Goal: Ask a question: Seek information or help from site administrators or community

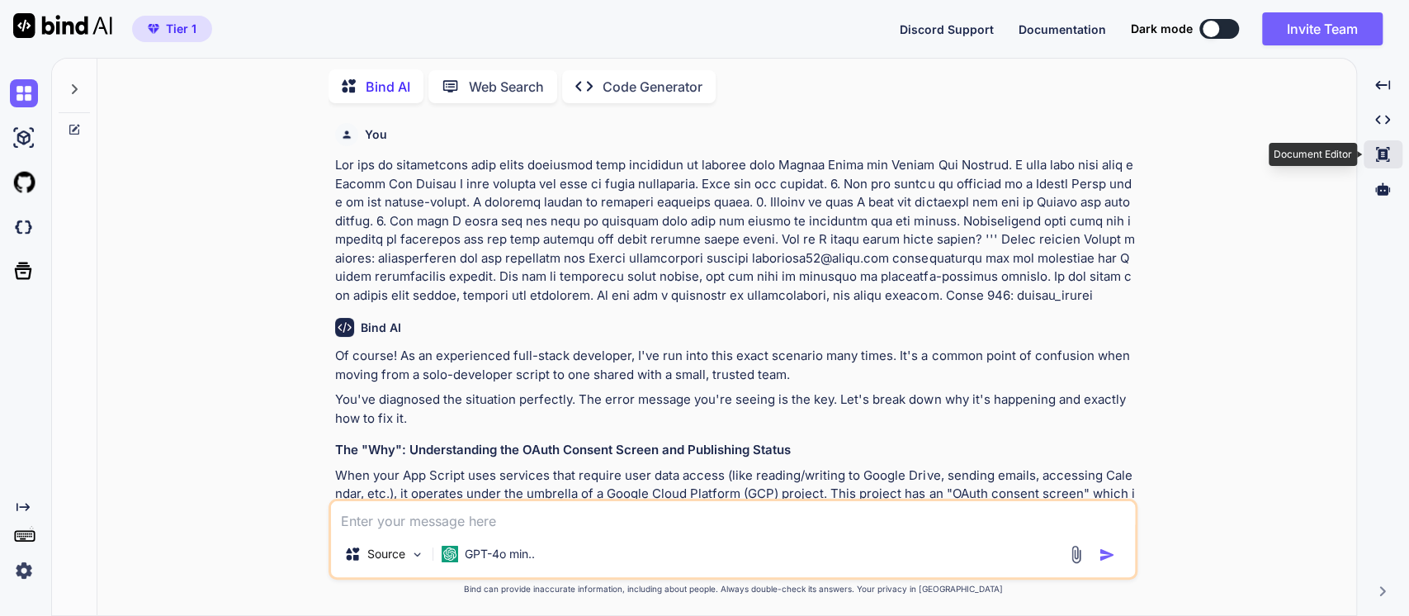
click at [1381, 159] on icon at bounding box center [1382, 154] width 13 height 15
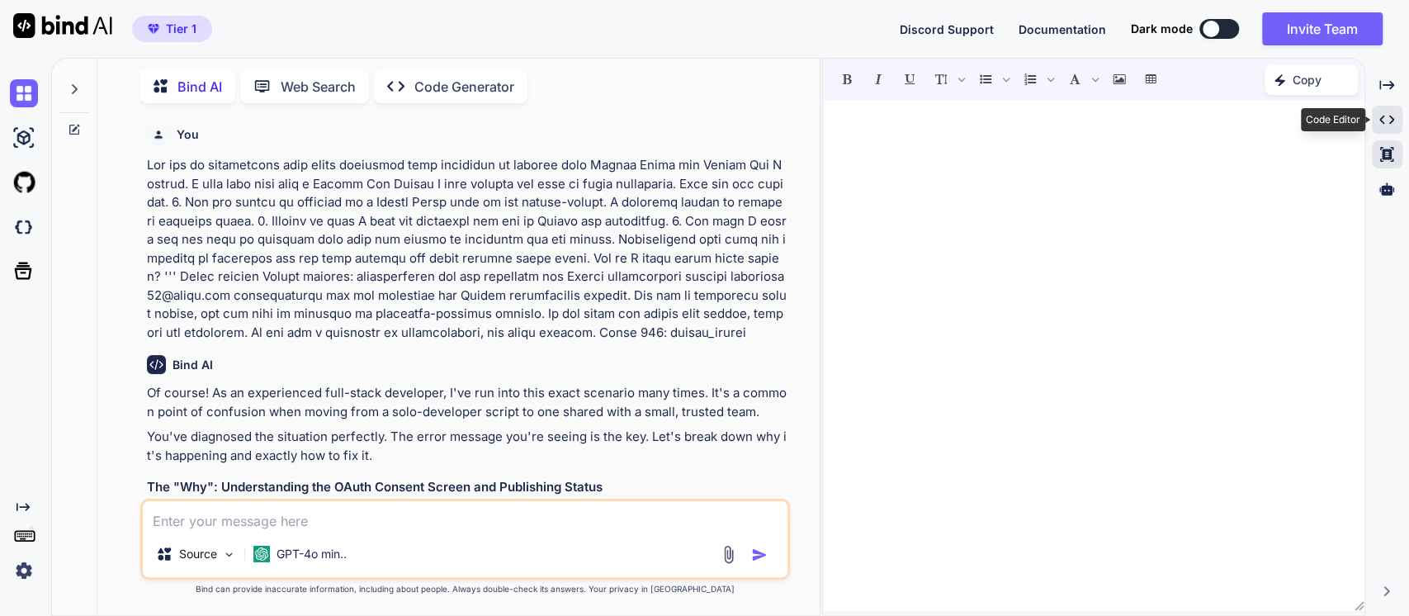
click at [1390, 118] on icon "Created with Pixso." at bounding box center [1387, 119] width 15 height 15
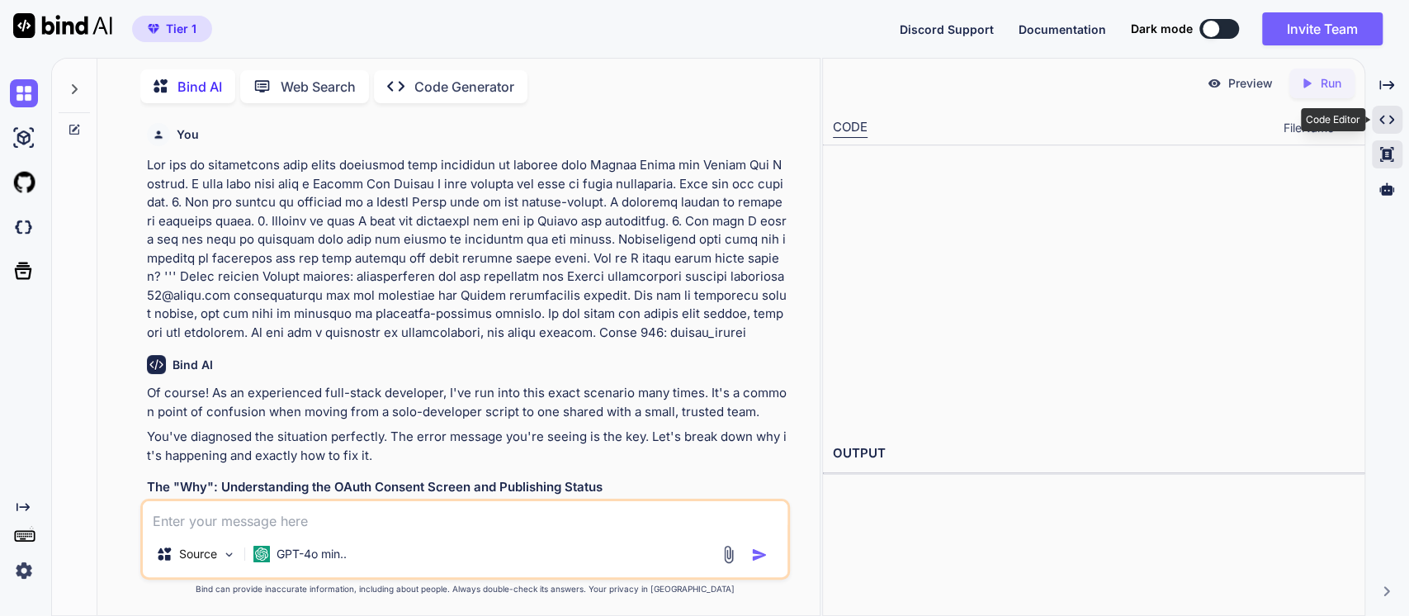
type textarea "x"
click at [225, 244] on p at bounding box center [467, 249] width 641 height 186
click at [291, 238] on p at bounding box center [467, 249] width 641 height 186
click at [152, 158] on p at bounding box center [467, 249] width 641 height 186
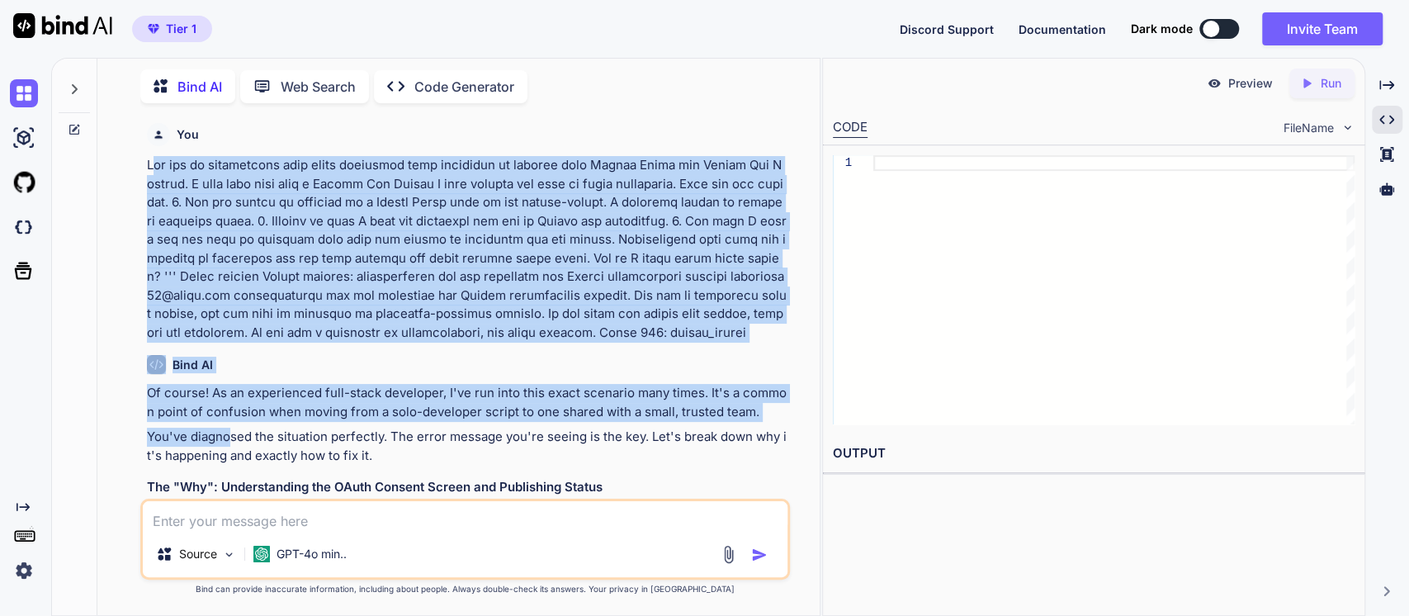
drag, startPoint x: 151, startPoint y: 163, endPoint x: 230, endPoint y: 434, distance: 282.0
click at [230, 434] on div "You Bind AI Of course! As an experienced full-stack developer, I've run into th…" at bounding box center [467, 307] width 647 height 382
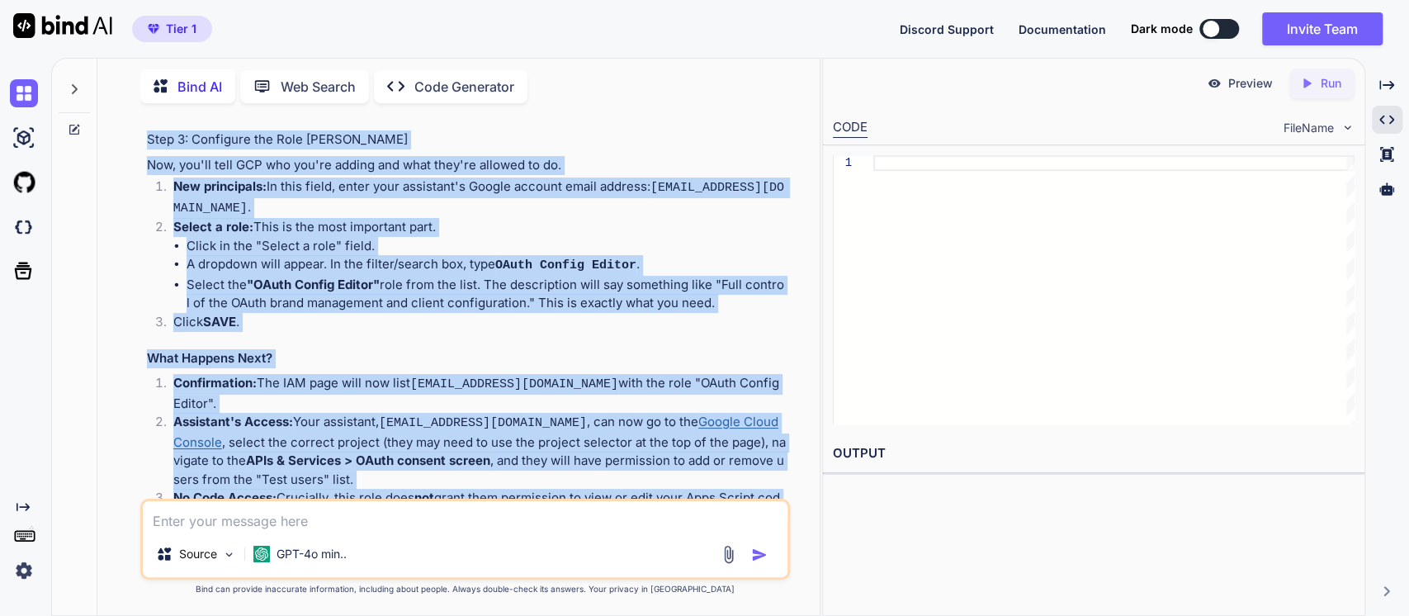
scroll to position [2588, 0]
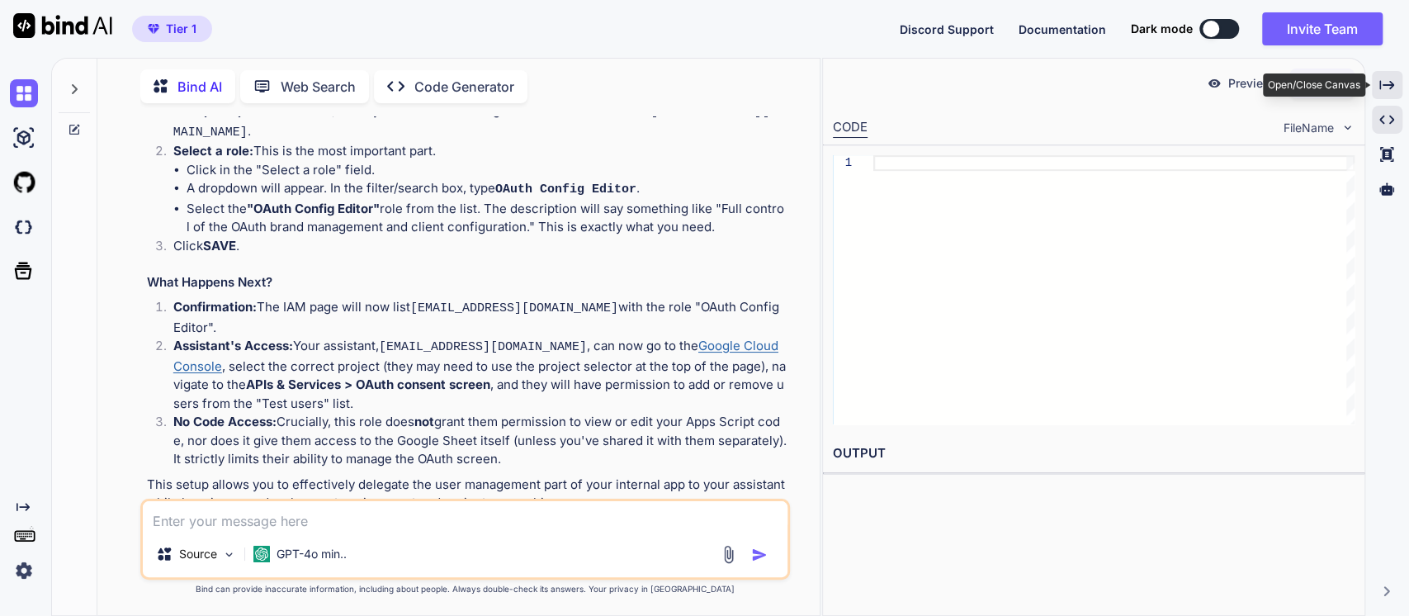
click at [1397, 83] on div "Created with Pixso." at bounding box center [1387, 85] width 31 height 28
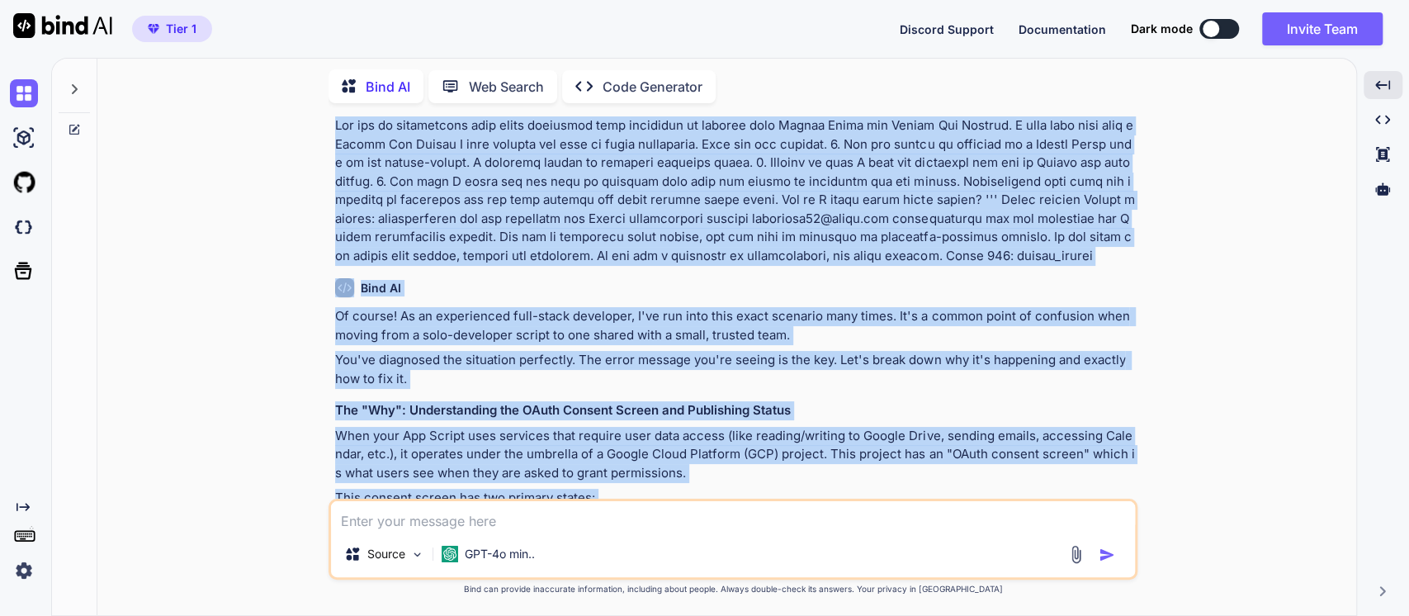
scroll to position [10, 0]
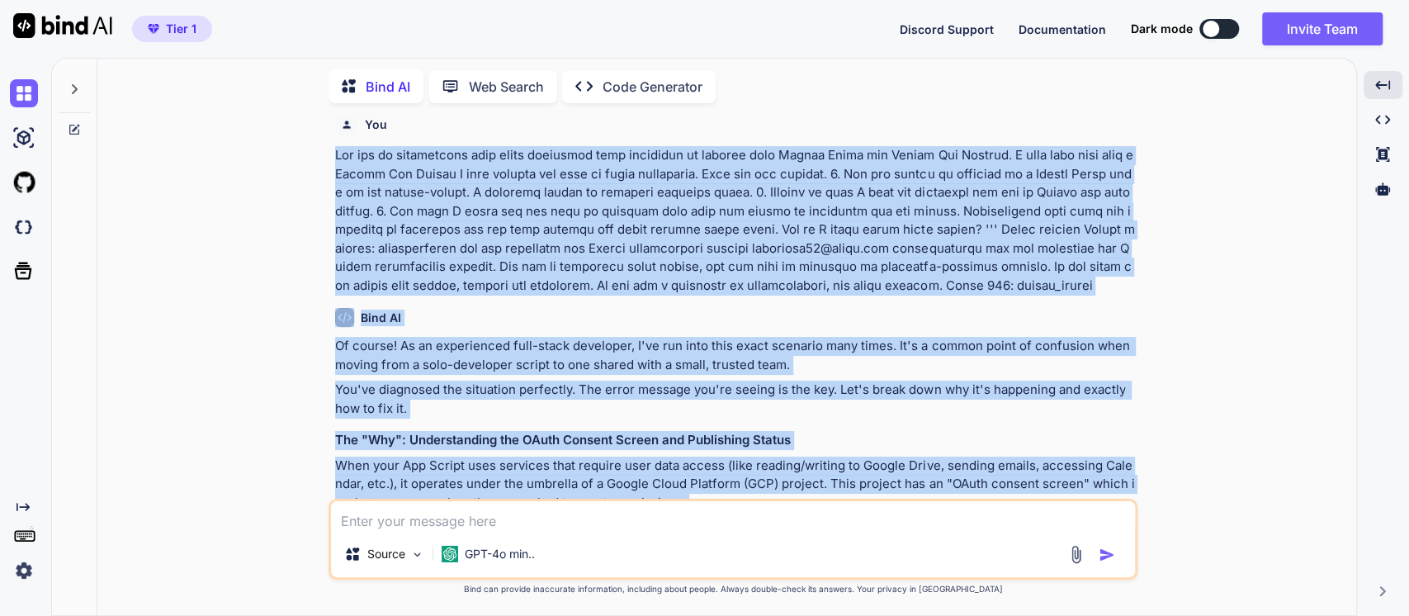
drag, startPoint x: 635, startPoint y: 455, endPoint x: 291, endPoint y: 162, distance: 451.6
click at [291, 162] on div "You Bind AI Of course! As an experienced full-stack developer, I've run into th…" at bounding box center [734, 365] width 1246 height 499
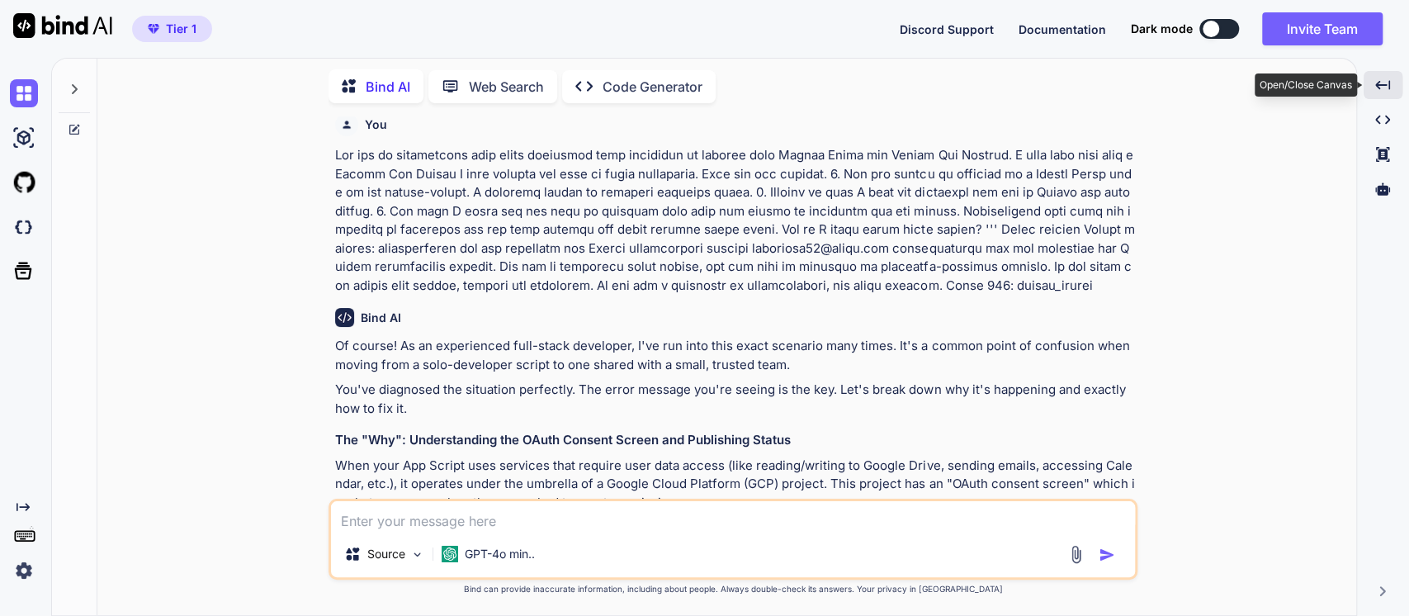
click at [1381, 82] on icon "Created with Pixso." at bounding box center [1383, 85] width 15 height 15
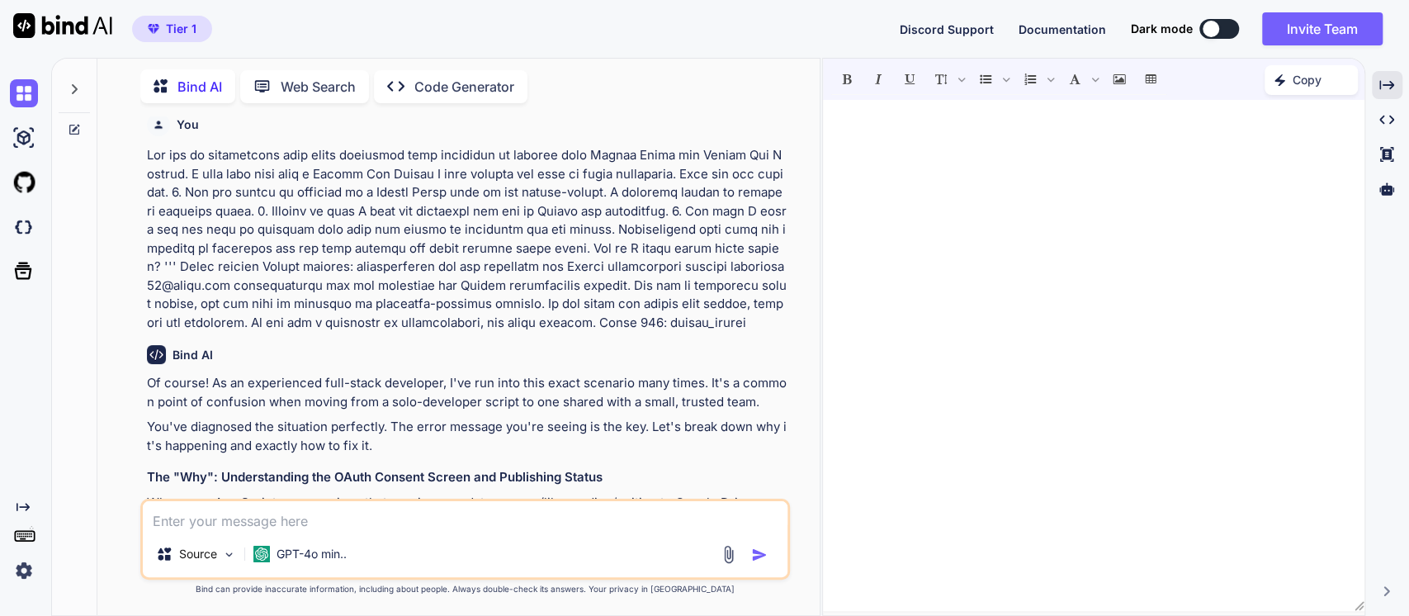
click at [265, 197] on p at bounding box center [467, 239] width 641 height 186
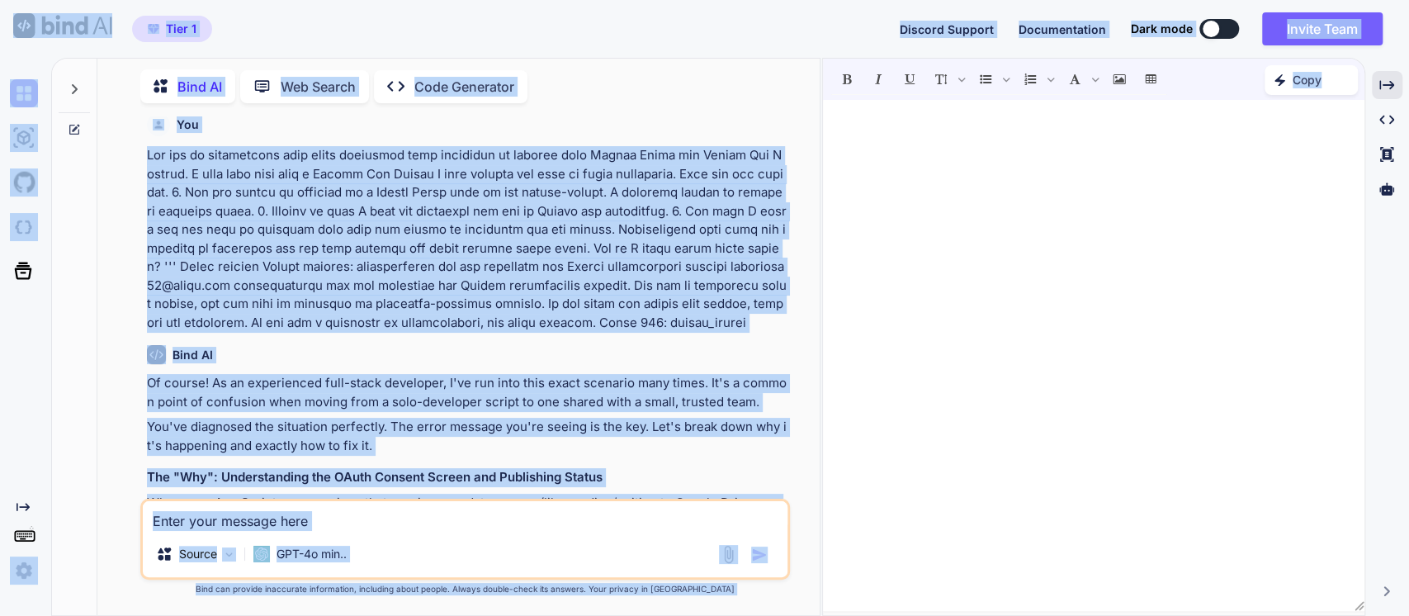
click at [272, 210] on p at bounding box center [467, 239] width 641 height 186
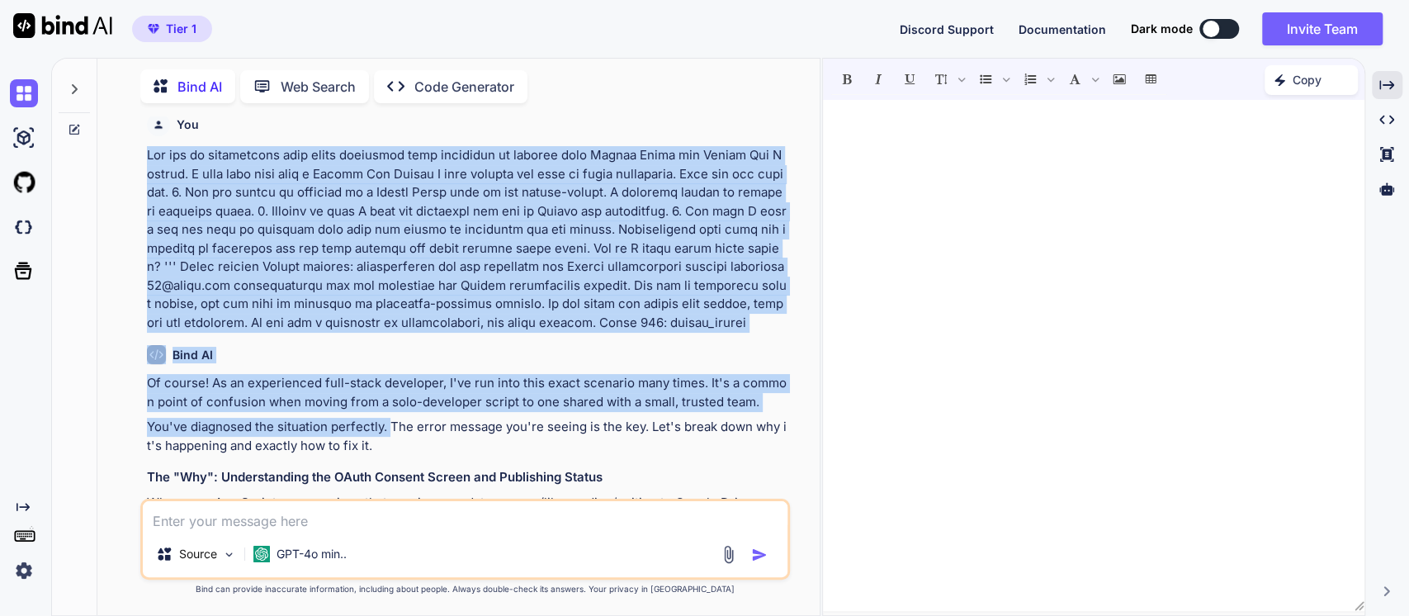
drag, startPoint x: 146, startPoint y: 152, endPoint x: 395, endPoint y: 425, distance: 369.4
click at [393, 425] on div "You Bind AI Of course! As an experienced full-stack developer, I've run into th…" at bounding box center [467, 307] width 647 height 382
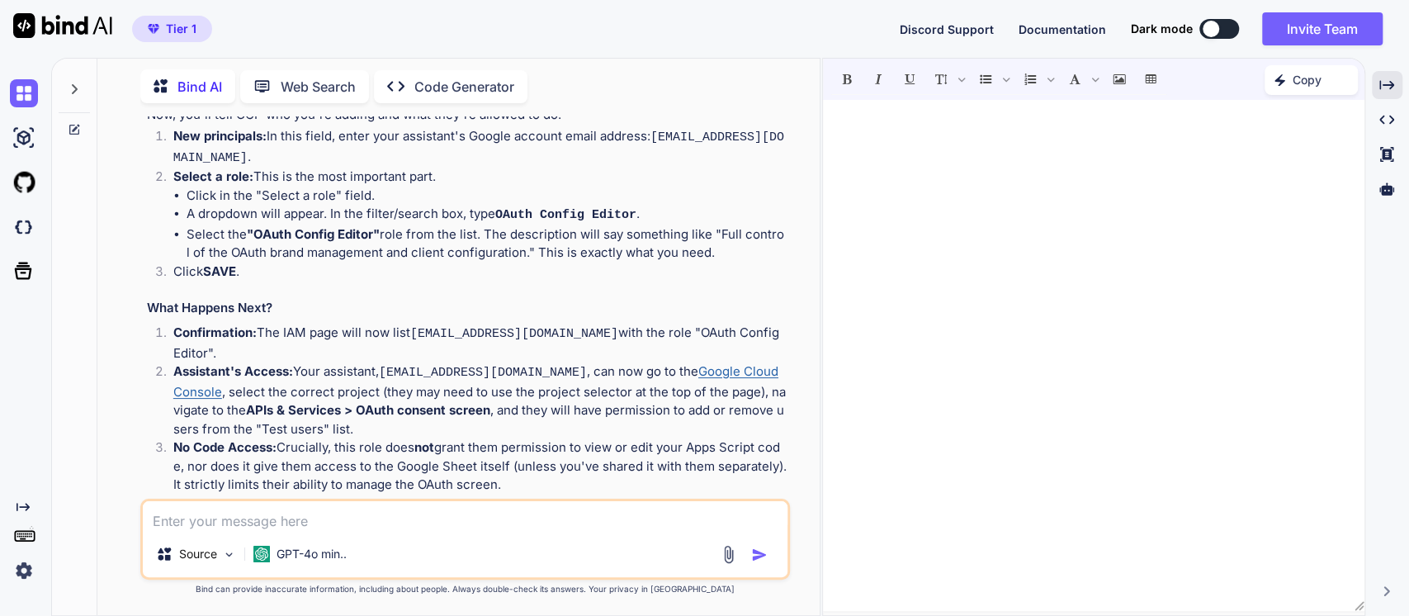
scroll to position [2588, 0]
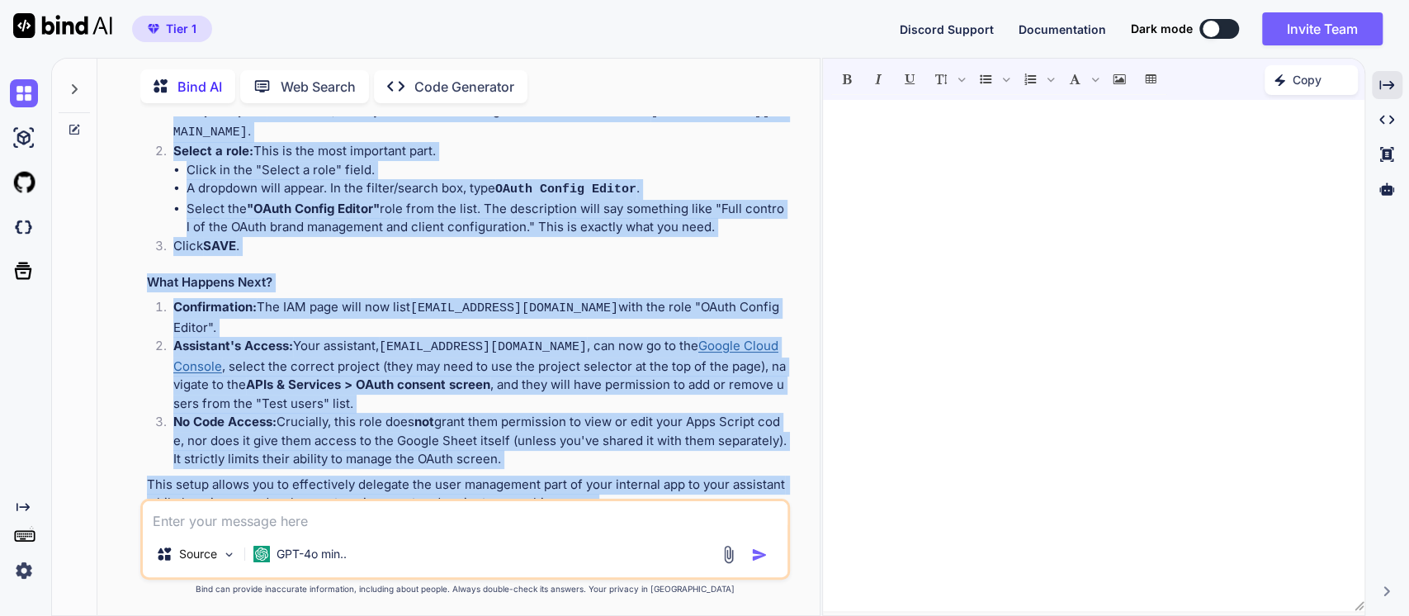
click at [608, 476] on p "This setup allows you to effectively delegate the user management part of your …" at bounding box center [467, 494] width 641 height 37
copy div "You are an experienced full stack developer with expertise in working with Goog…"
click at [342, 298] on li "Confirmation: The IAM page will now list [EMAIL_ADDRESS][DOMAIN_NAME] with the …" at bounding box center [474, 317] width 628 height 39
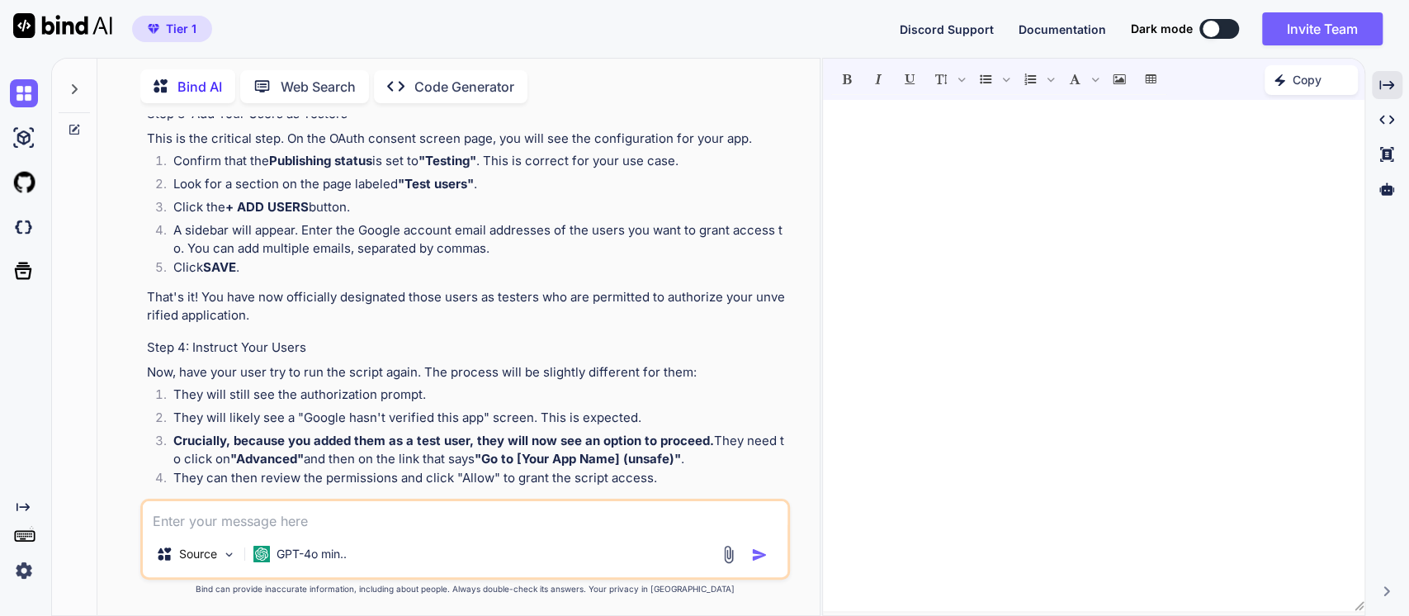
scroll to position [111, 0]
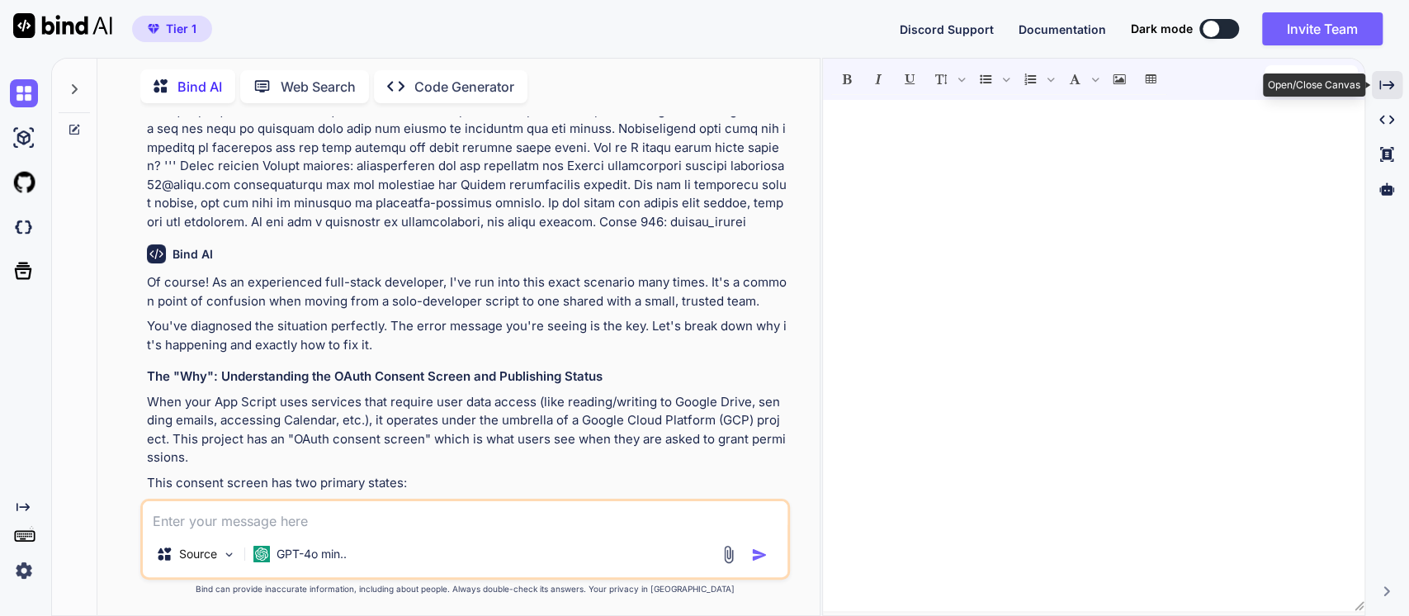
click at [1394, 84] on icon at bounding box center [1387, 84] width 15 height 9
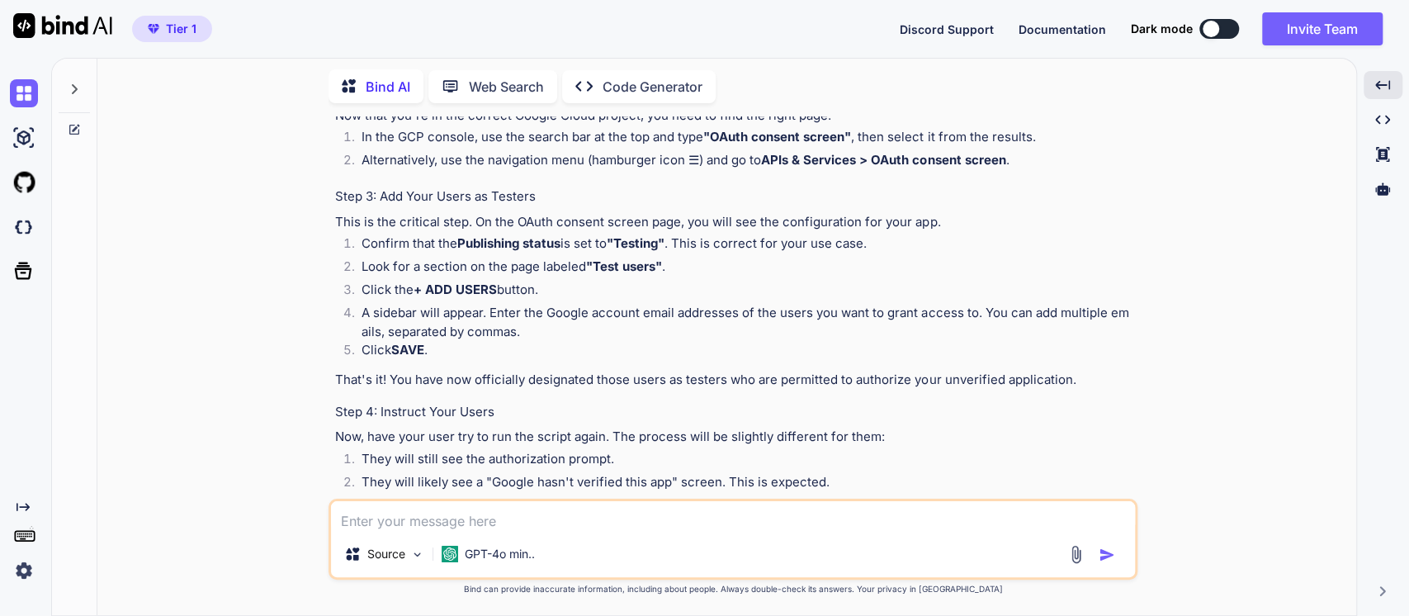
scroll to position [826, 0]
click at [415, 410] on h4 "Step 4: Instruct Your Users" at bounding box center [734, 410] width 799 height 19
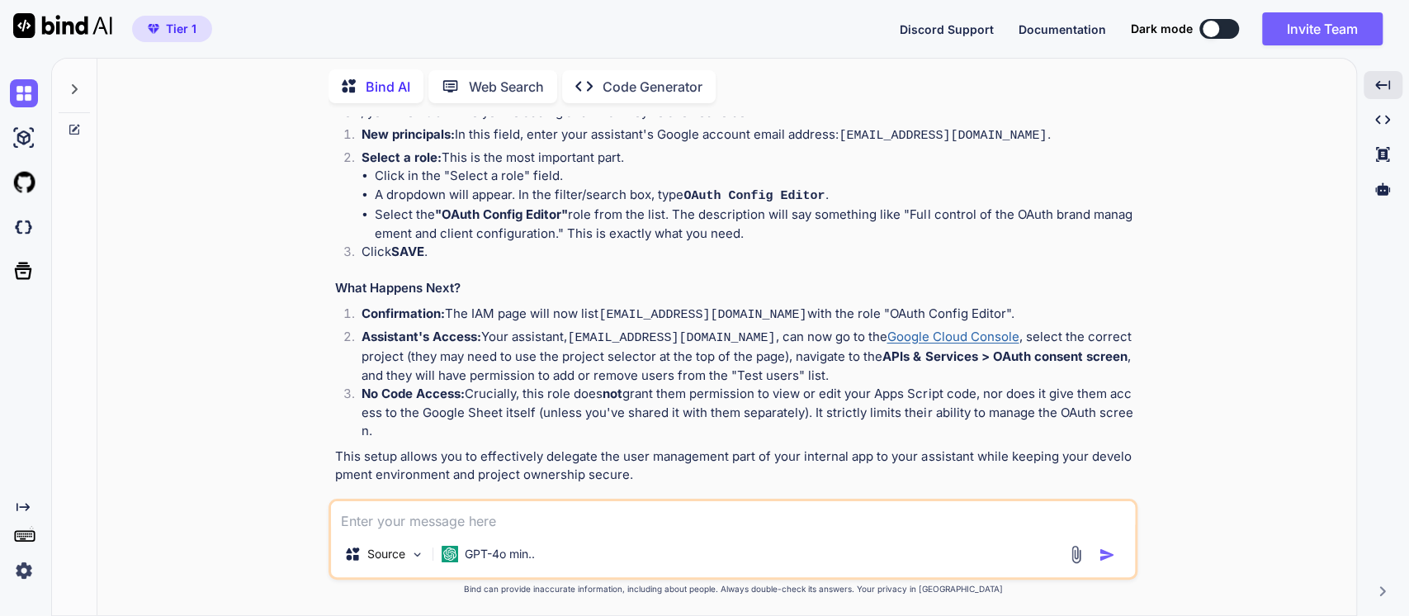
scroll to position [2373, 0]
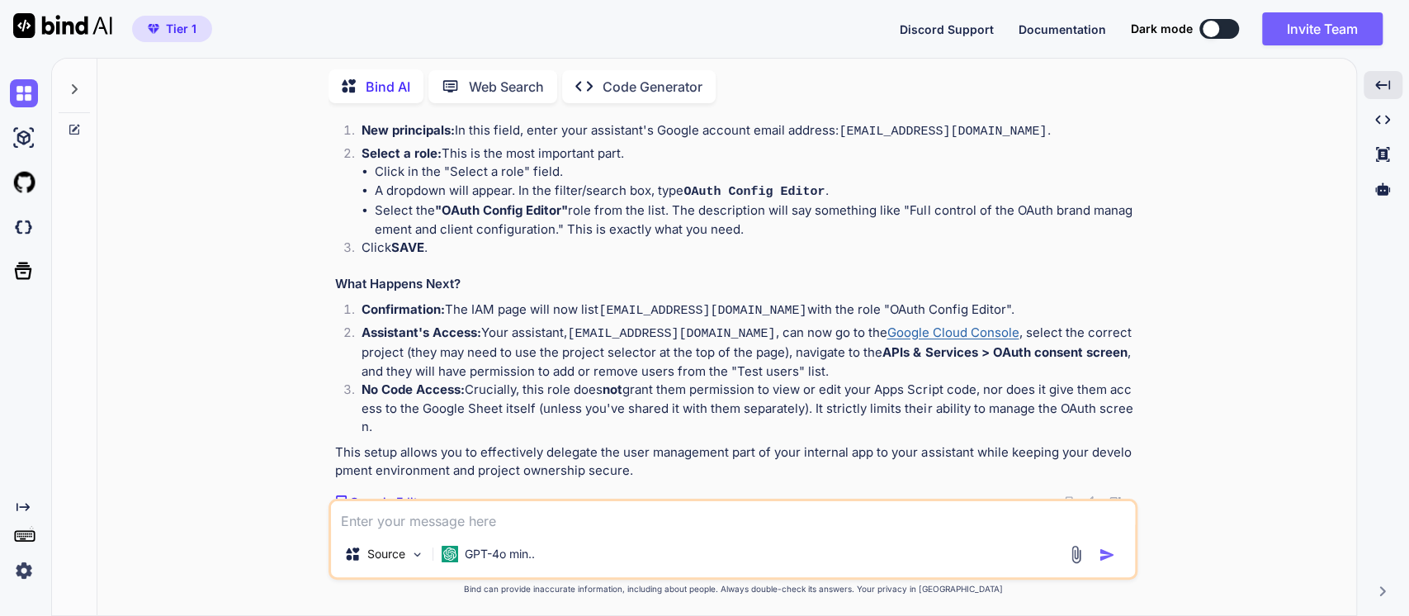
click at [365, 512] on textarea at bounding box center [733, 516] width 804 height 30
click at [505, 552] on p "GPT-4o min.." at bounding box center [500, 554] width 70 height 17
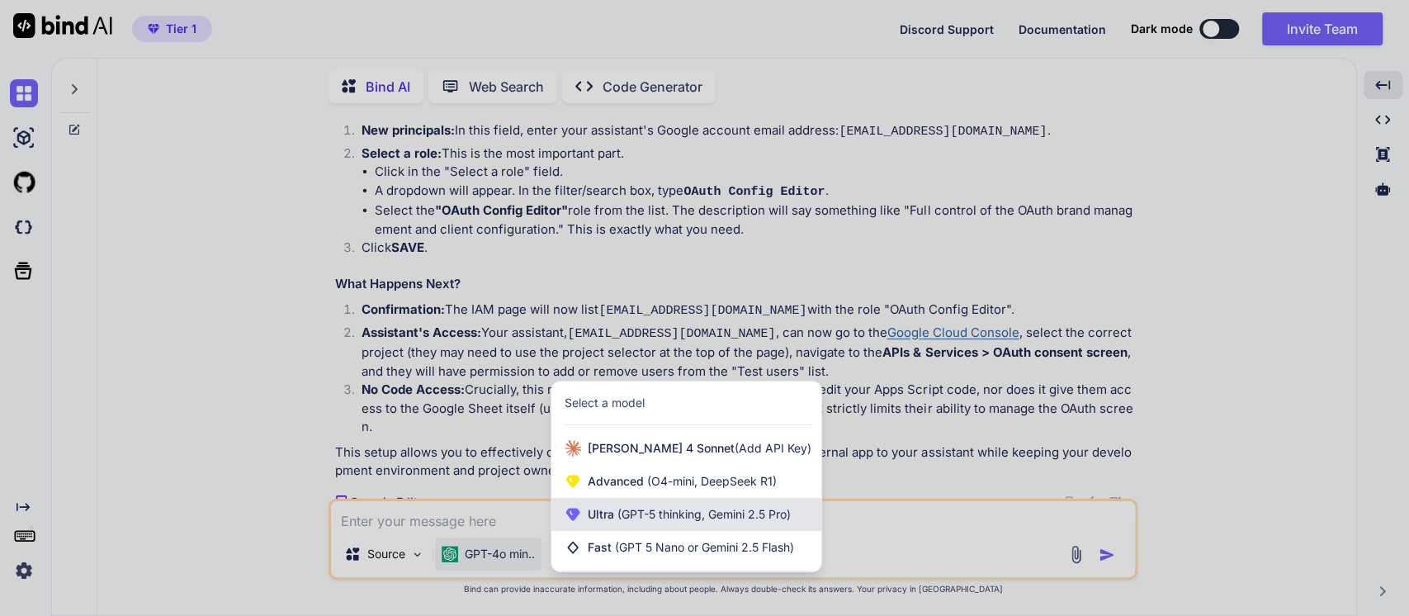
click at [599, 517] on span "Ultra (GPT-5 thinking, Gemini 2.5 Pro)" at bounding box center [689, 514] width 203 height 17
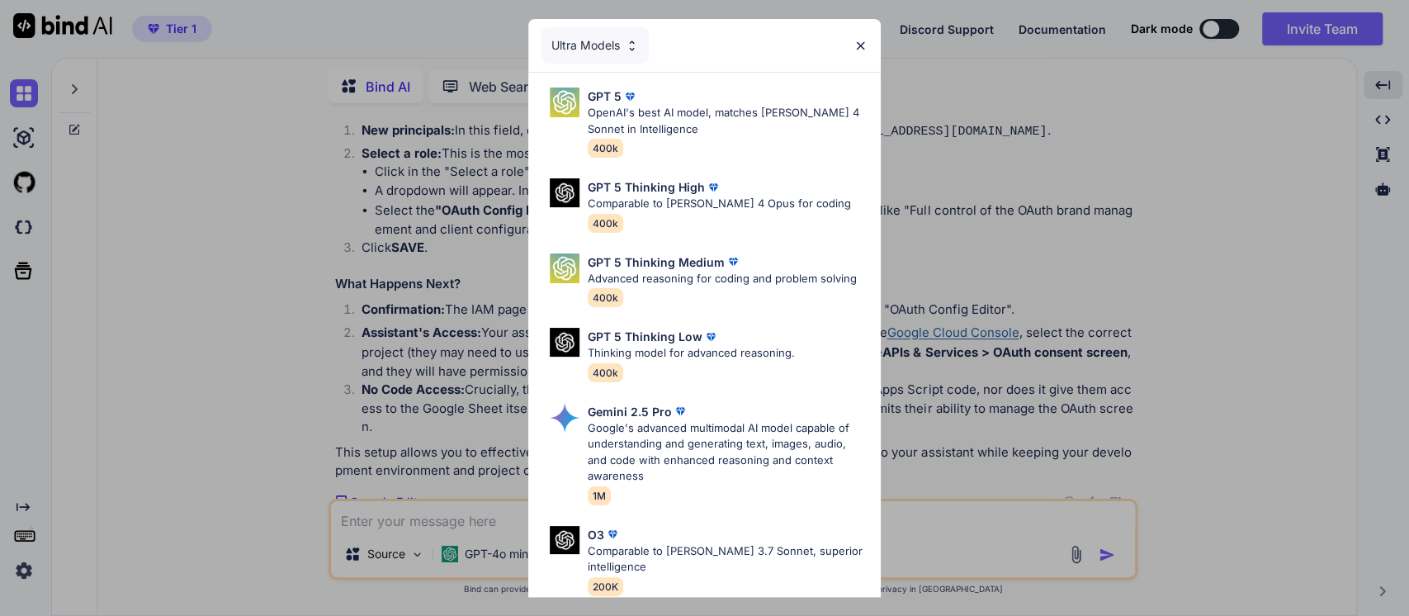
click at [707, 443] on p "Google's advanced multimodal AI model capable of understanding and generating t…" at bounding box center [728, 452] width 280 height 64
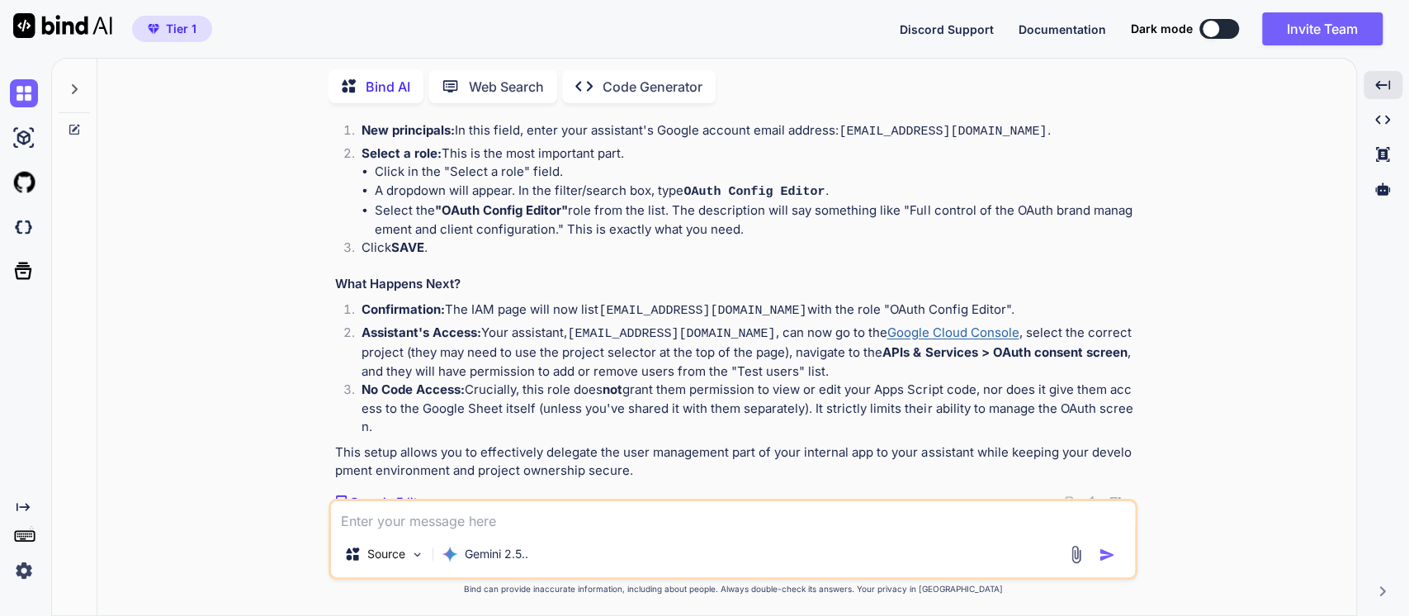
click at [370, 527] on textarea at bounding box center [733, 516] width 804 height 30
paste textarea "You are an experienced full stack developer with expertise in working with Goog…"
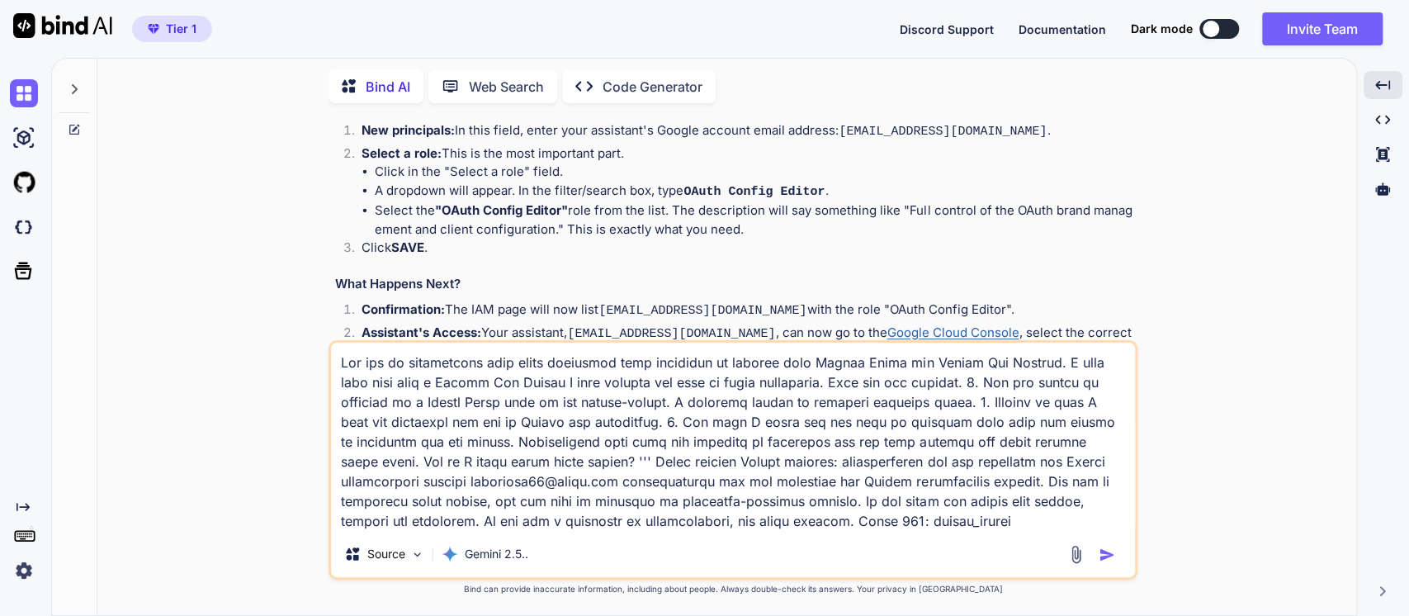
drag, startPoint x: 905, startPoint y: 401, endPoint x: 1023, endPoint y: 560, distance: 197.7
click at [994, 529] on textarea at bounding box center [733, 437] width 804 height 188
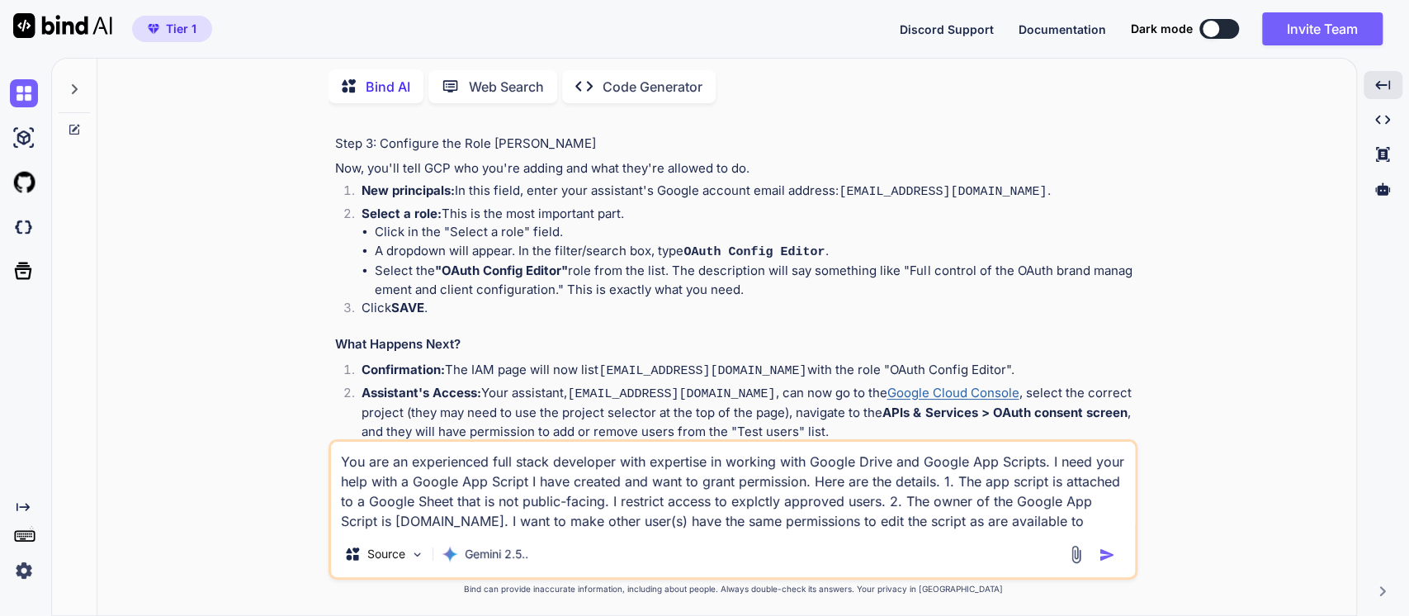
scroll to position [2281, 0]
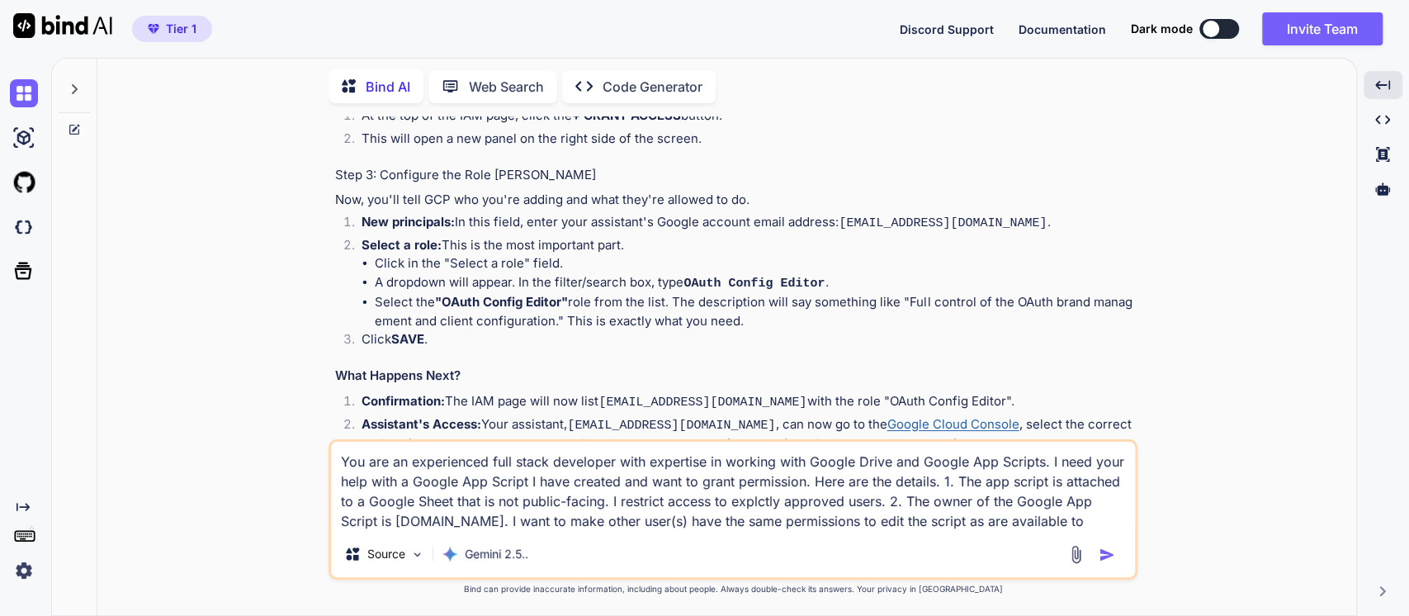
click at [904, 492] on textarea "You are an experienced full stack developer with expertise in working with Goog…" at bounding box center [733, 486] width 804 height 89
click at [416, 520] on textarea "You are an experienced full stack developer with expertise in working with Goog…" at bounding box center [733, 486] width 804 height 89
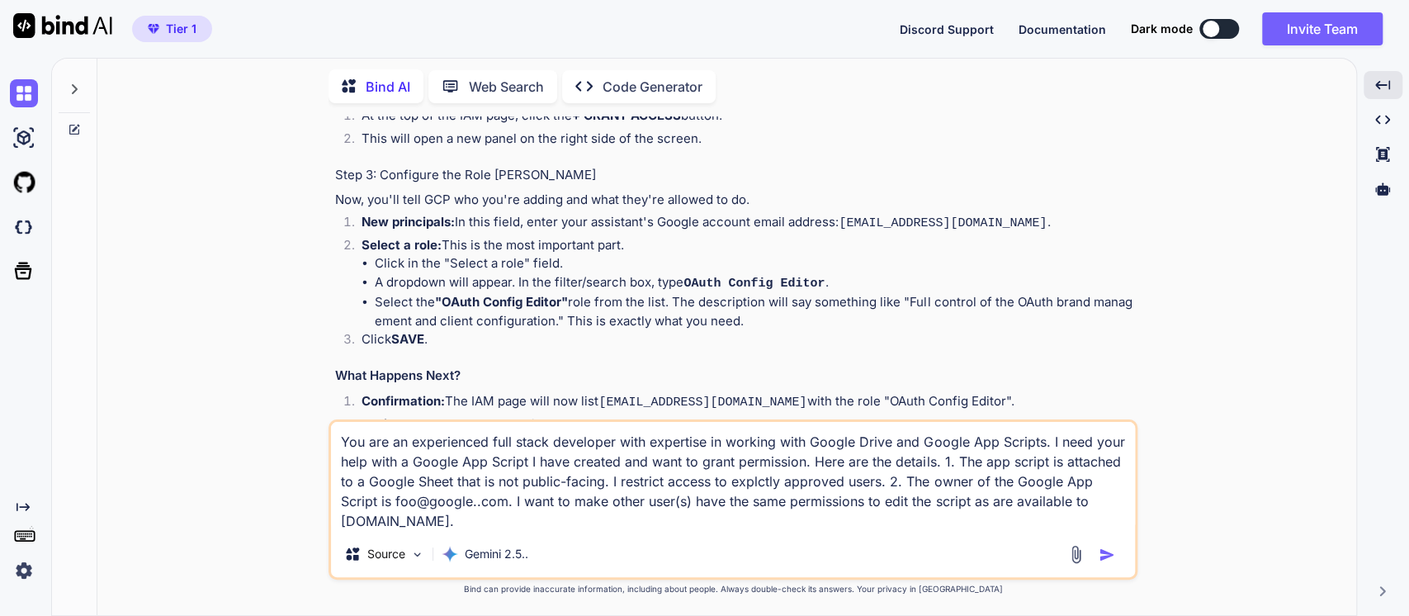
click at [360, 520] on textarea "You are an experienced full stack developer with expertise in working with Goog…" at bounding box center [733, 476] width 804 height 109
click at [466, 518] on textarea "You are an experienced full stack developer with expertise in working with Goog…" at bounding box center [733, 476] width 804 height 109
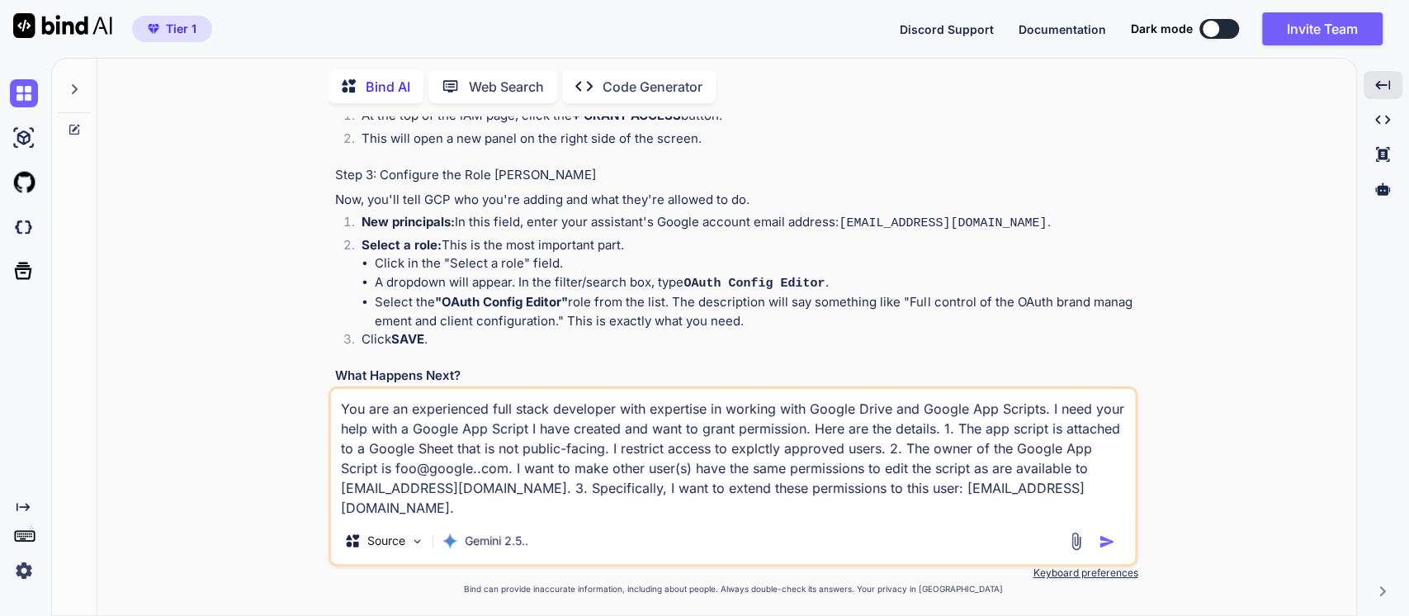
click at [455, 472] on textarea "You are an experienced full stack developer with expertise in working with Goog…" at bounding box center [733, 453] width 804 height 129
click at [455, 471] on textarea "You are an experienced full stack developer with expertise in working with Goog…" at bounding box center [733, 453] width 804 height 129
click at [407, 494] on textarea "You are an experienced full stack developer with expertise in working with Goog…" at bounding box center [733, 453] width 804 height 129
click at [407, 493] on textarea "You are an experienced full stack developer with expertise in working with Goog…" at bounding box center [733, 453] width 804 height 129
click at [476, 505] on textarea "You are an experienced full stack developer with expertise in working with Goog…" at bounding box center [733, 453] width 804 height 129
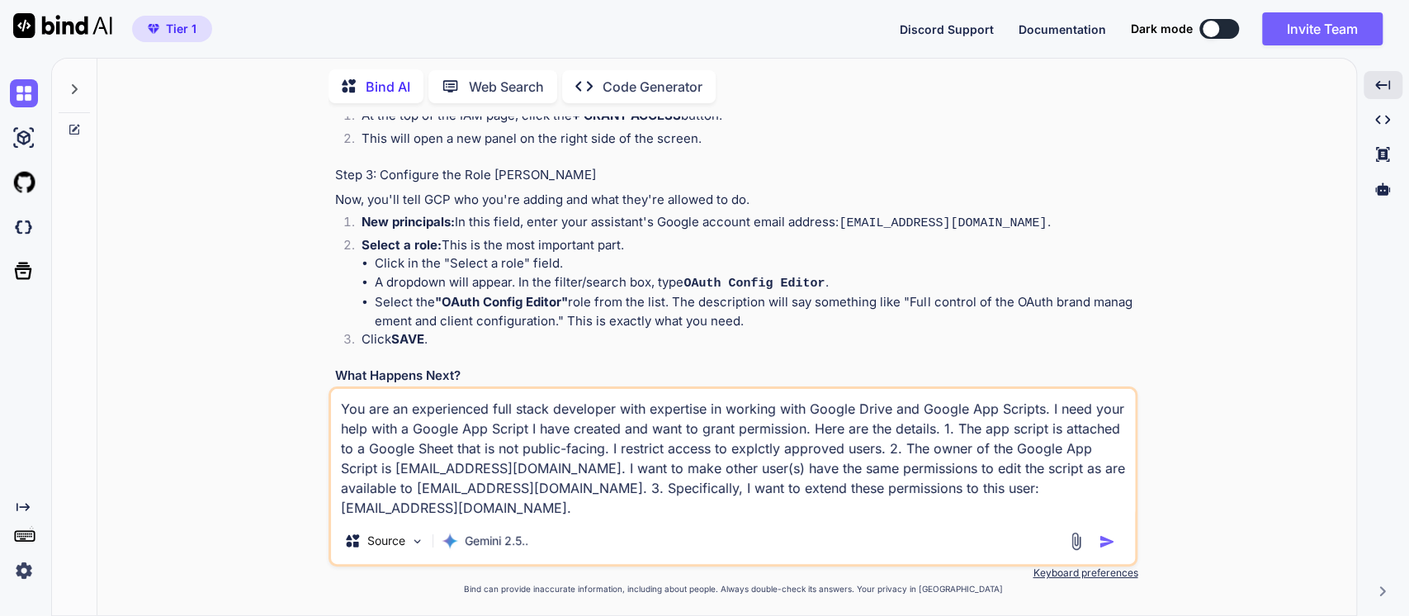
type textarea "You are an experienced full stack developer with expertise in working with Goog…"
click at [1103, 534] on img "button" at bounding box center [1107, 541] width 17 height 17
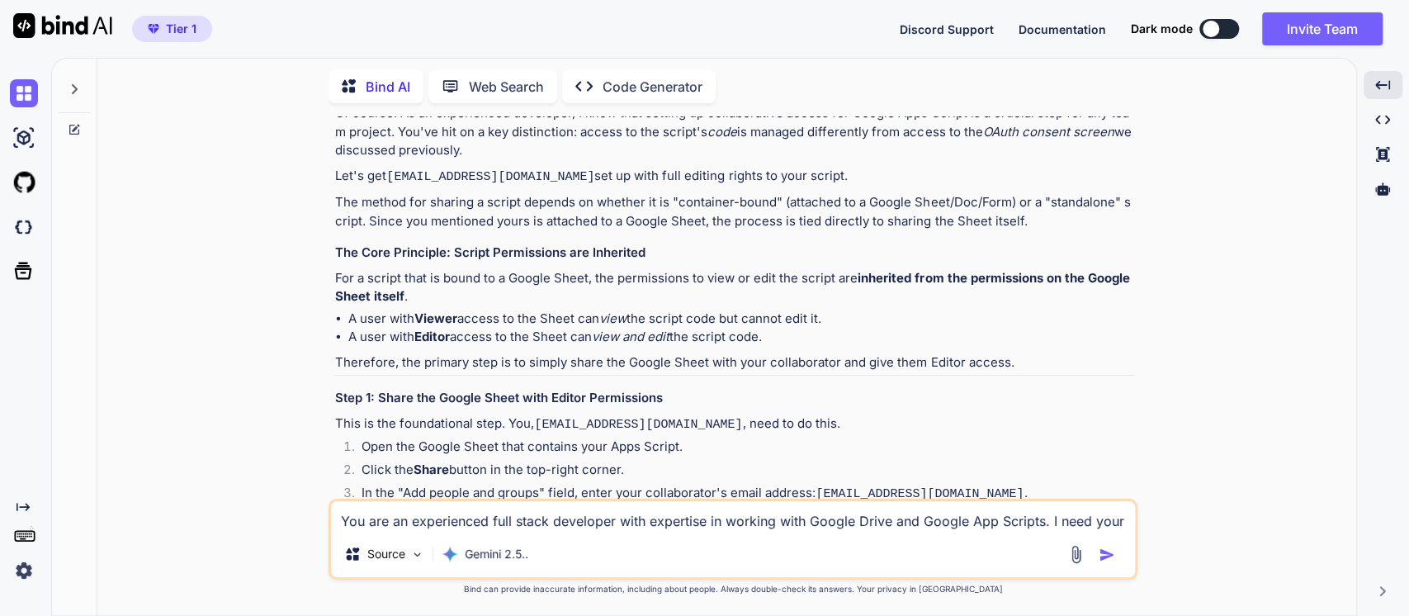
scroll to position [2715, 0]
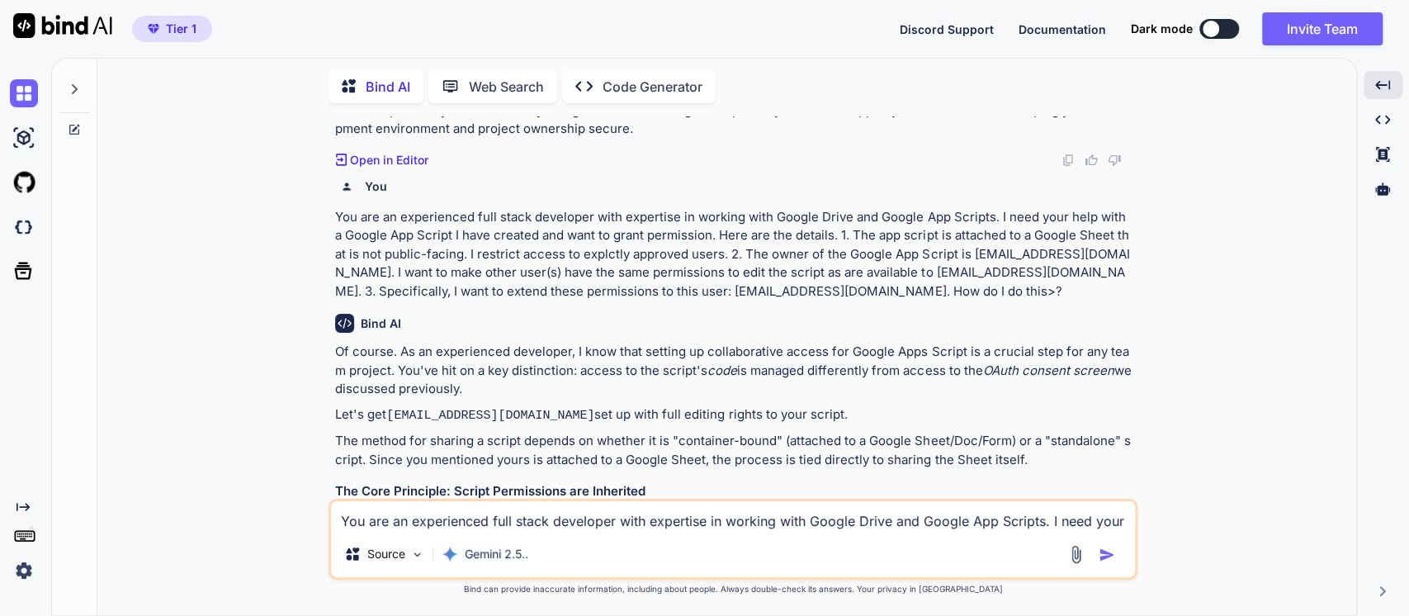
click at [746, 360] on p "Of course. As an experienced developer, I know that setting up collaborative ac…" at bounding box center [734, 371] width 799 height 56
click at [942, 362] on p "Of course. As an experienced developer, I know that setting up collaborative ac…" at bounding box center [734, 371] width 799 height 56
click at [422, 409] on code "[EMAIL_ADDRESS][DOMAIN_NAME]" at bounding box center [490, 416] width 208 height 14
click at [330, 408] on div "You Bind AI Of course! As an experienced full-stack developer, I've run into th…" at bounding box center [733, 365] width 809 height 499
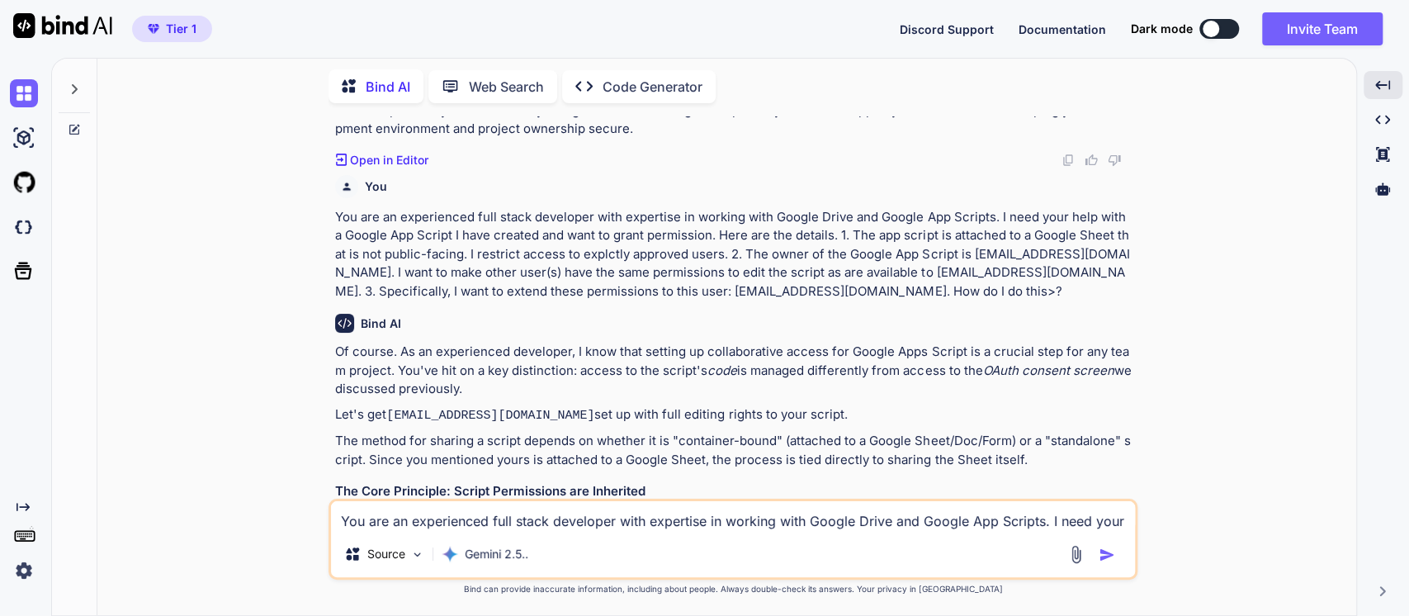
click at [605, 410] on p "Let's get [EMAIL_ADDRESS][DOMAIN_NAME] set up with full editing rights to your …" at bounding box center [734, 415] width 799 height 21
click at [686, 409] on p "Let's get [EMAIL_ADDRESS][DOMAIN_NAME] set up with full editing rights to your …" at bounding box center [734, 415] width 799 height 21
click at [462, 436] on p "The method for sharing a script depends on whether it is "container-bound" (att…" at bounding box center [734, 450] width 799 height 37
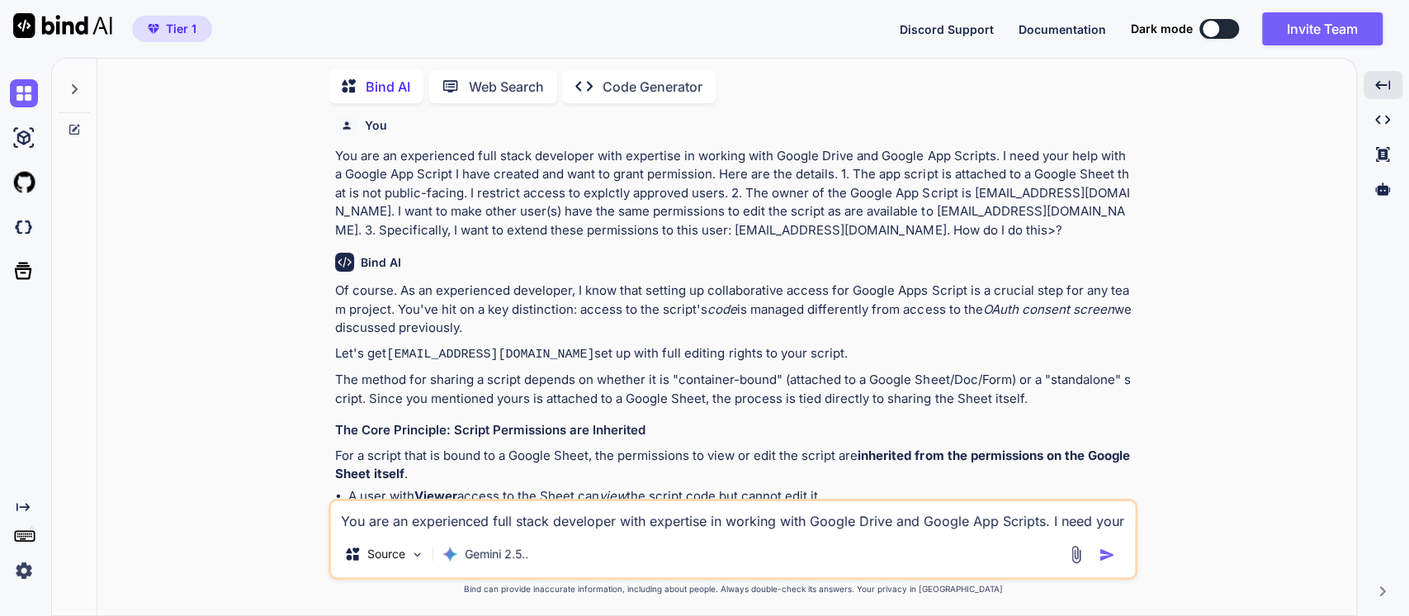
scroll to position [2898, 0]
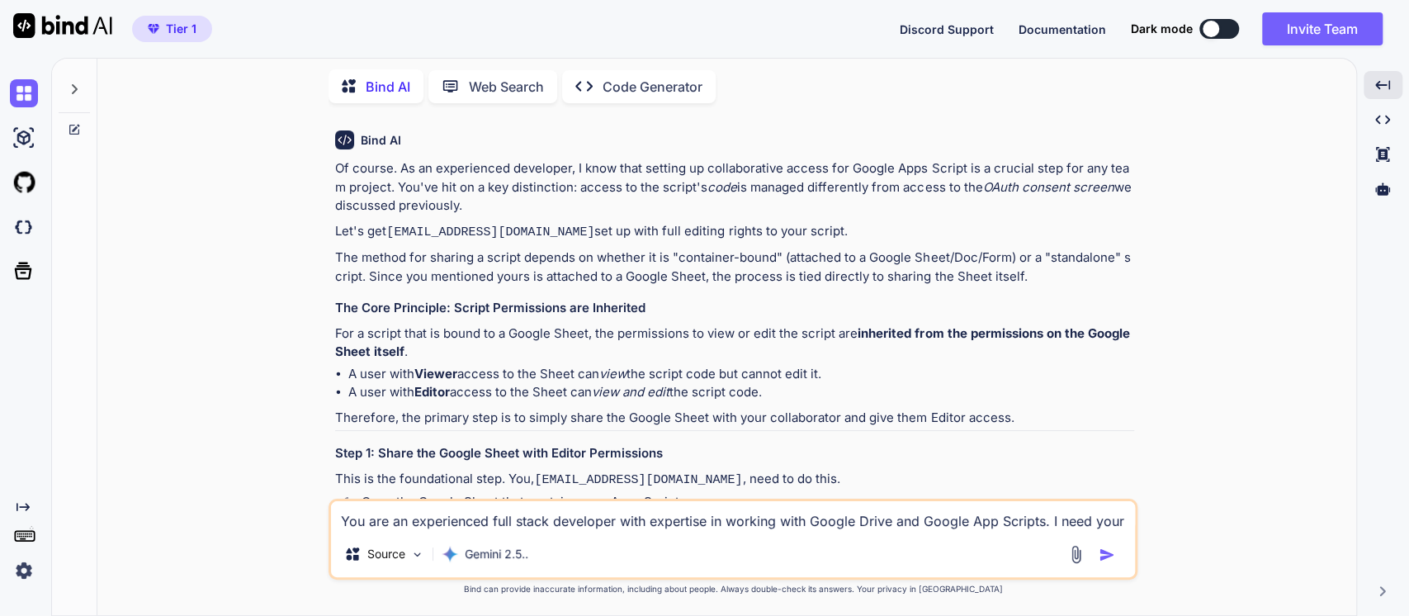
click at [750, 325] on p "For a script that is bound to a Google Sheet, the permissions to view or edit t…" at bounding box center [734, 343] width 799 height 37
click at [687, 365] on li "A user with Viewer access to the Sheet can view the script code but cannot edit…" at bounding box center [741, 374] width 786 height 19
click at [437, 384] on strong "Editor" at bounding box center [433, 392] width 36 height 16
click at [561, 385] on li "A user with Editor access to the Sheet can view and edit the script code." at bounding box center [741, 392] width 786 height 19
click at [591, 409] on p "Therefore, the primary step is to simply share the Google Sheet with your colla…" at bounding box center [734, 418] width 799 height 19
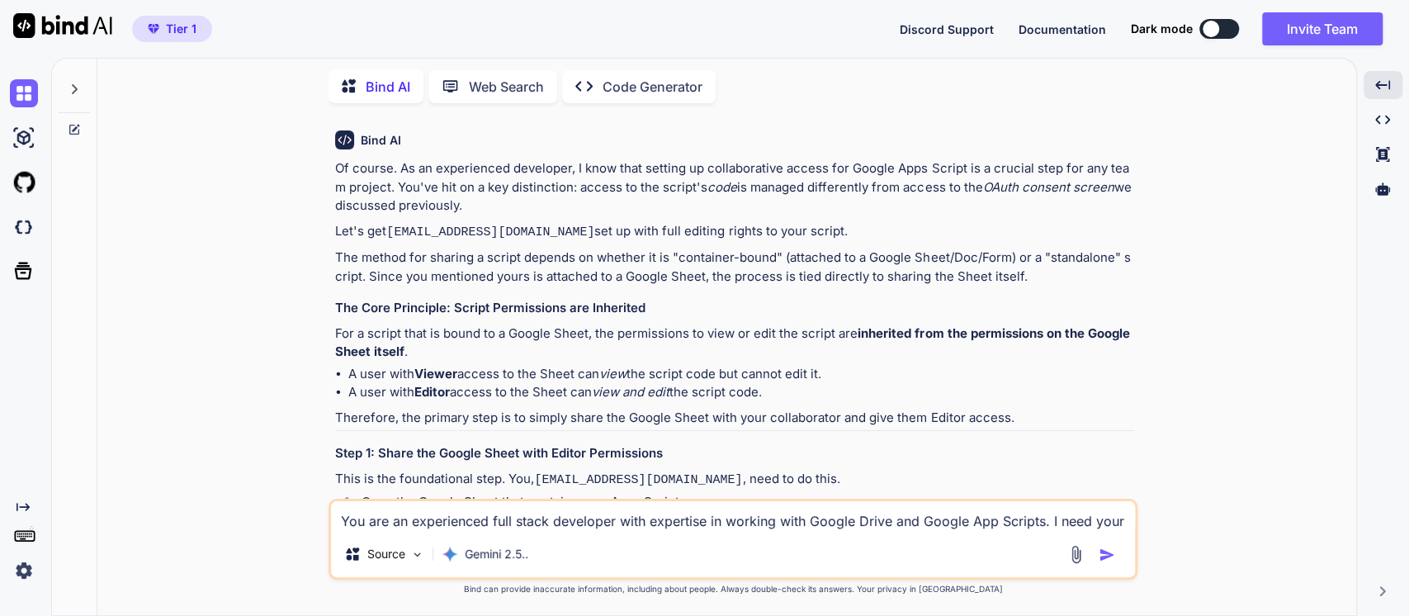
click at [795, 410] on p "Therefore, the primary step is to simply share the Google Sheet with your colla…" at bounding box center [734, 418] width 799 height 19
click at [932, 409] on p "Therefore, the primary step is to simply share the Google Sheet with your colla…" at bounding box center [734, 418] width 799 height 19
click at [443, 444] on h3 "Step 1: Share the Google Sheet with Editor Permissions" at bounding box center [734, 453] width 799 height 19
click at [446, 448] on h3 "Step 1: Share the Google Sheet with Editor Permissions" at bounding box center [734, 453] width 799 height 19
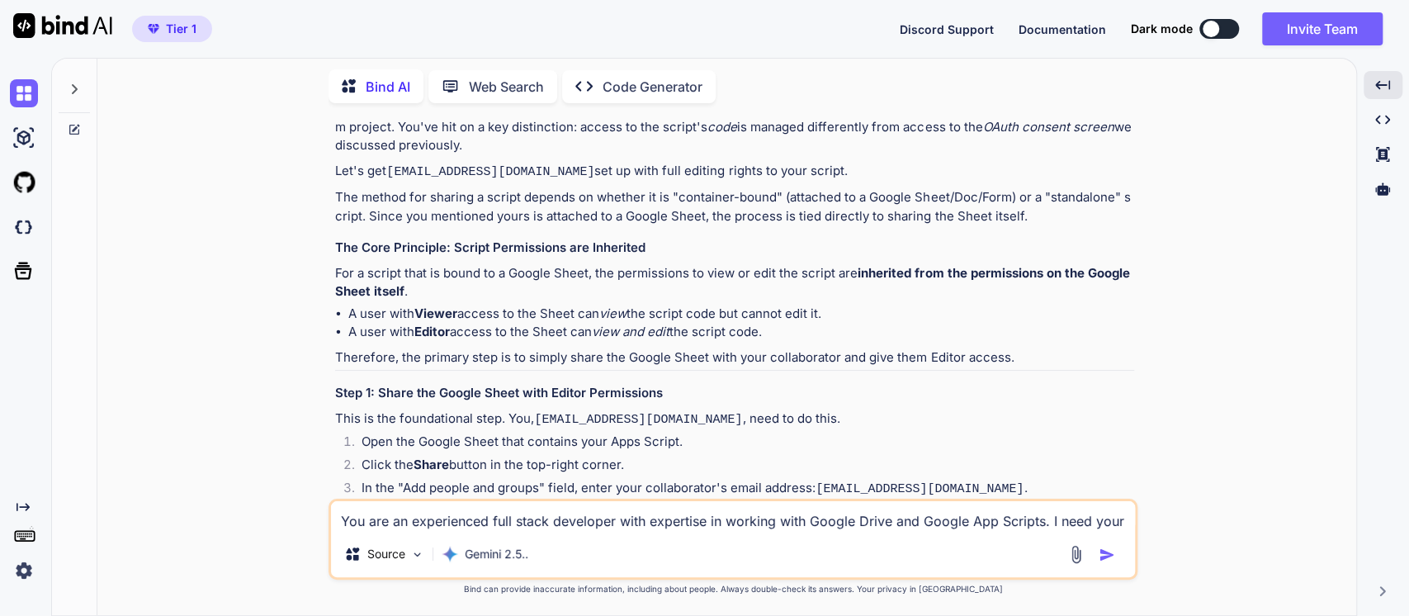
scroll to position [2990, 0]
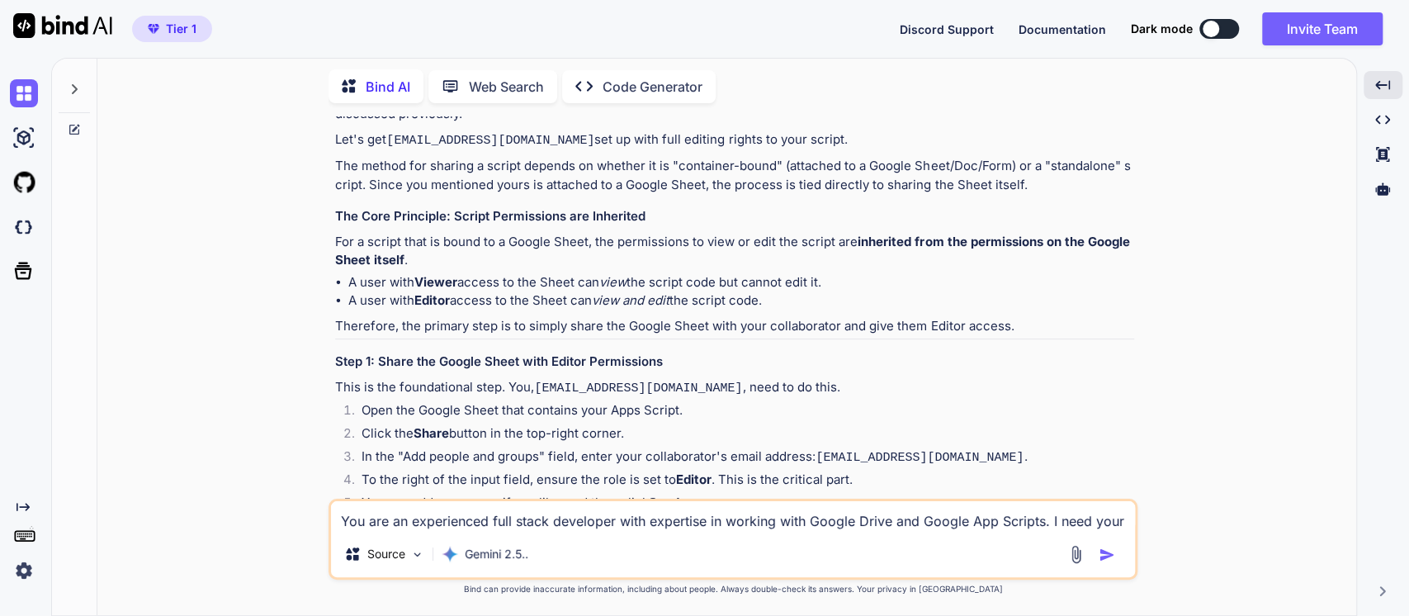
click at [461, 405] on li "Open the Google Sheet that contains your Apps Script." at bounding box center [741, 412] width 786 height 23
click at [552, 402] on li "Open the Google Sheet that contains your Apps Script." at bounding box center [741, 412] width 786 height 23
click at [601, 401] on li "Open the Google Sheet that contains your Apps Script." at bounding box center [741, 412] width 786 height 23
click at [487, 401] on li "Open the Google Sheet that contains your Apps Script." at bounding box center [741, 412] width 786 height 23
click at [620, 448] on li "In the "Add people and groups" field, enter your collaborator's email address: …" at bounding box center [741, 459] width 786 height 23
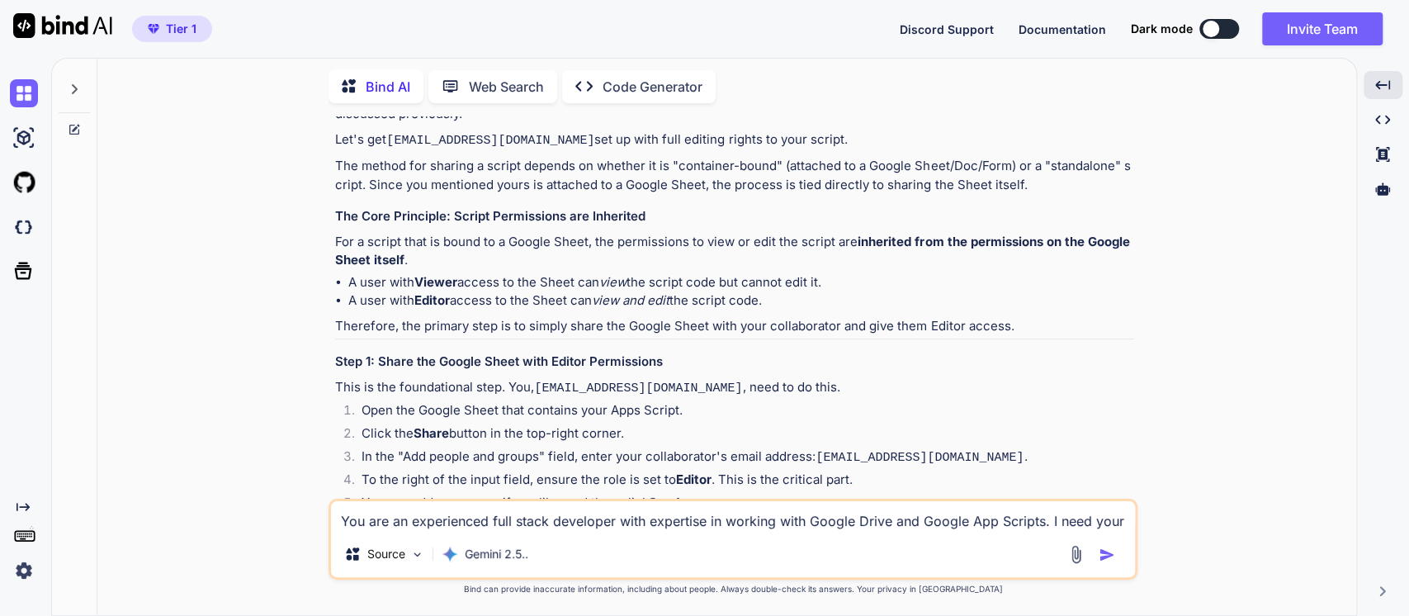
click at [462, 471] on li "To the right of the input field, ensure the role is set to Editor . This is the…" at bounding box center [741, 482] width 786 height 23
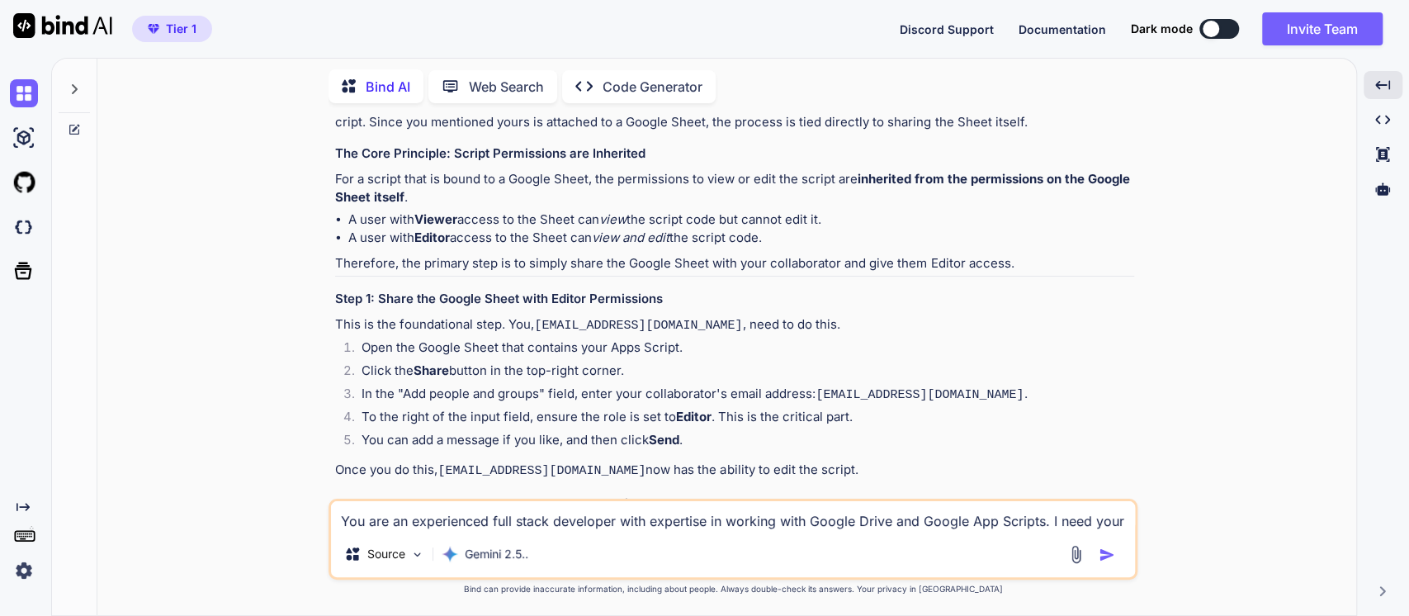
scroll to position [3082, 0]
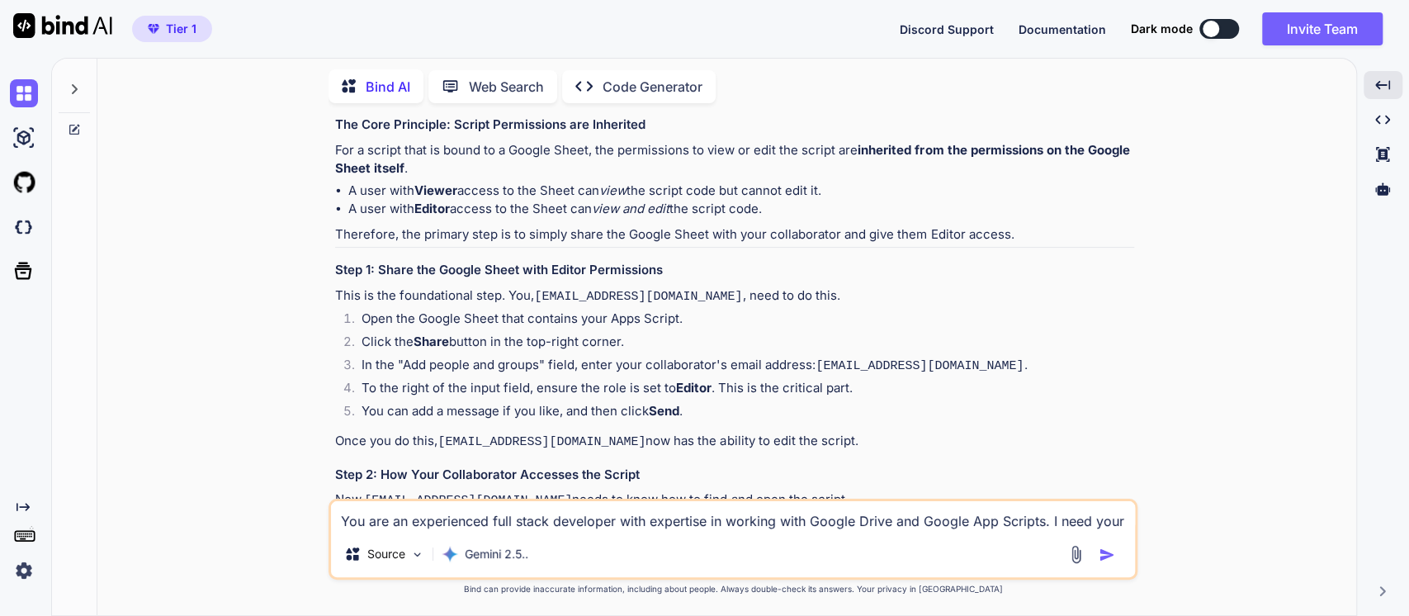
click at [451, 435] on code "[EMAIL_ADDRESS][DOMAIN_NAME]" at bounding box center [542, 442] width 208 height 14
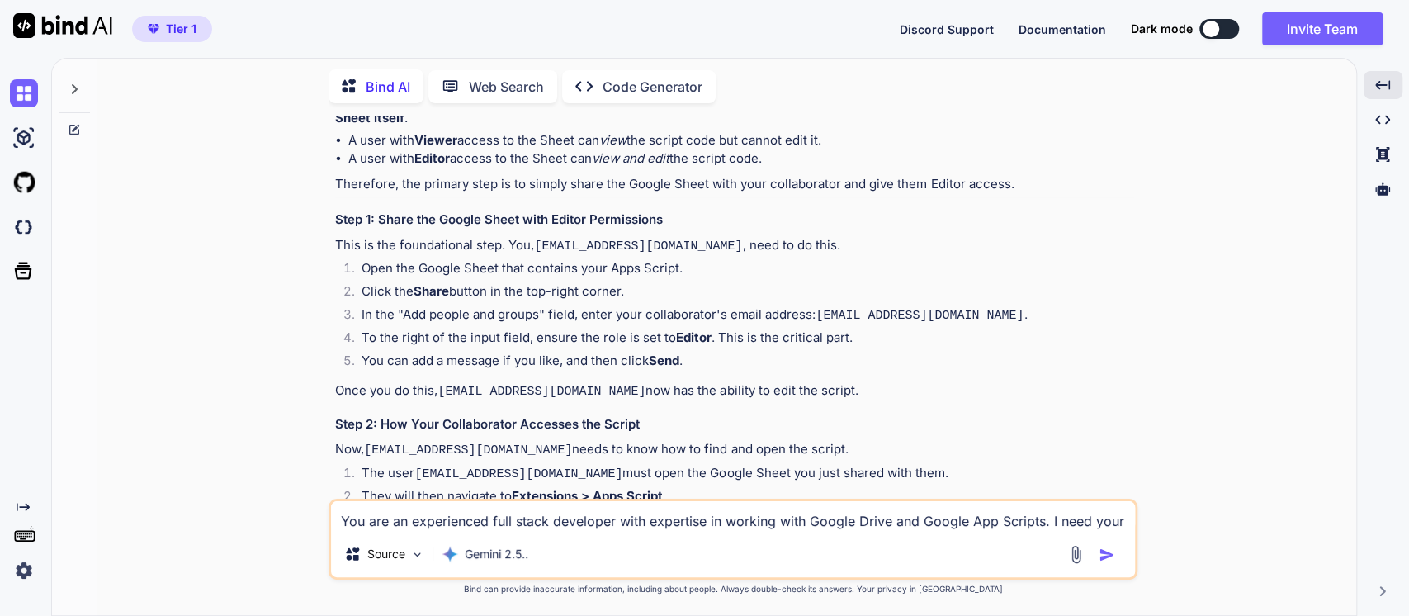
scroll to position [3173, 0]
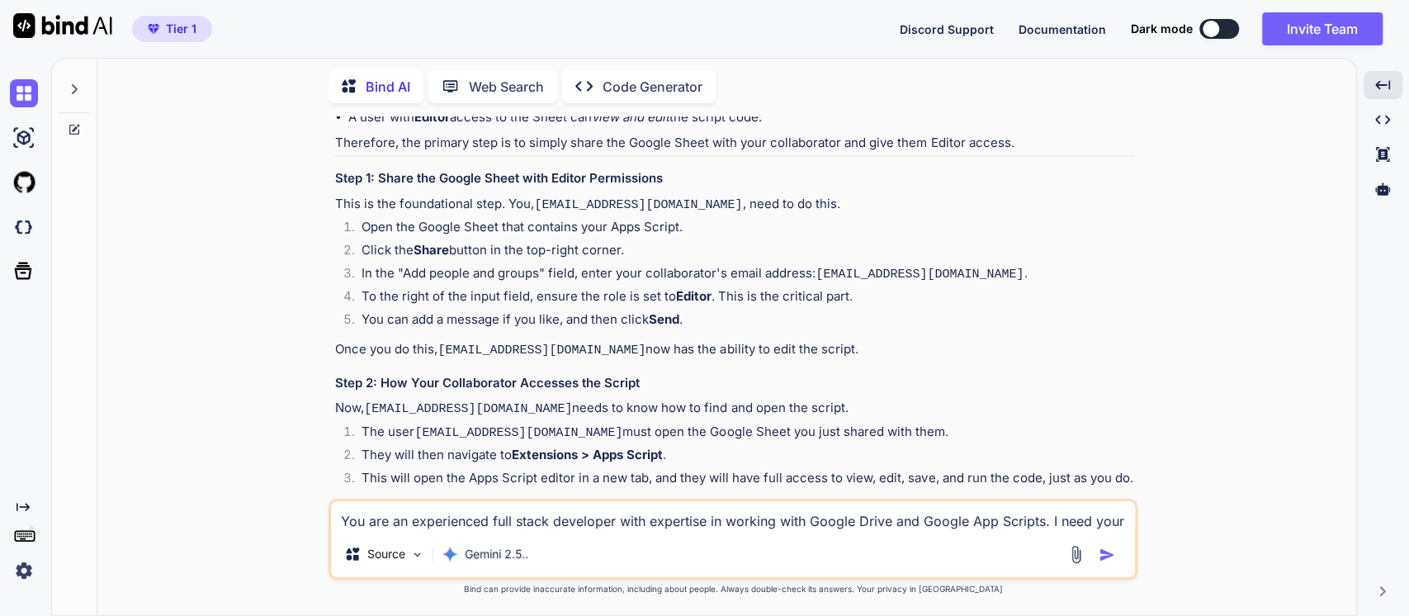
click at [663, 340] on p "Once you do this, [EMAIL_ADDRESS][DOMAIN_NAME] now has the ability to edit the …" at bounding box center [734, 350] width 799 height 21
click at [440, 374] on h3 "Step 2: How Your Collaborator Accesses the Script" at bounding box center [734, 383] width 799 height 19
click at [548, 374] on h3 "Step 2: How Your Collaborator Accesses the Script" at bounding box center [734, 383] width 799 height 19
click at [552, 374] on h3 "Step 2: How Your Collaborator Accesses the Script" at bounding box center [734, 383] width 799 height 19
click at [422, 426] on code "[EMAIL_ADDRESS][DOMAIN_NAME]" at bounding box center [519, 433] width 208 height 14
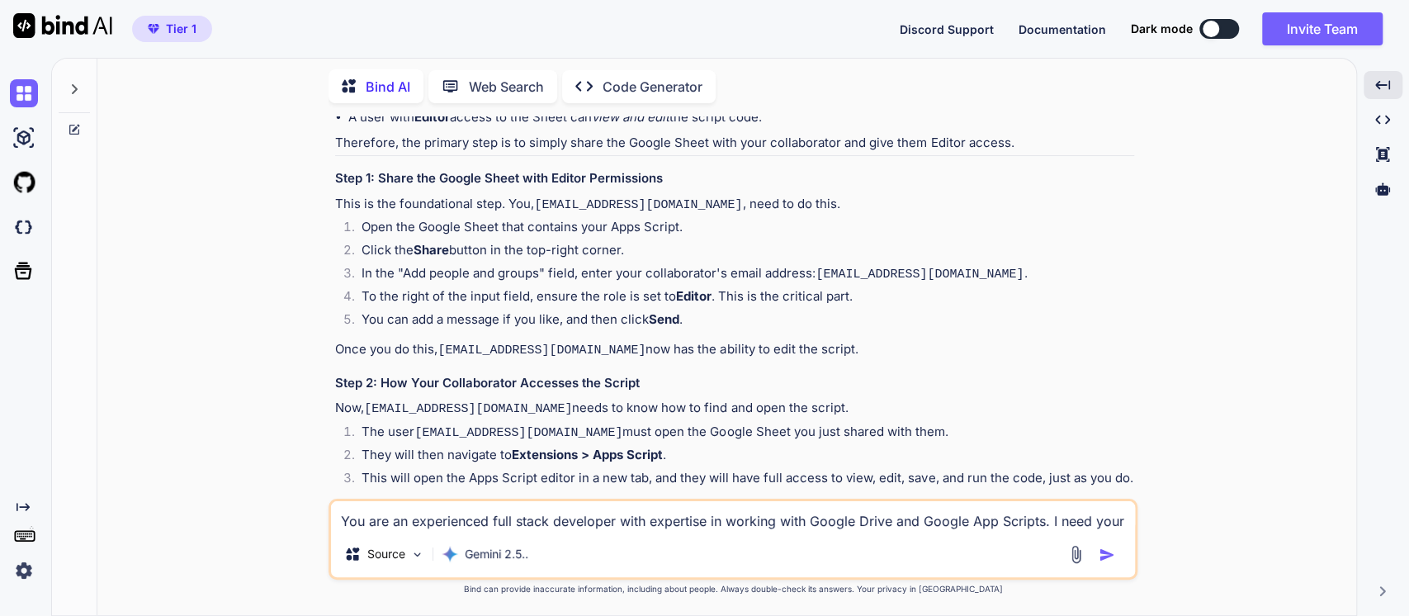
click at [561, 399] on p "Now, [EMAIL_ADDRESS][DOMAIN_NAME] needs to know how to find and open the script." at bounding box center [734, 409] width 799 height 21
click at [441, 426] on code "[EMAIL_ADDRESS][DOMAIN_NAME]" at bounding box center [519, 433] width 208 height 14
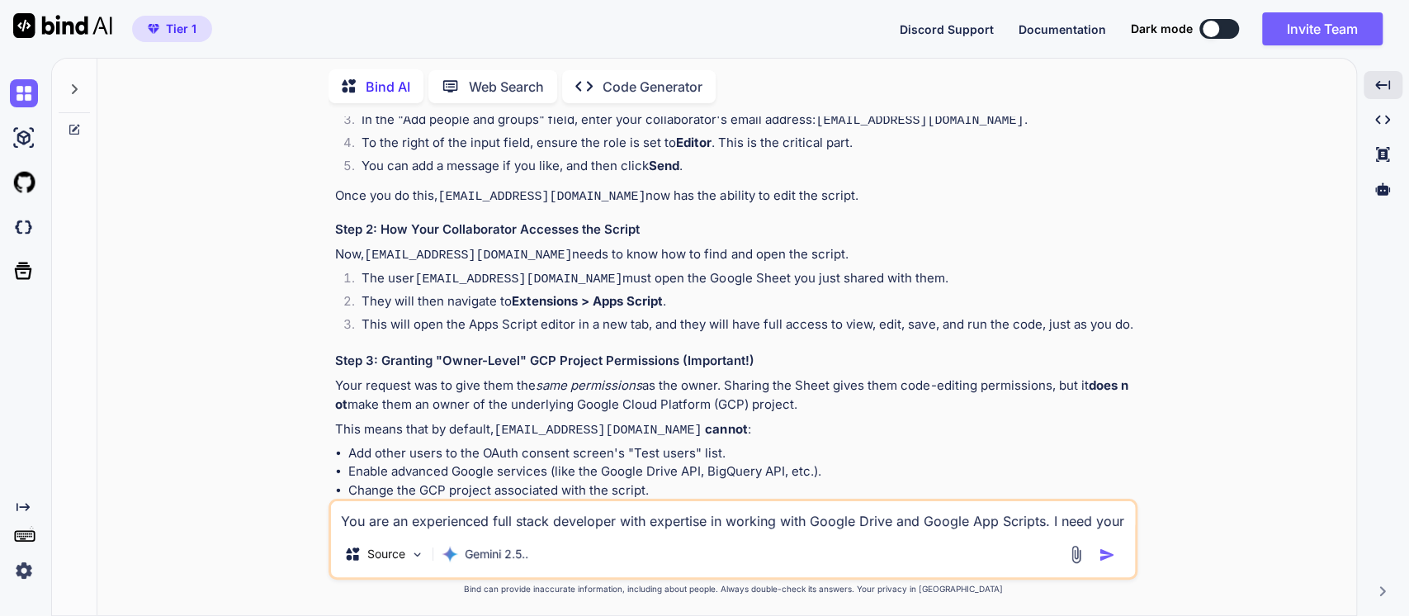
scroll to position [3356, 0]
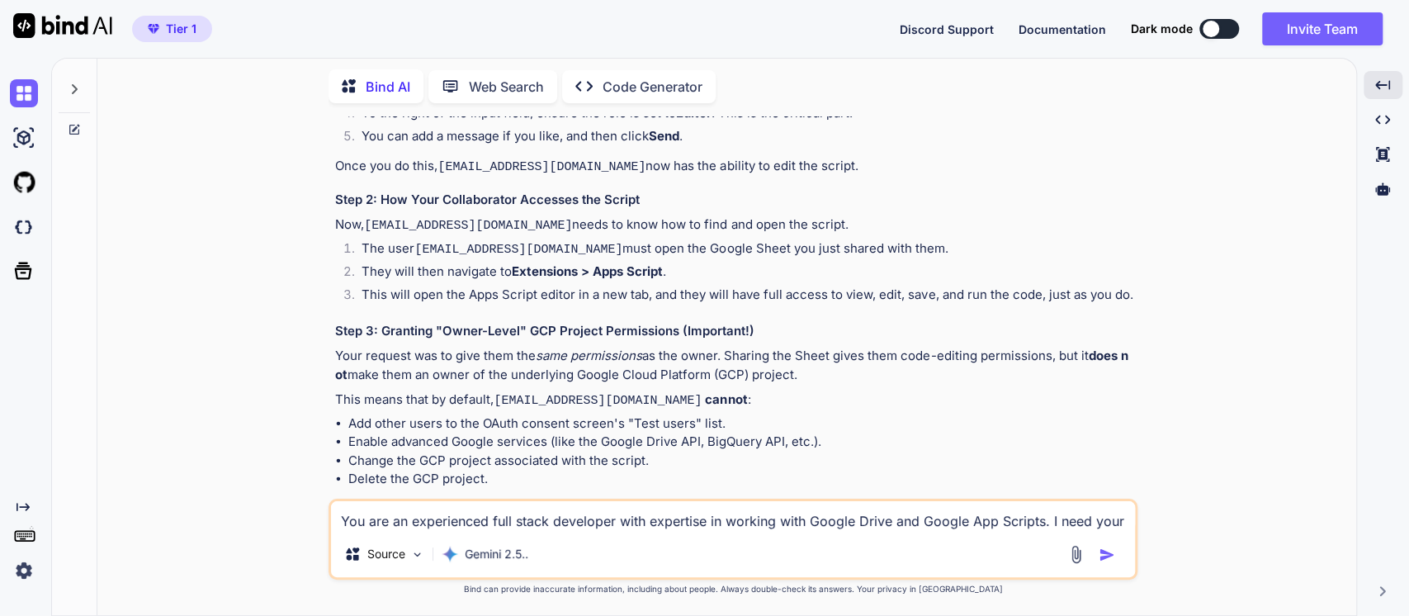
click at [526, 322] on h3 "Step 3: Granting "Owner-Level" GCP Project Permissions (Important!)" at bounding box center [734, 331] width 799 height 19
click at [633, 322] on h3 "Step 3: Granting "Owner-Level" GCP Project Permissions (Important!)" at bounding box center [734, 331] width 799 height 19
click at [474, 347] on p "Your request was to give them the same permissions as the owner. Sharing the Sh…" at bounding box center [734, 365] width 799 height 37
click at [542, 348] on em "same permissions" at bounding box center [589, 356] width 107 height 16
click at [511, 361] on p "Your request was to give them the same permissions as the owner. Sharing the Sh…" at bounding box center [734, 365] width 799 height 37
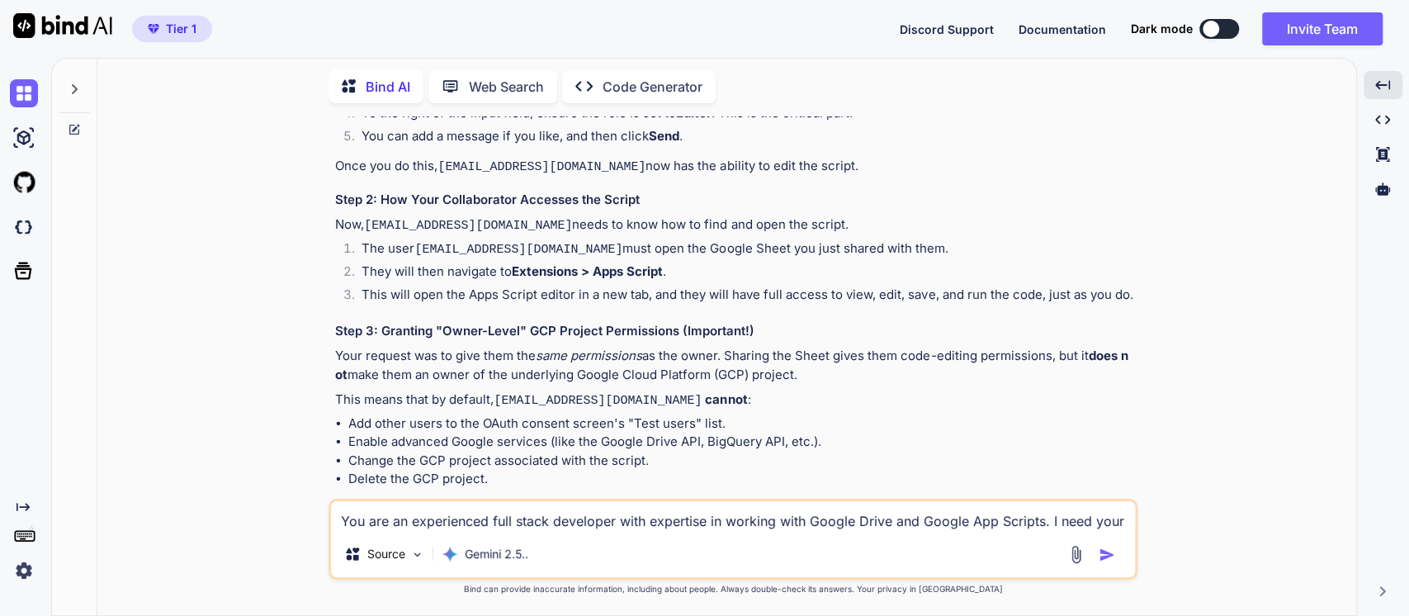
click at [421, 391] on p "This means that by default, [EMAIL_ADDRESS][DOMAIN_NAME] cannot :" at bounding box center [734, 401] width 799 height 21
click at [576, 394] on code "[EMAIL_ADDRESS][DOMAIN_NAME]" at bounding box center [598, 401] width 208 height 14
click at [429, 415] on li "Add other users to the OAuth consent screen's "Test users" list." at bounding box center [741, 424] width 786 height 19
click at [557, 415] on li "Add other users to the OAuth consent screen's "Test users" list." at bounding box center [741, 424] width 786 height 19
click at [565, 394] on code "[EMAIL_ADDRESS][DOMAIN_NAME]" at bounding box center [598, 401] width 208 height 14
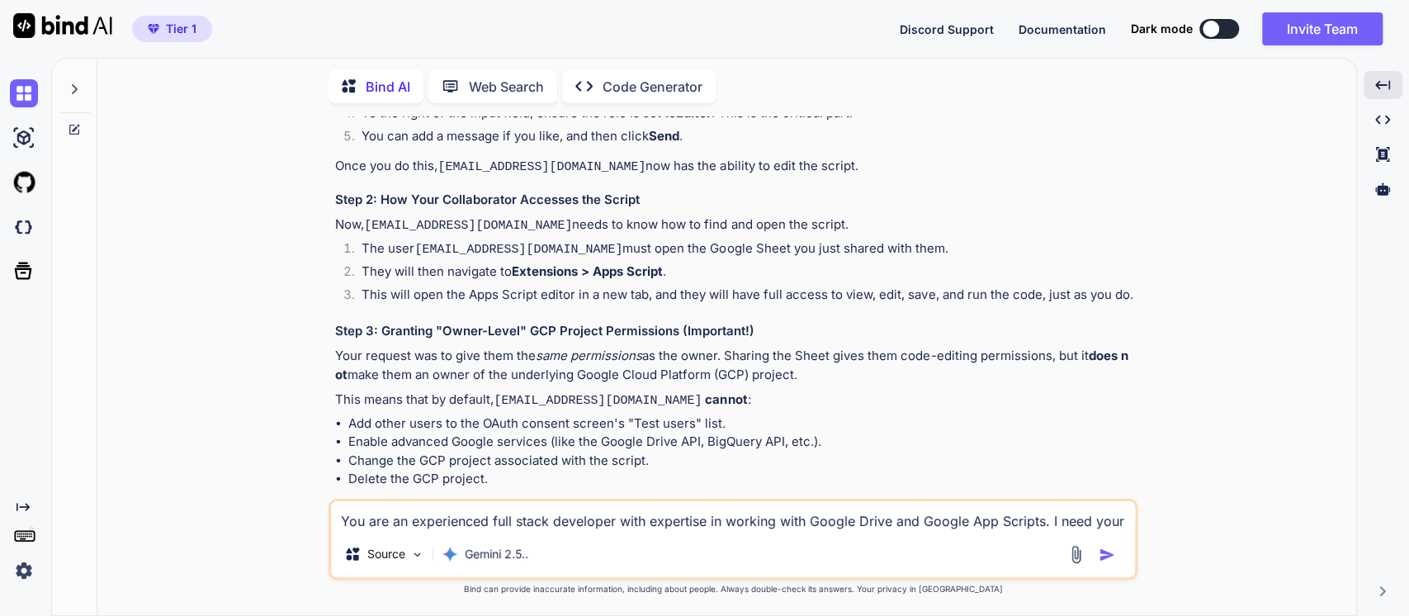
click at [558, 391] on p "This means that by default, [EMAIL_ADDRESS][DOMAIN_NAME] cannot :" at bounding box center [734, 401] width 799 height 21
click at [601, 394] on code "[EMAIL_ADDRESS][DOMAIN_NAME]" at bounding box center [598, 401] width 208 height 14
click at [398, 433] on li "Enable advanced Google services (like the Google Drive API, BigQuery API, etc.)." at bounding box center [741, 442] width 786 height 19
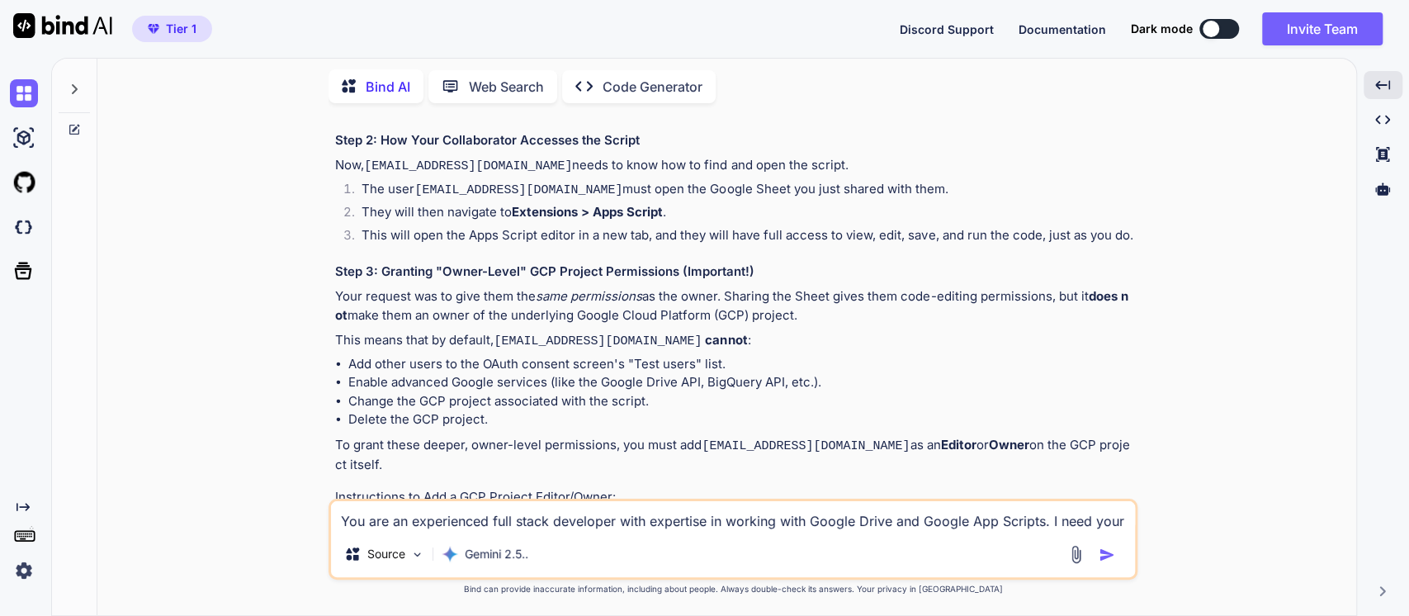
scroll to position [3448, 0]
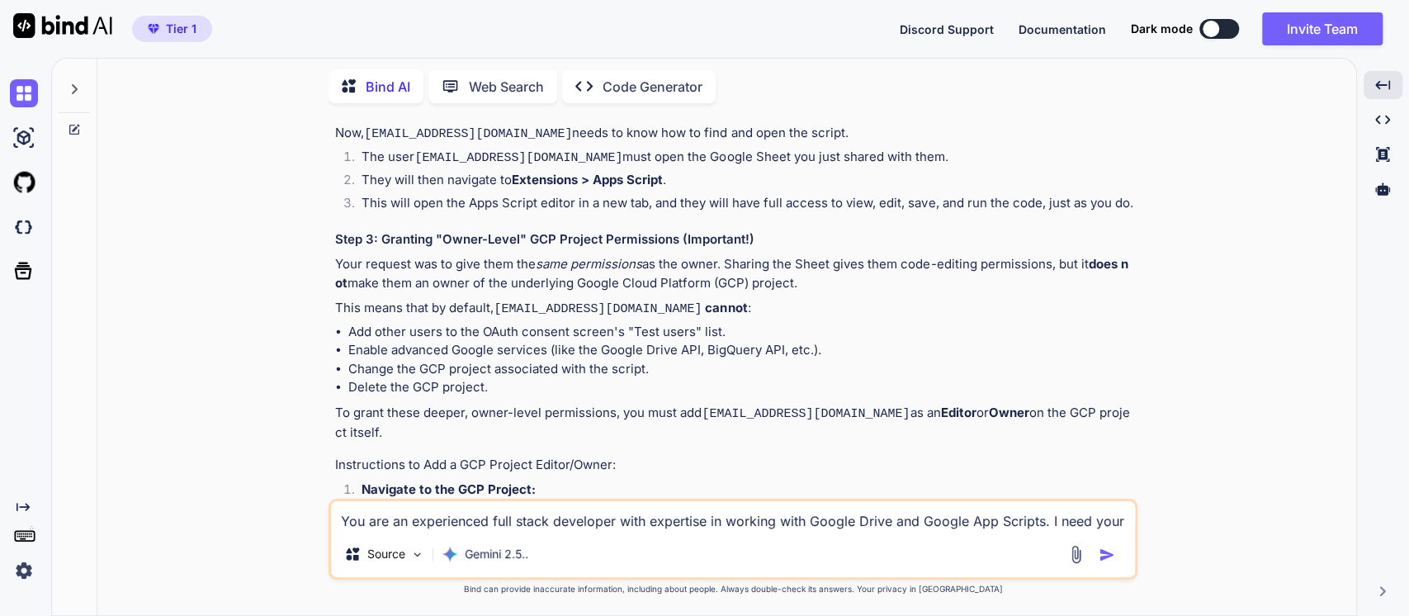
click at [403, 404] on p "To grant these deeper, owner-level permissions, you must add [EMAIL_ADDRESS][DO…" at bounding box center [734, 423] width 799 height 39
click at [486, 404] on p "To grant these deeper, owner-level permissions, you must add [EMAIL_ADDRESS][DO…" at bounding box center [734, 423] width 799 height 39
click at [680, 404] on p "To grant these deeper, owner-level permissions, you must add [EMAIL_ADDRESS][DO…" at bounding box center [734, 423] width 799 height 39
click at [749, 407] on code "[EMAIL_ADDRESS][DOMAIN_NAME]" at bounding box center [806, 414] width 208 height 14
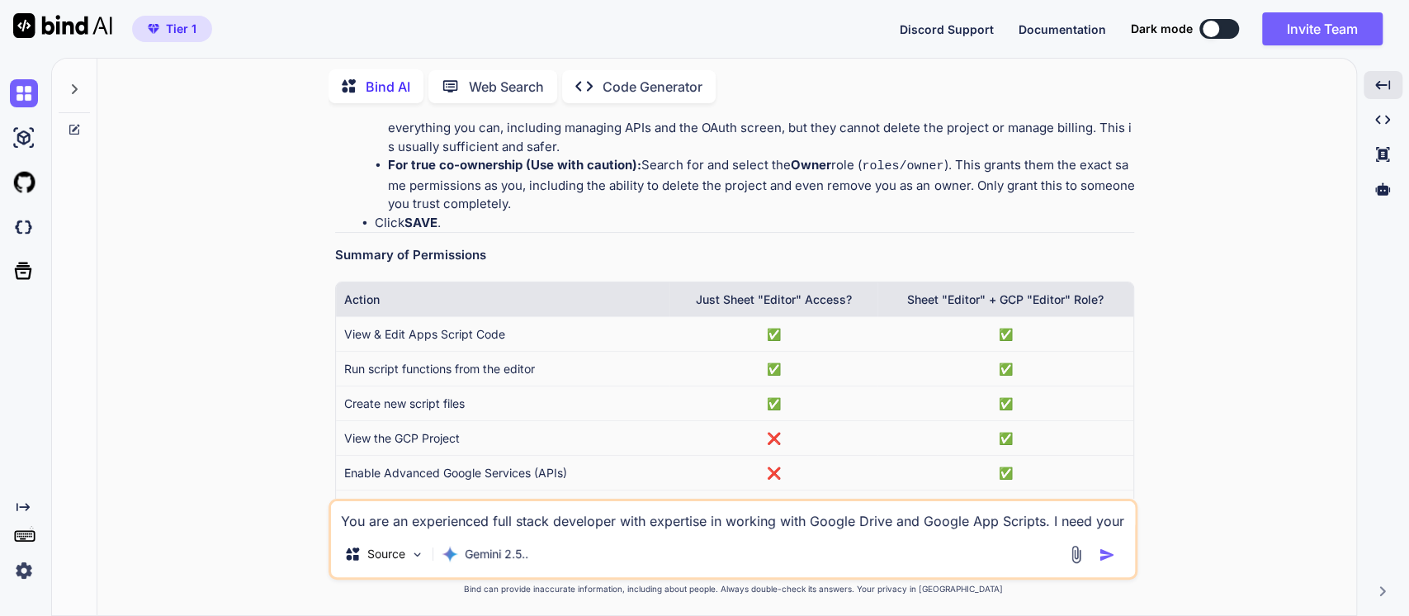
scroll to position [4099, 0]
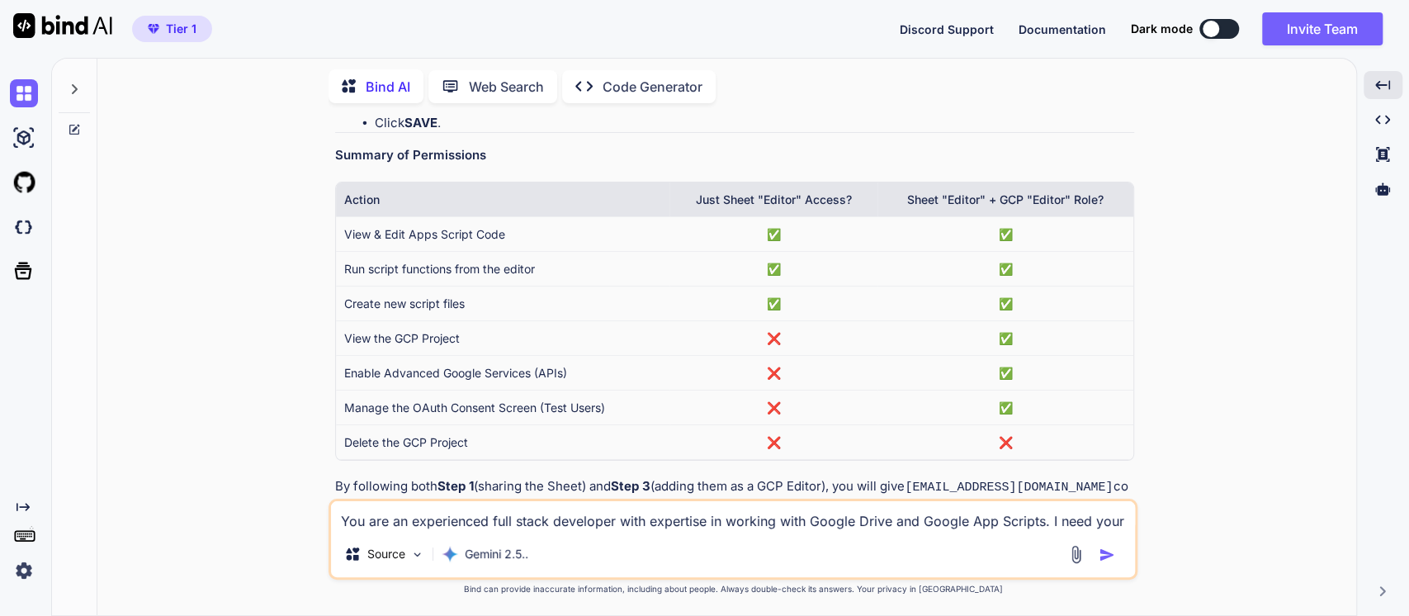
click at [334, 527] on textarea "You are an experienced full stack developer with expertise in working with Goog…" at bounding box center [733, 516] width 804 height 30
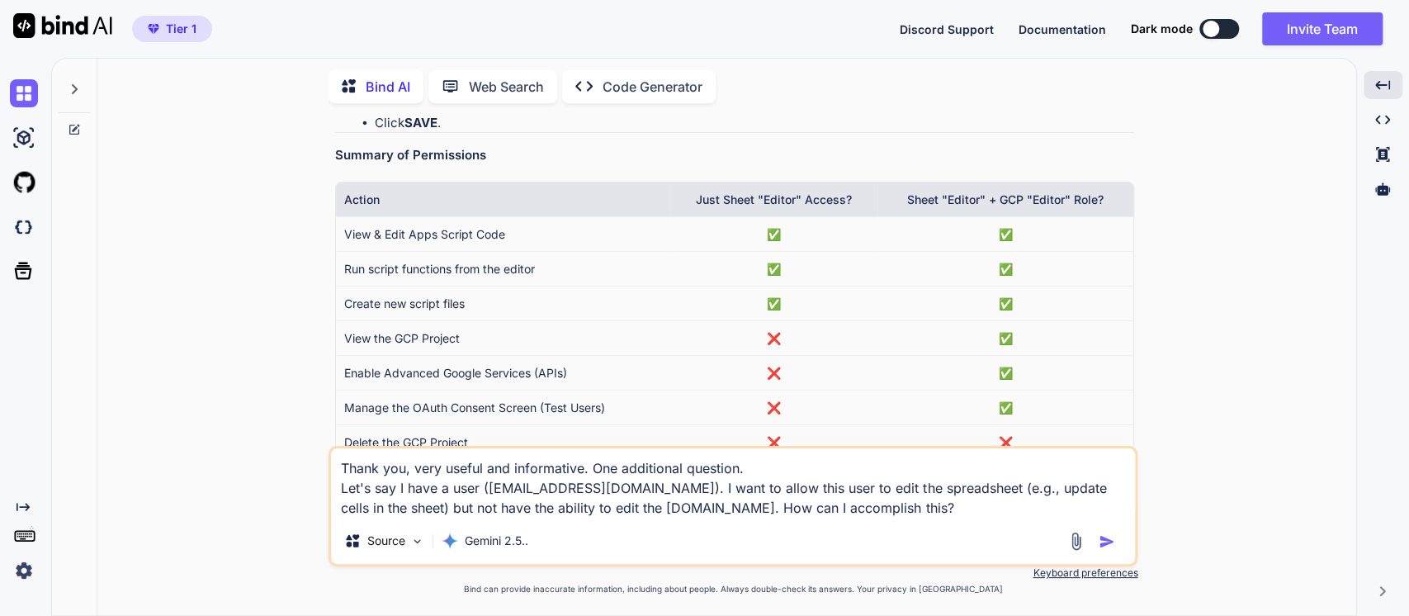
type textarea "Thank you, very useful and informative. One additional question. Let's say I ha…"
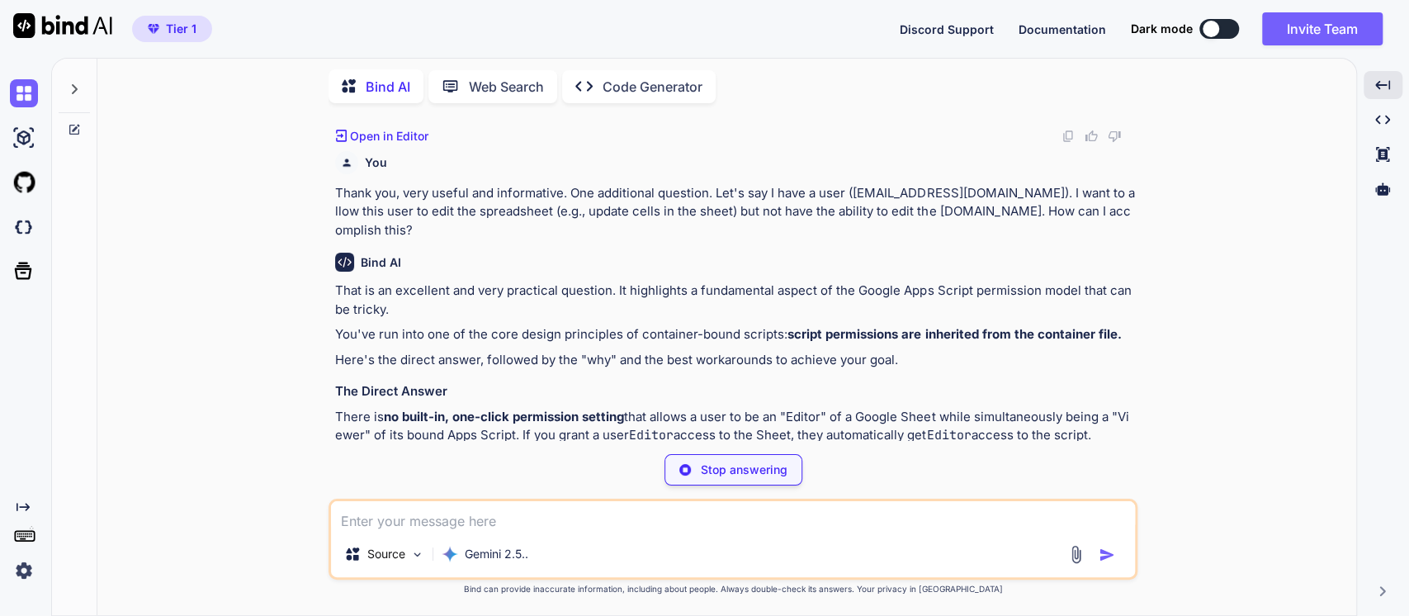
scroll to position [4475, 0]
click at [643, 406] on p "There is no built-in, one-click permission setting that allows a user to be an …" at bounding box center [734, 424] width 799 height 37
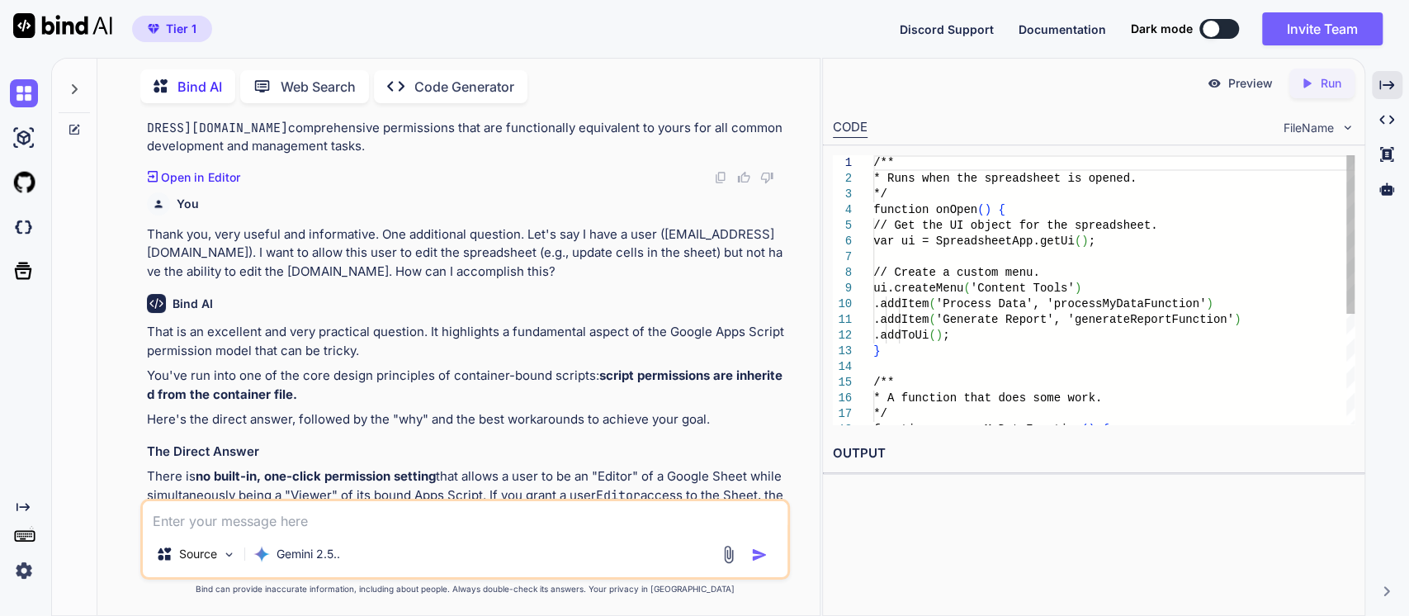
click at [468, 467] on p "There is no built-in, one-click permission setting that allows a user to be an …" at bounding box center [467, 495] width 641 height 56
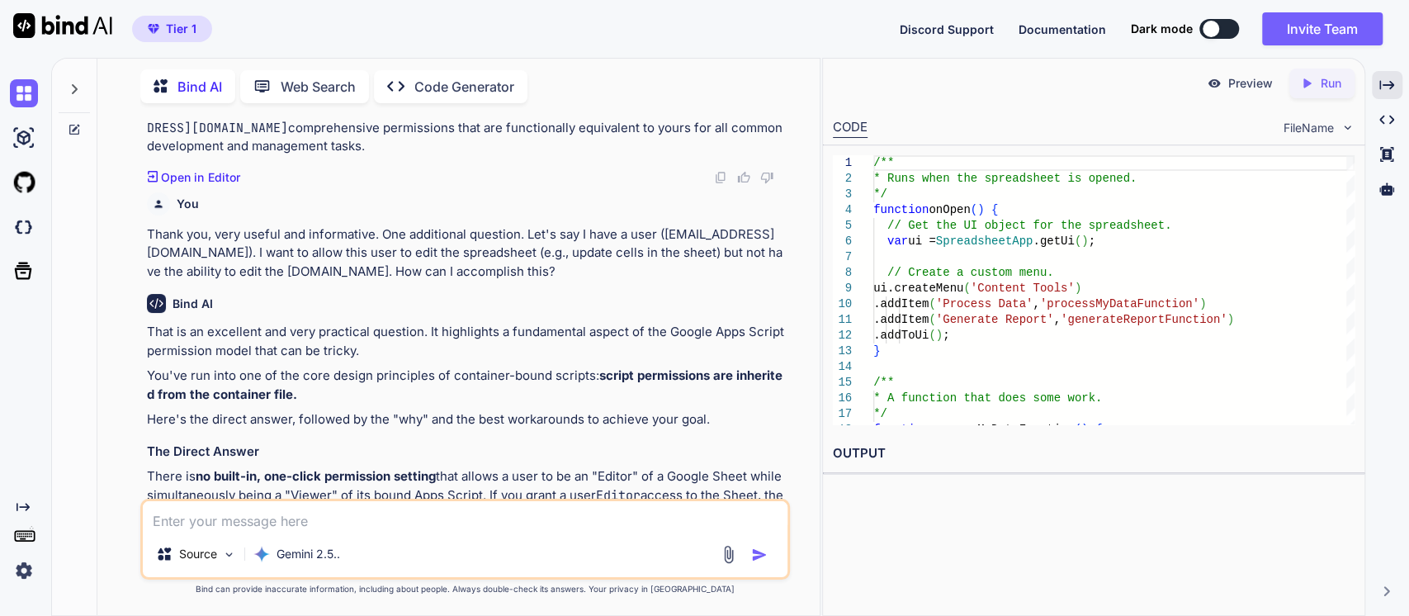
click at [457, 467] on p "There is no built-in, one-click permission setting that allows a user to be an …" at bounding box center [467, 495] width 641 height 56
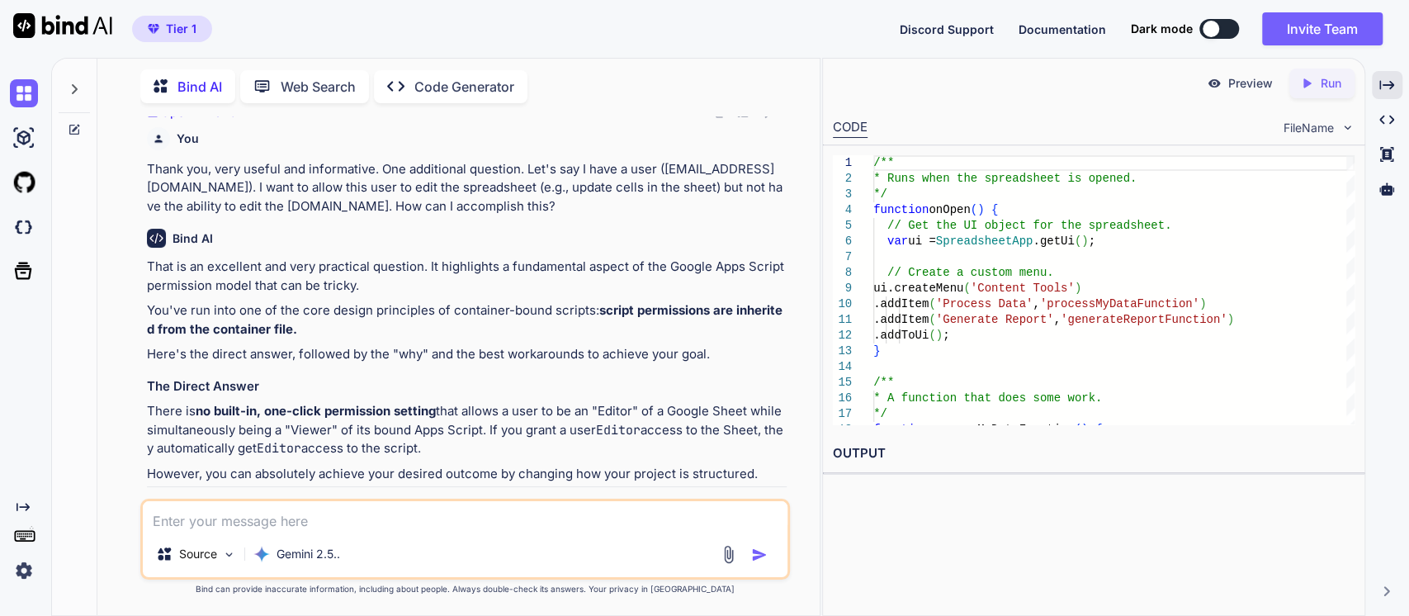
scroll to position [4941, 0]
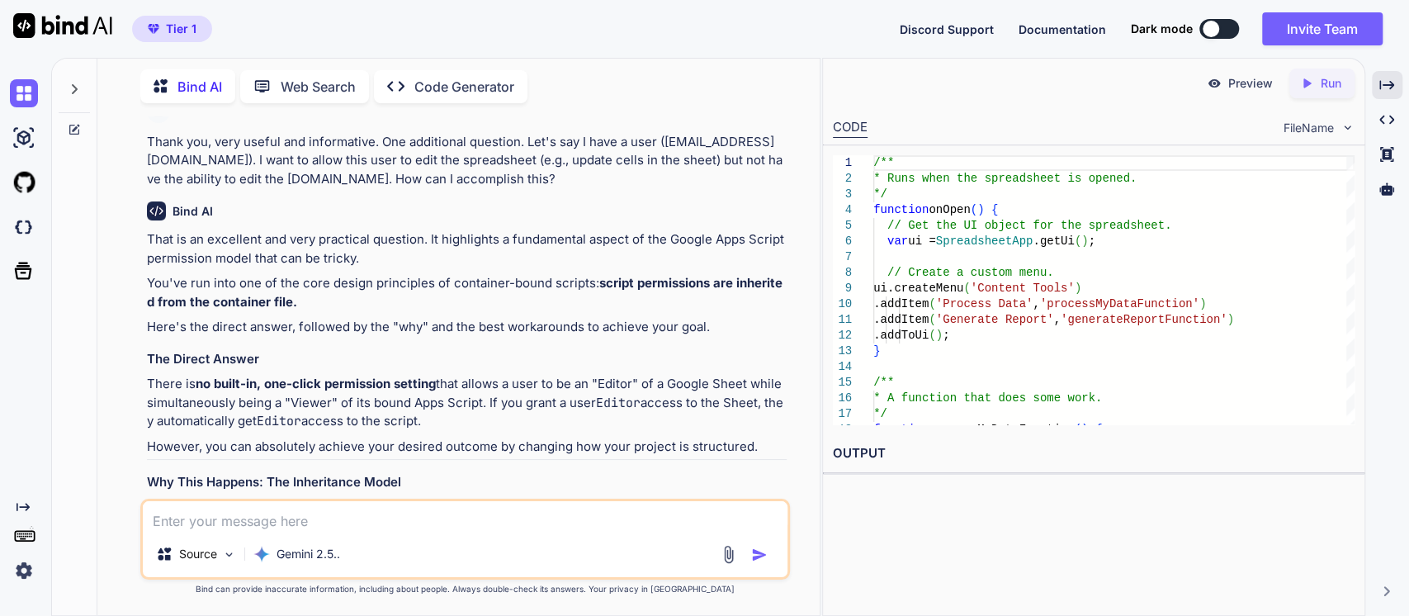
click at [420, 438] on p "However, you can absolutely achieve your desired outcome by changing how your p…" at bounding box center [467, 447] width 641 height 19
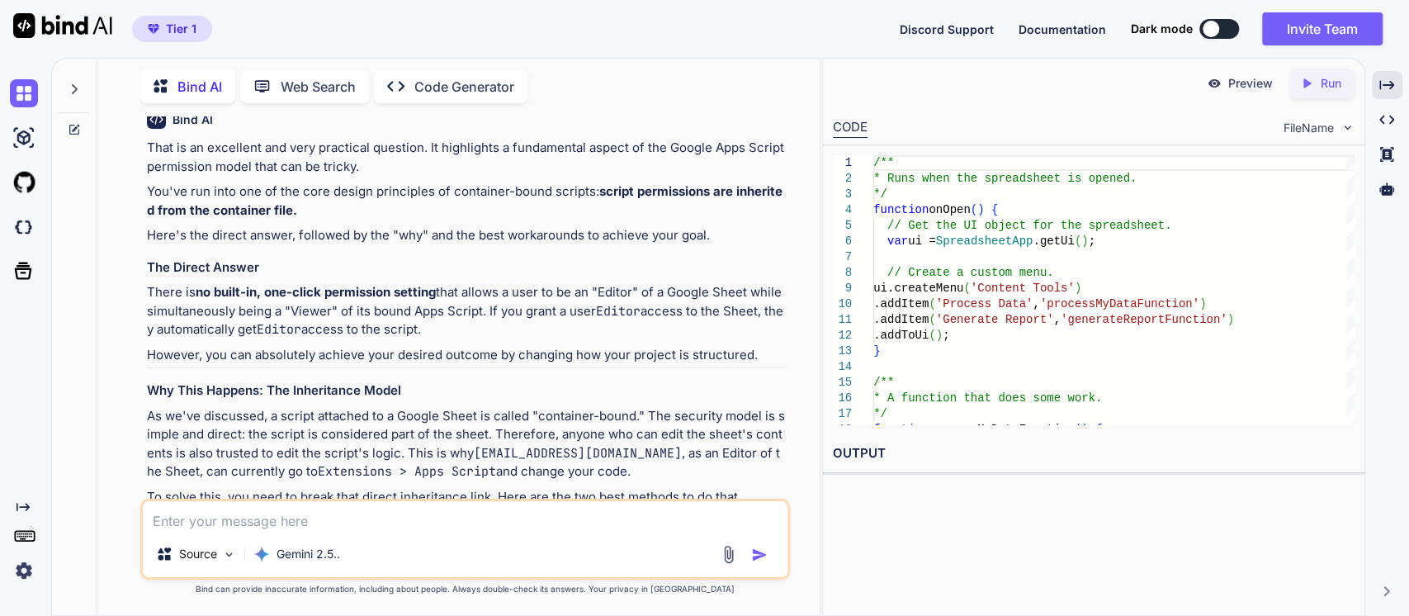
click at [273, 381] on h3 "Why This Happens: The Inheritance Model" at bounding box center [467, 390] width 641 height 19
click at [243, 407] on p "As we've discussed, a script attached to a Google Sheet is called "container-bo…" at bounding box center [467, 444] width 641 height 74
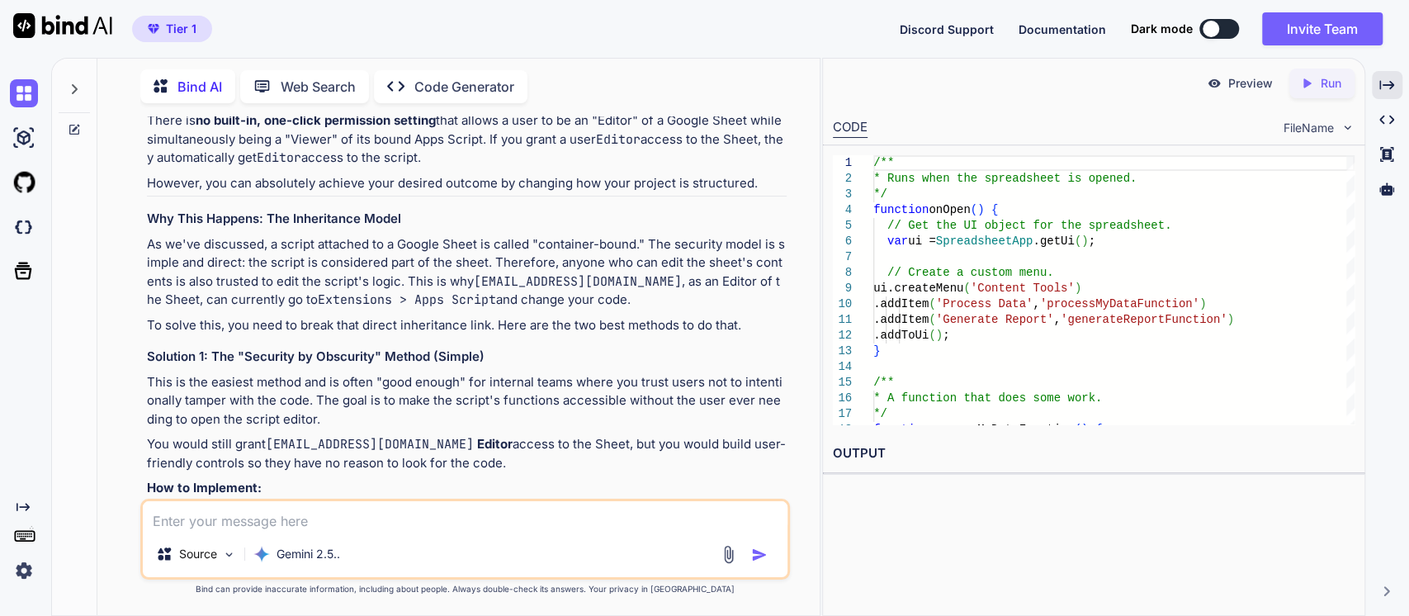
scroll to position [5216, 0]
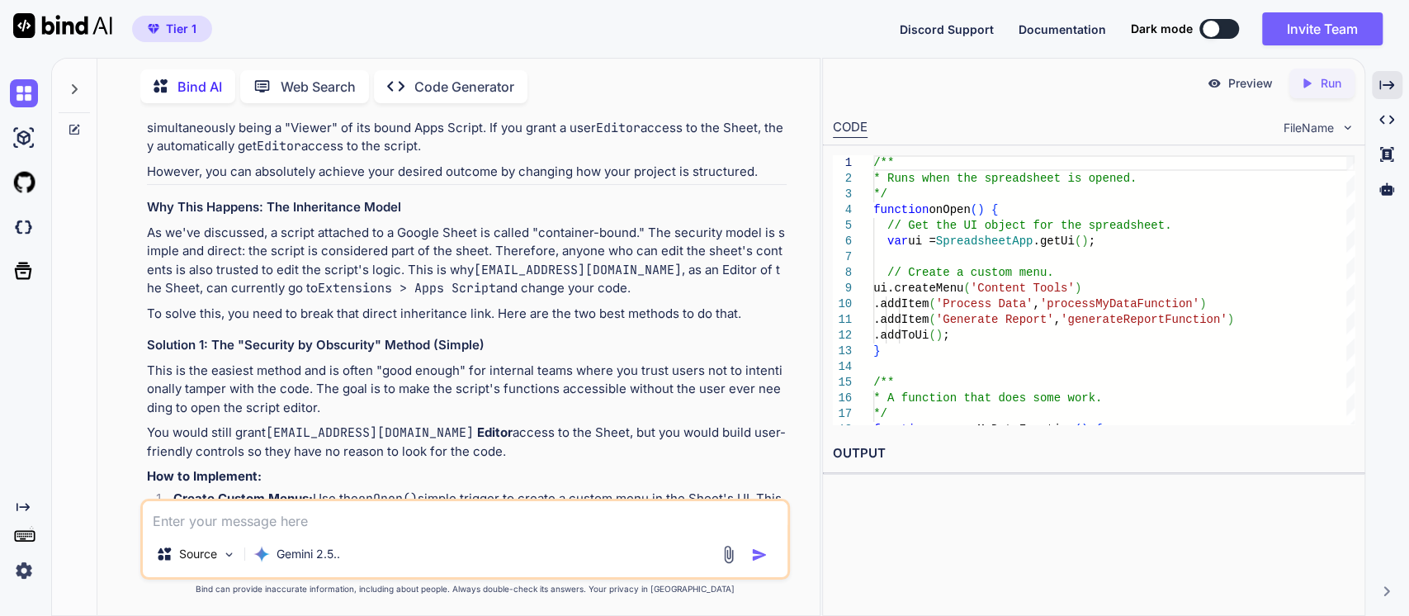
click at [296, 336] on h3 "Solution 1: The "Security by Obscurity" Method (Simple)" at bounding box center [467, 345] width 641 height 19
click at [352, 305] on p "To solve this, you need to break that direct inheritance link. Here are the two…" at bounding box center [467, 314] width 641 height 19
click at [501, 305] on p "To solve this, you need to break that direct inheritance link. Here are the two…" at bounding box center [467, 314] width 641 height 19
click at [302, 336] on h3 "Solution 1: The "Security by Obscurity" Method (Simple)" at bounding box center [467, 345] width 641 height 19
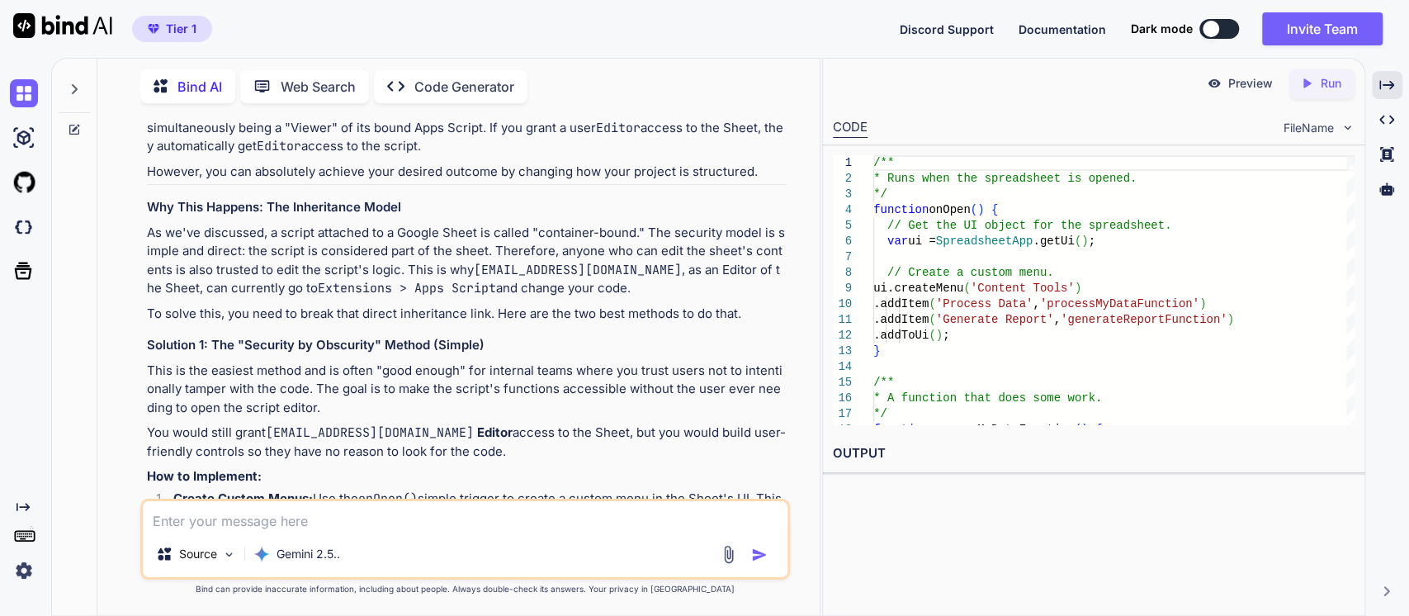
click at [206, 424] on p "You would still grant [EMAIL_ADDRESS][DOMAIN_NAME] Editor access to the Sheet, …" at bounding box center [467, 442] width 641 height 37
click at [325, 424] on code "[EMAIL_ADDRESS][DOMAIN_NAME]" at bounding box center [370, 432] width 208 height 17
click at [515, 424] on p "You would still grant [EMAIL_ADDRESS][DOMAIN_NAME] Editor access to the Sheet, …" at bounding box center [467, 442] width 641 height 37
click at [302, 424] on p "You would still grant [EMAIL_ADDRESS][DOMAIN_NAME] Editor access to the Sheet, …" at bounding box center [467, 442] width 641 height 37
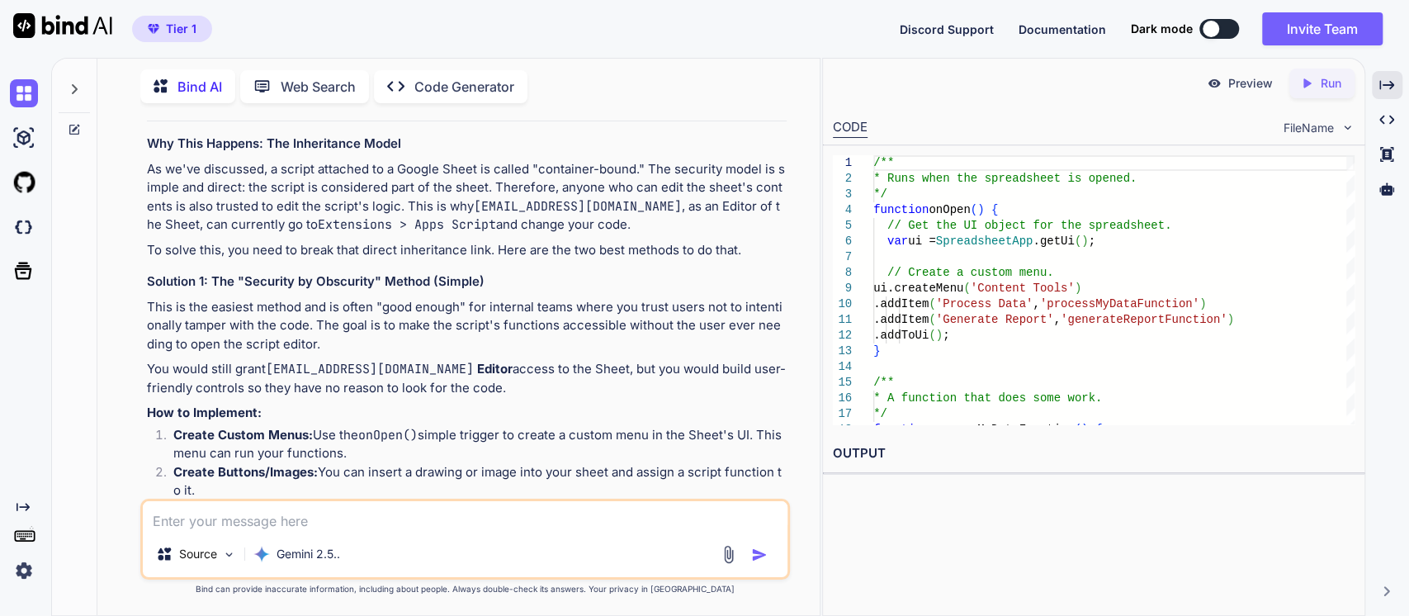
scroll to position [5308, 0]
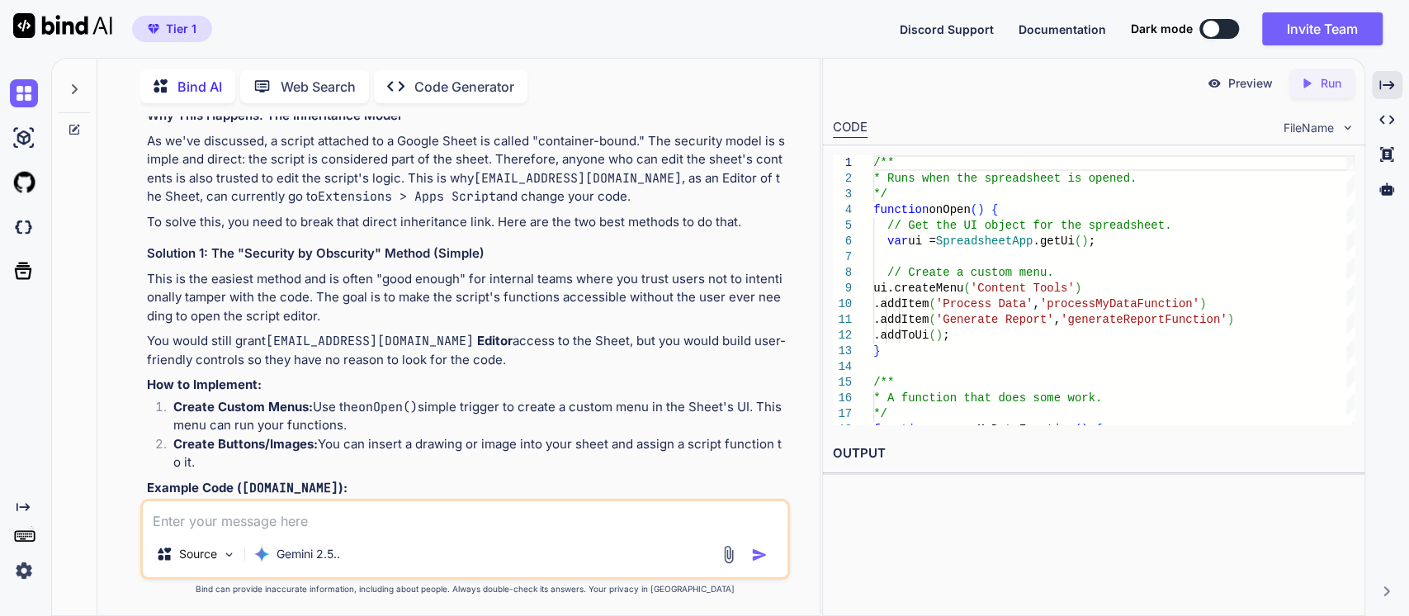
click at [289, 399] on strong "Create Custom Menus:" at bounding box center [243, 407] width 140 height 16
click at [438, 398] on li "Create Custom Menus: Use the onOpen() simple trigger to create a custom menu in…" at bounding box center [474, 416] width 628 height 37
click at [535, 398] on li "Create Custom Menus: Use the onOpen() simple trigger to create a custom menu in…" at bounding box center [474, 416] width 628 height 37
click at [264, 398] on li "Create Custom Menus: Use the onOpen() simple trigger to create a custom menu in…" at bounding box center [474, 416] width 628 height 37
click at [230, 436] on strong "Create Buttons/Images:" at bounding box center [245, 444] width 144 height 16
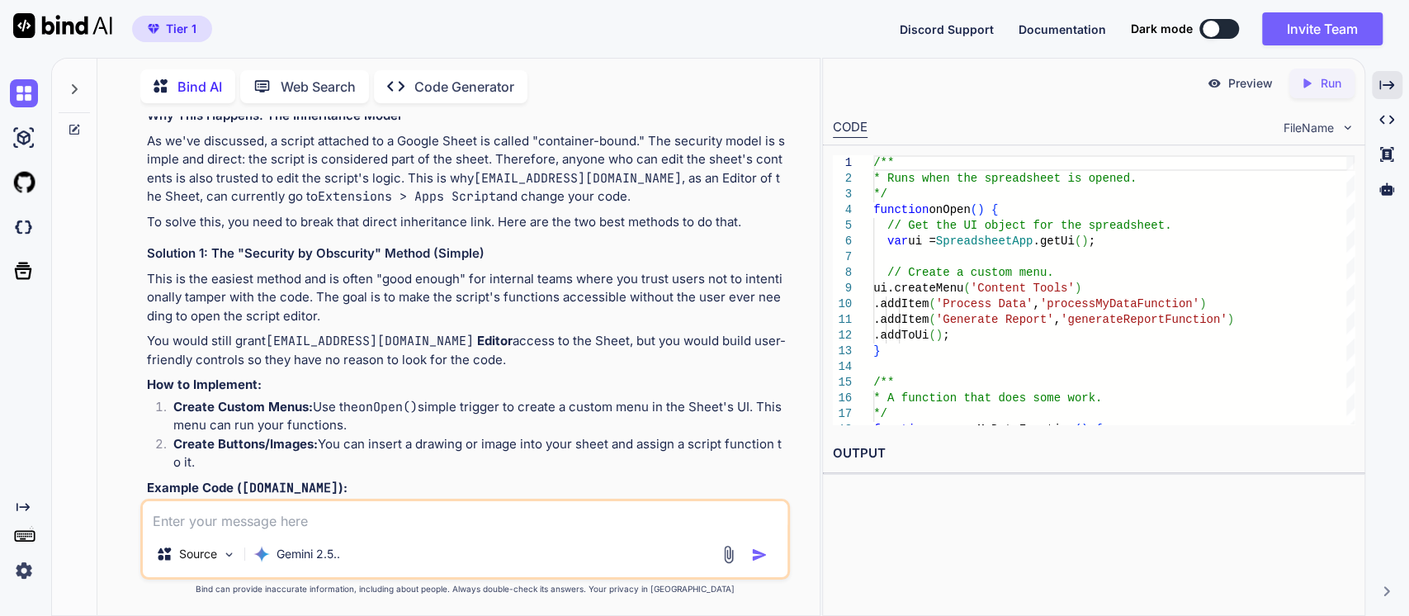
scroll to position [5399, 0]
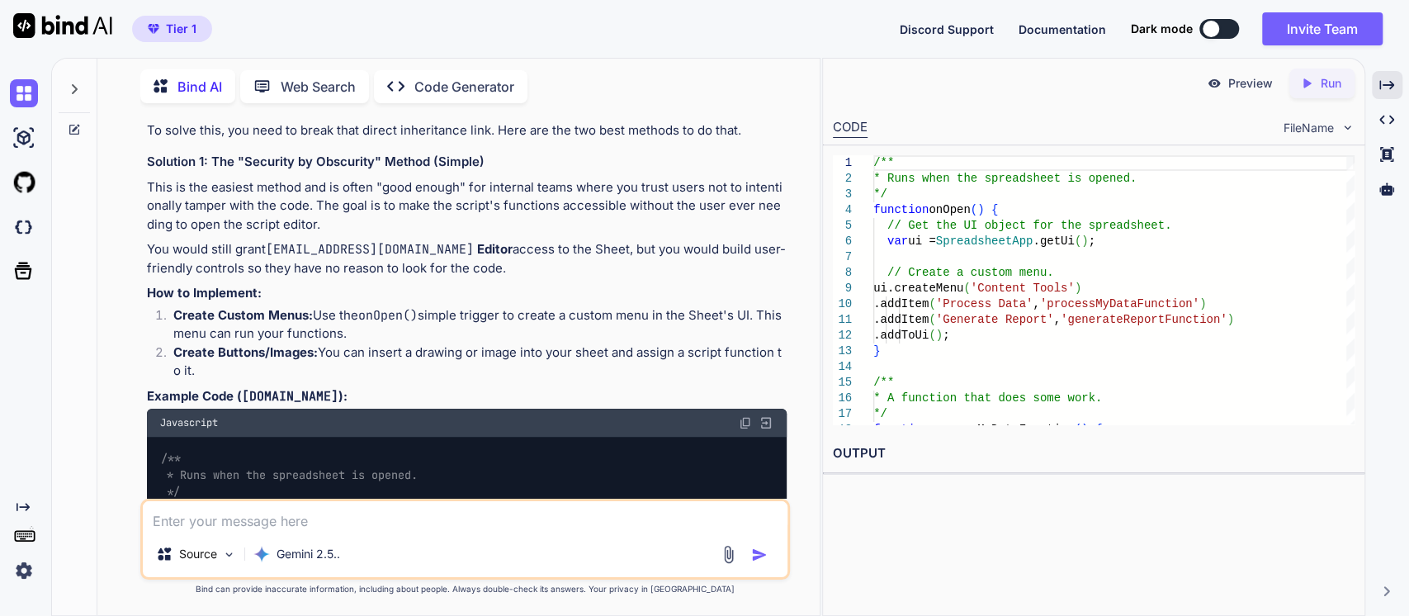
click at [539, 343] on li "Create Buttons/Images: You can insert a drawing or image into your sheet and as…" at bounding box center [474, 361] width 628 height 37
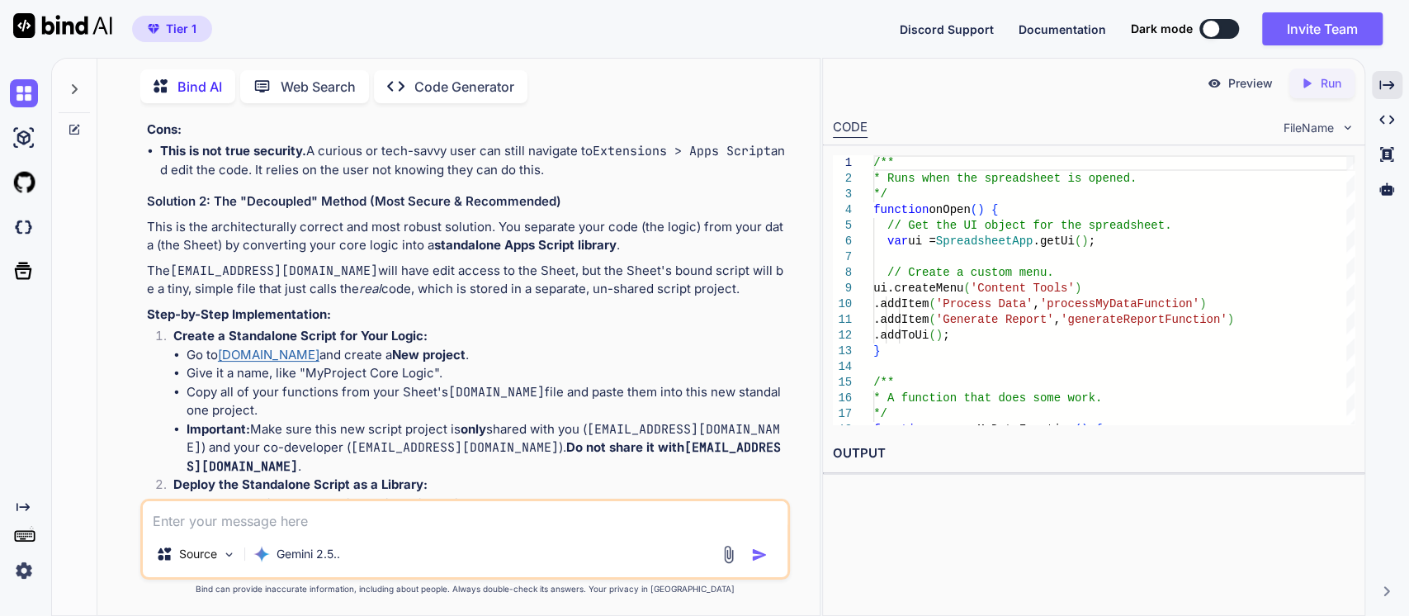
scroll to position [6133, 0]
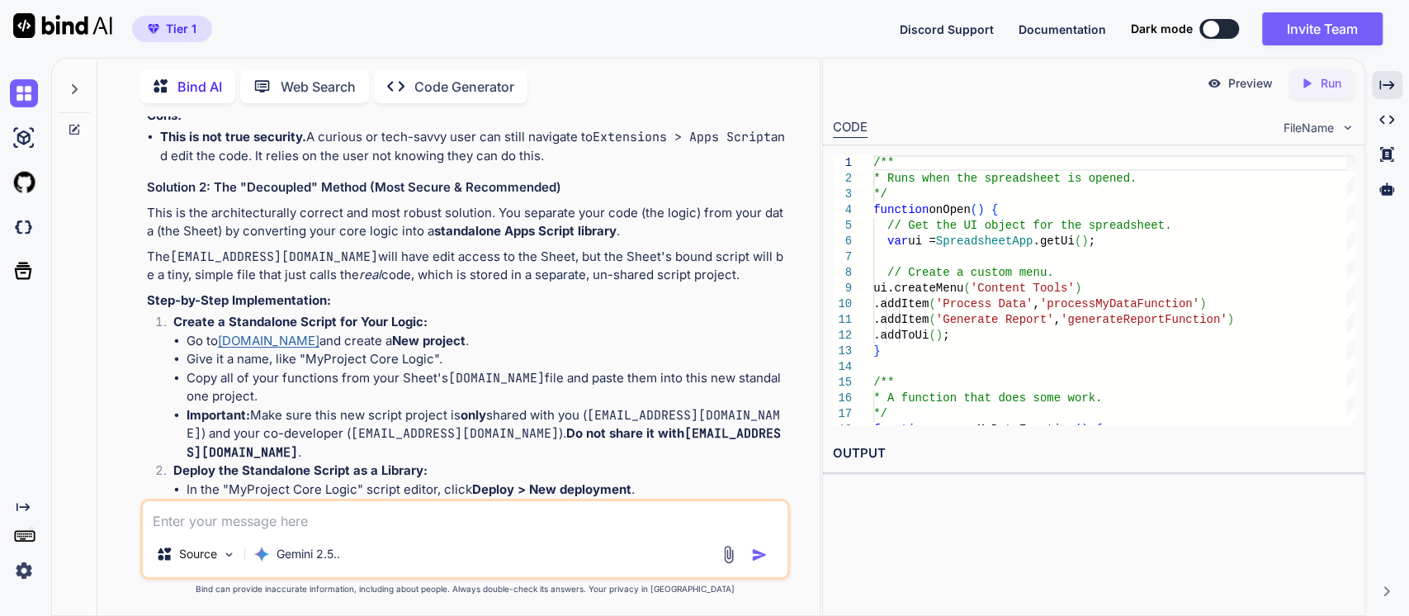
click at [211, 63] on li "Very easy and fast to set up." at bounding box center [474, 53] width 628 height 19
click at [242, 82] on li "Keeps all your code and data in one place." at bounding box center [474, 72] width 628 height 19
click at [268, 241] on p "This is the architecturally correct and most robust solution. You separate your…" at bounding box center [467, 222] width 641 height 37
click at [290, 241] on p "This is the architecturally correct and most robust solution. You separate your…" at bounding box center [467, 222] width 641 height 37
drag, startPoint x: 444, startPoint y: 381, endPoint x: 471, endPoint y: 352, distance: 39.7
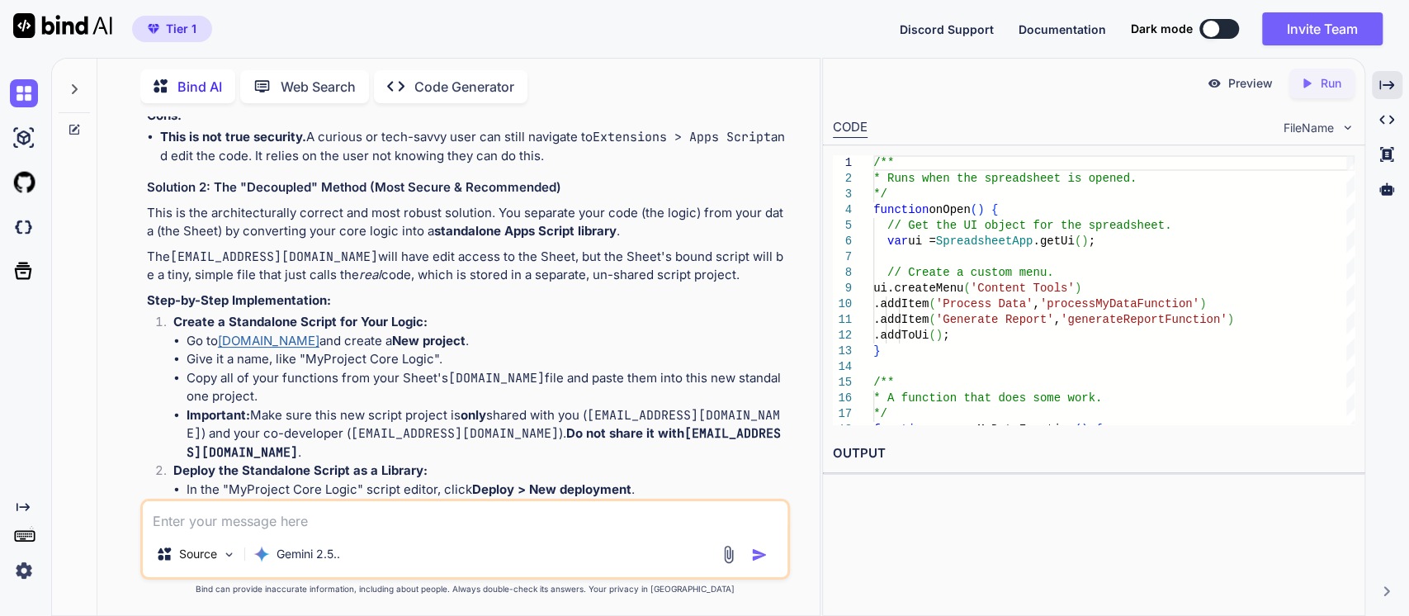
click at [444, 381] on div "That is an excellent and very practical question. It highlights a fundamental a…" at bounding box center [467, 193] width 641 height 2310
click at [466, 285] on p "The [EMAIL_ADDRESS][DOMAIN_NAME] will have edit access to the Sheet, but the Sh…" at bounding box center [467, 266] width 641 height 37
click at [588, 285] on p "The [EMAIL_ADDRESS][DOMAIN_NAME] will have edit access to the Sheet, but the Sh…" at bounding box center [467, 266] width 641 height 37
click at [231, 285] on p "The [EMAIL_ADDRESS][DOMAIN_NAME] will have edit access to the Sheet, but the Sh…" at bounding box center [467, 266] width 641 height 37
click at [359, 282] on em "real" at bounding box center [370, 275] width 22 height 16
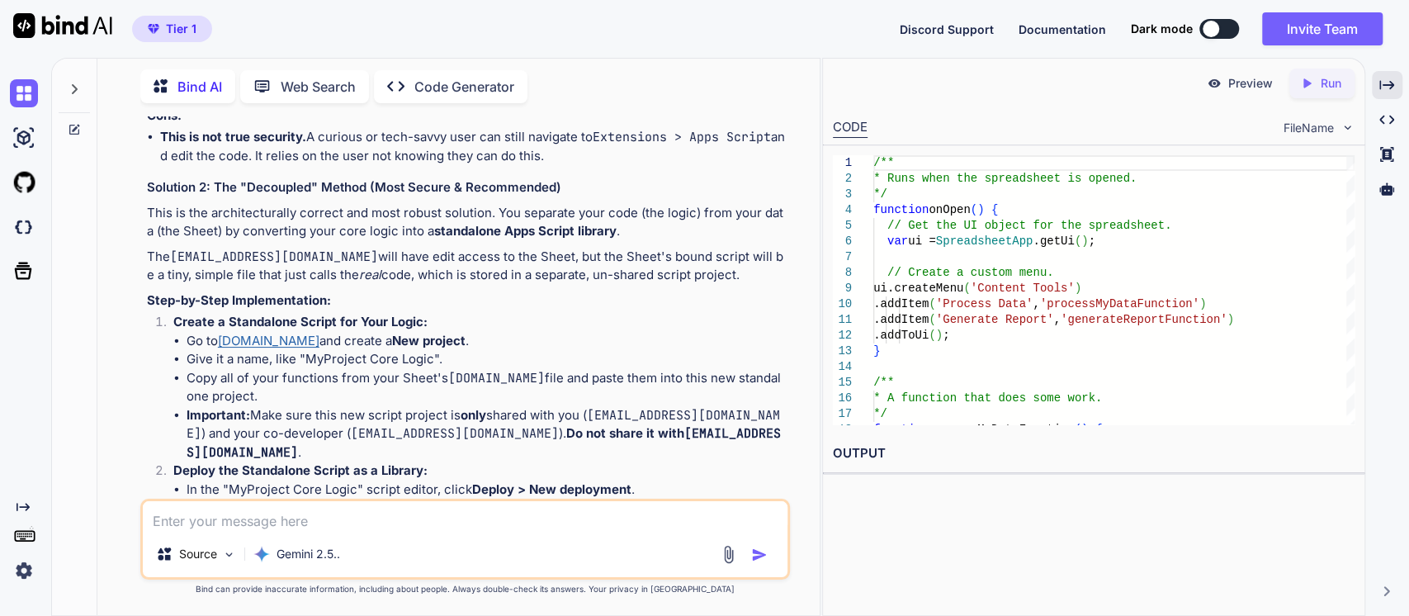
click at [214, 351] on li "Go to [DOMAIN_NAME] and create a New project ." at bounding box center [487, 341] width 601 height 19
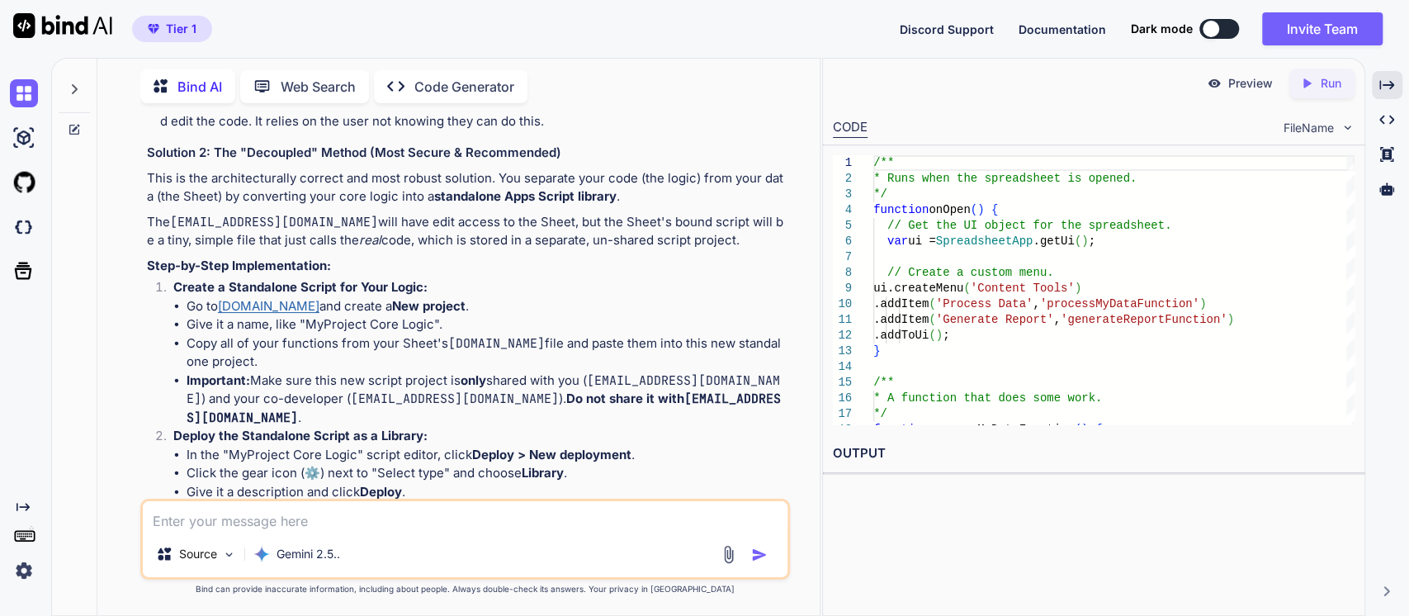
scroll to position [6225, 0]
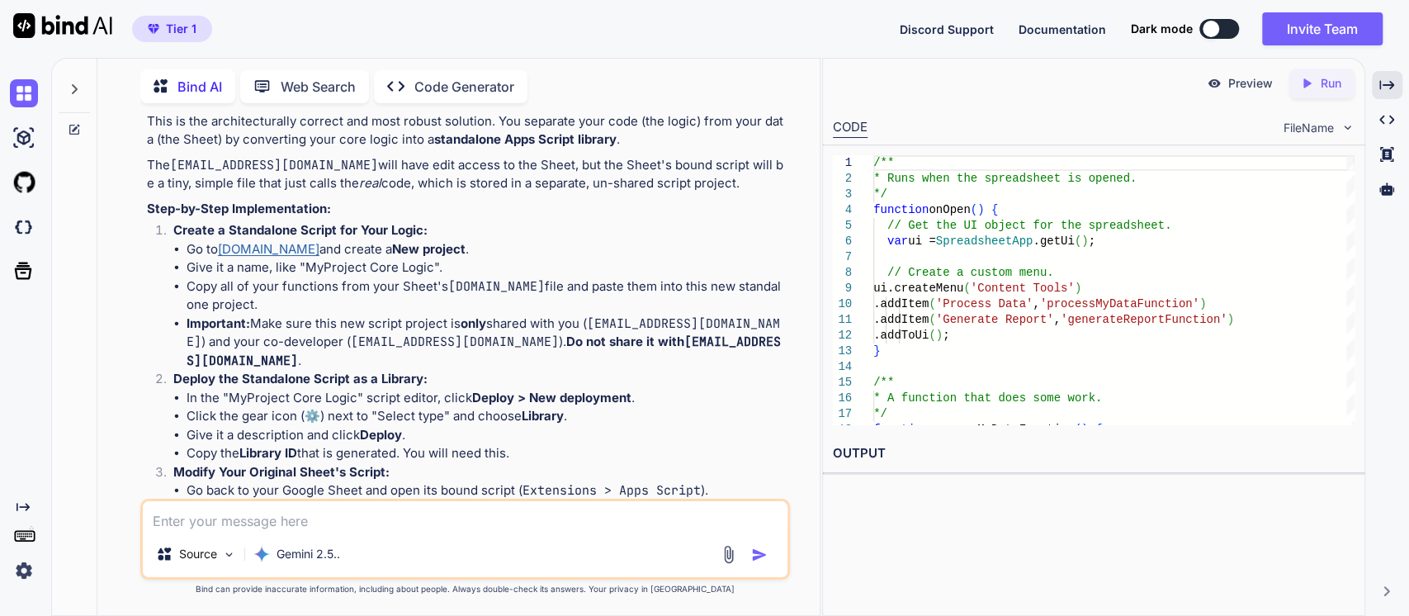
click at [632, 315] on li "Copy all of your functions from your Sheet's [DOMAIN_NAME] file and paste them …" at bounding box center [487, 295] width 601 height 37
click at [301, 371] on li "Important: Make sure this new script project is only shared with you ( [EMAIL_A…" at bounding box center [487, 343] width 601 height 56
click at [494, 371] on li "Important: Make sure this new script project is only shared with you ( [EMAIL_A…" at bounding box center [487, 343] width 601 height 56
click at [486, 368] on strong "Do not share it with [EMAIL_ADDRESS][DOMAIN_NAME]" at bounding box center [484, 351] width 595 height 35
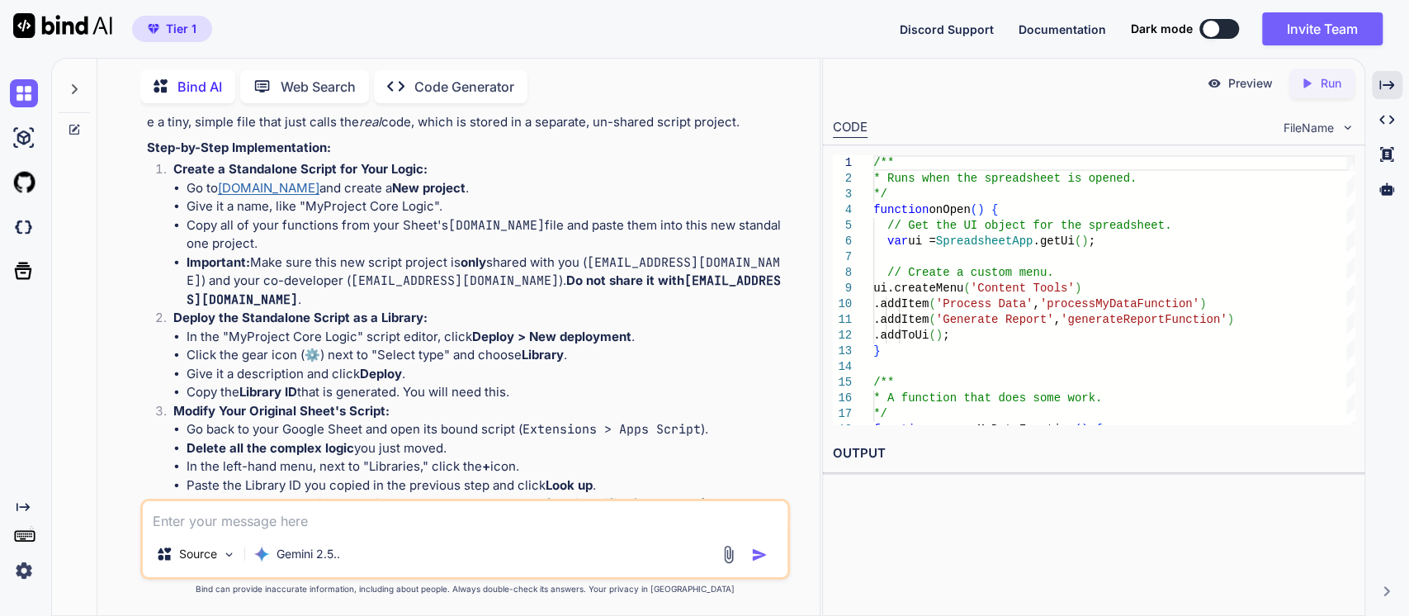
scroll to position [6317, 0]
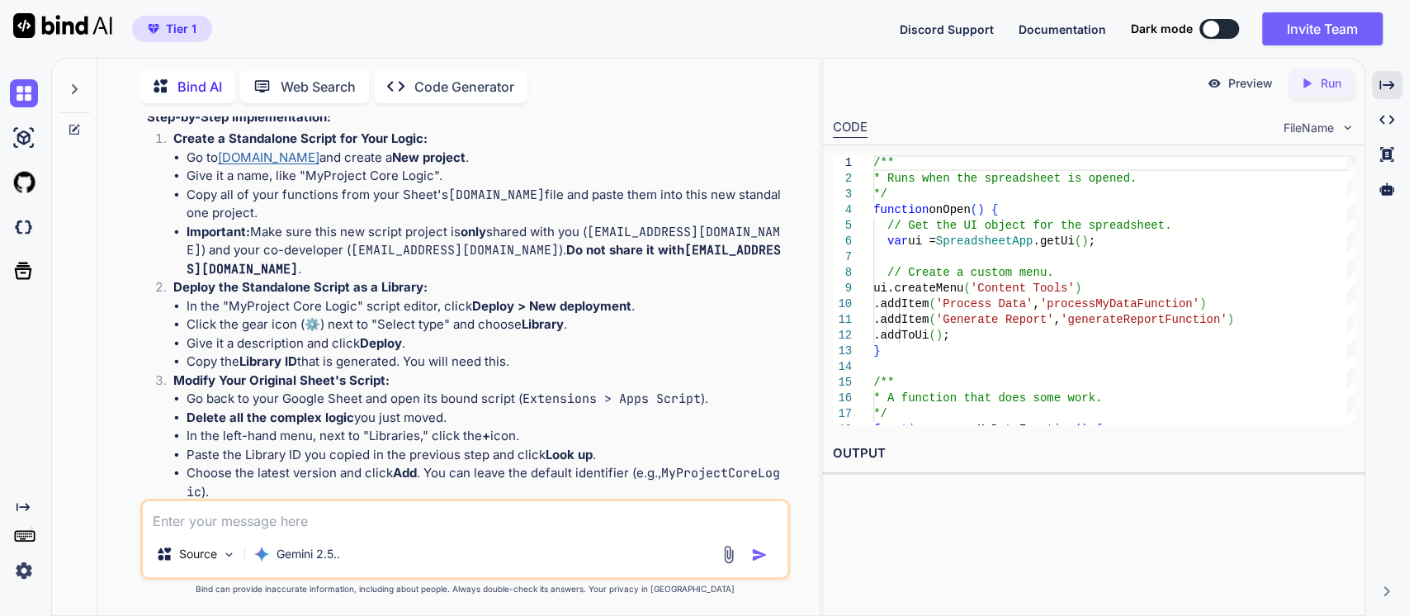
click at [318, 295] on strong "Deploy the Standalone Script as a Library:" at bounding box center [300, 287] width 254 height 16
click at [287, 316] on li "In the "MyProject Core Logic" script editor, click Deploy > New deployment ." at bounding box center [487, 306] width 601 height 19
click at [386, 316] on li "In the "MyProject Core Logic" script editor, click Deploy > New deployment ." at bounding box center [487, 306] width 601 height 19
click at [242, 372] on li "Copy the Library ID that is generated. You will need this." at bounding box center [487, 362] width 601 height 19
click at [388, 351] on strong "Deploy" at bounding box center [381, 343] width 42 height 16
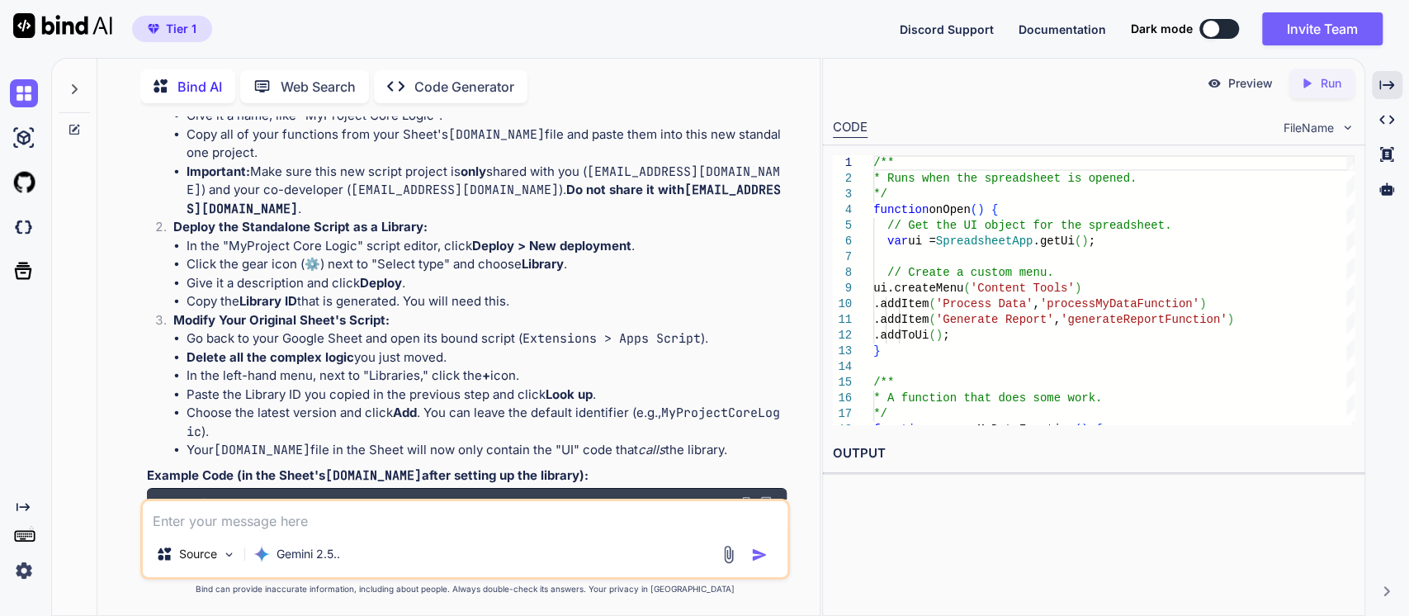
scroll to position [6408, 0]
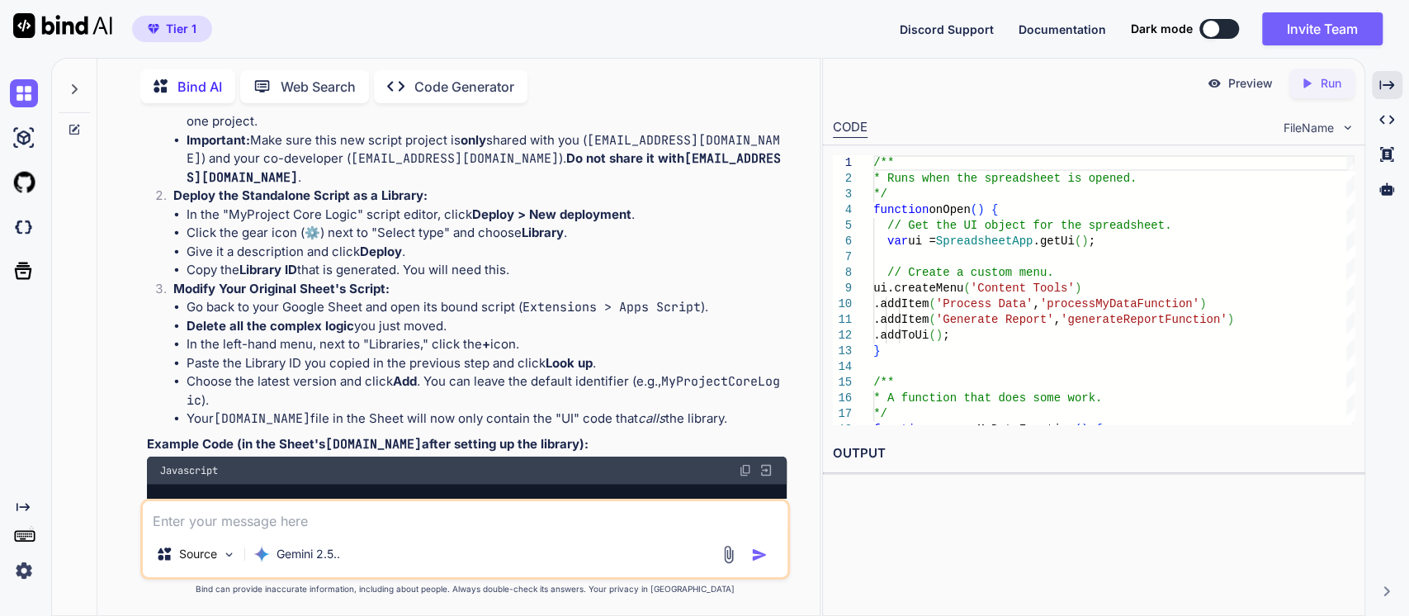
click at [314, 280] on li "Copy the Library ID that is generated. You will need this." at bounding box center [487, 270] width 601 height 19
click at [443, 280] on li "Copy the Library ID that is generated. You will need this." at bounding box center [487, 270] width 601 height 19
click at [259, 317] on li "Go back to your Google Sheet and open its bound script ( Extensions > Apps Scri…" at bounding box center [487, 307] width 601 height 19
click at [287, 317] on li "Go back to your Google Sheet and open its bound script ( Extensions > Apps Scri…" at bounding box center [487, 307] width 601 height 19
click at [475, 317] on li "Go back to your Google Sheet and open its bound script ( Extensions > Apps Scri…" at bounding box center [487, 307] width 601 height 19
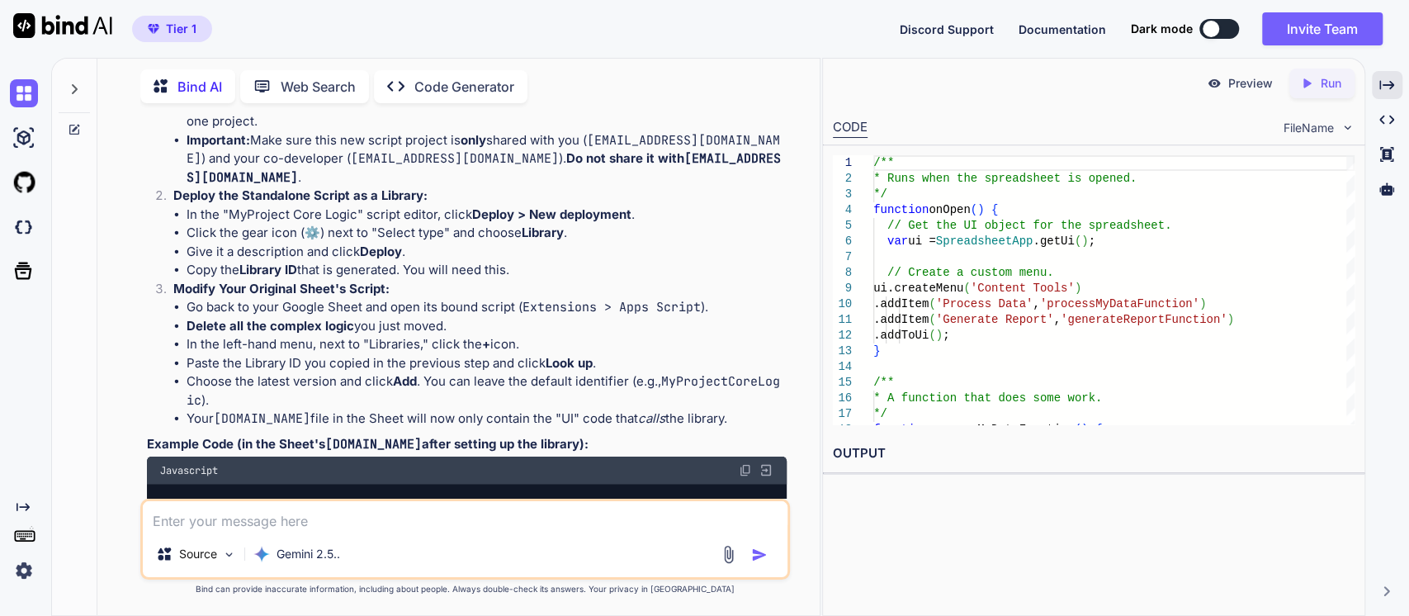
click at [351, 336] on li "Delete all the complex logic you just moved." at bounding box center [487, 326] width 601 height 19
click at [429, 336] on li "Delete all the complex logic you just moved." at bounding box center [487, 326] width 601 height 19
click at [258, 354] on li "In the left-hand menu, next to "Libraries," click the + icon." at bounding box center [487, 344] width 601 height 19
click at [409, 354] on li "In the left-hand menu, next to "Libraries," click the + icon." at bounding box center [487, 344] width 601 height 19
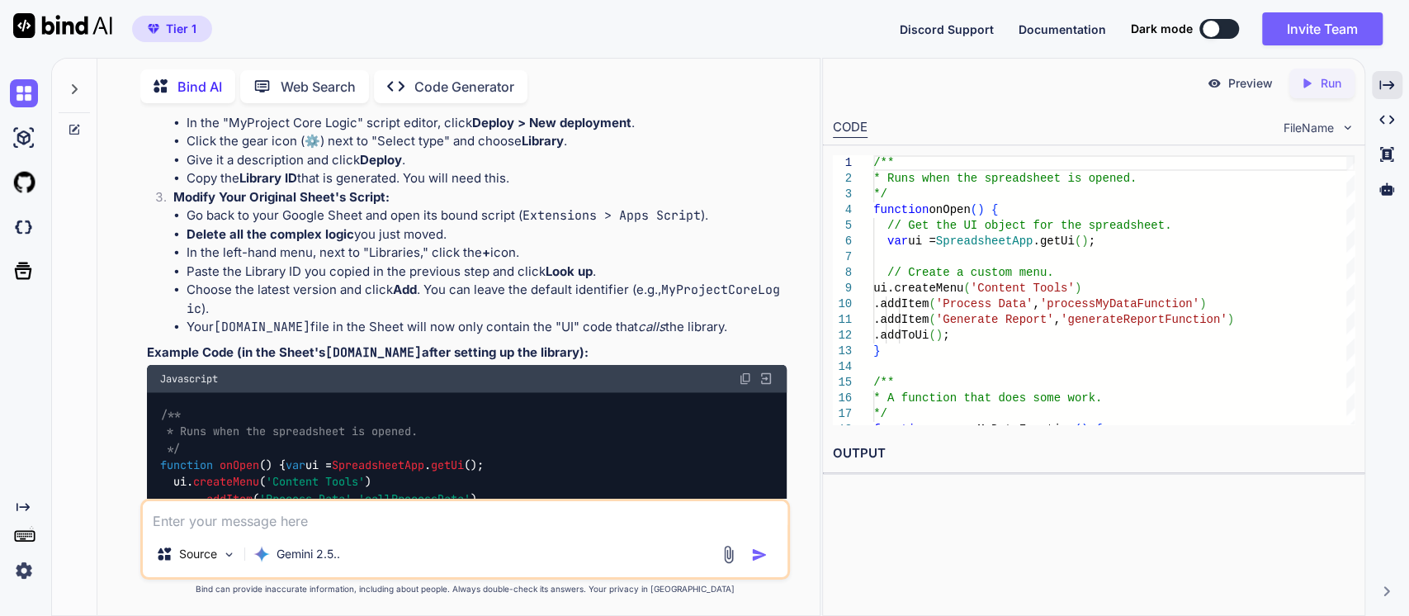
click at [258, 337] on li "Your [DOMAIN_NAME] file in the Sheet will now only contain the "UI" code that c…" at bounding box center [487, 327] width 601 height 19
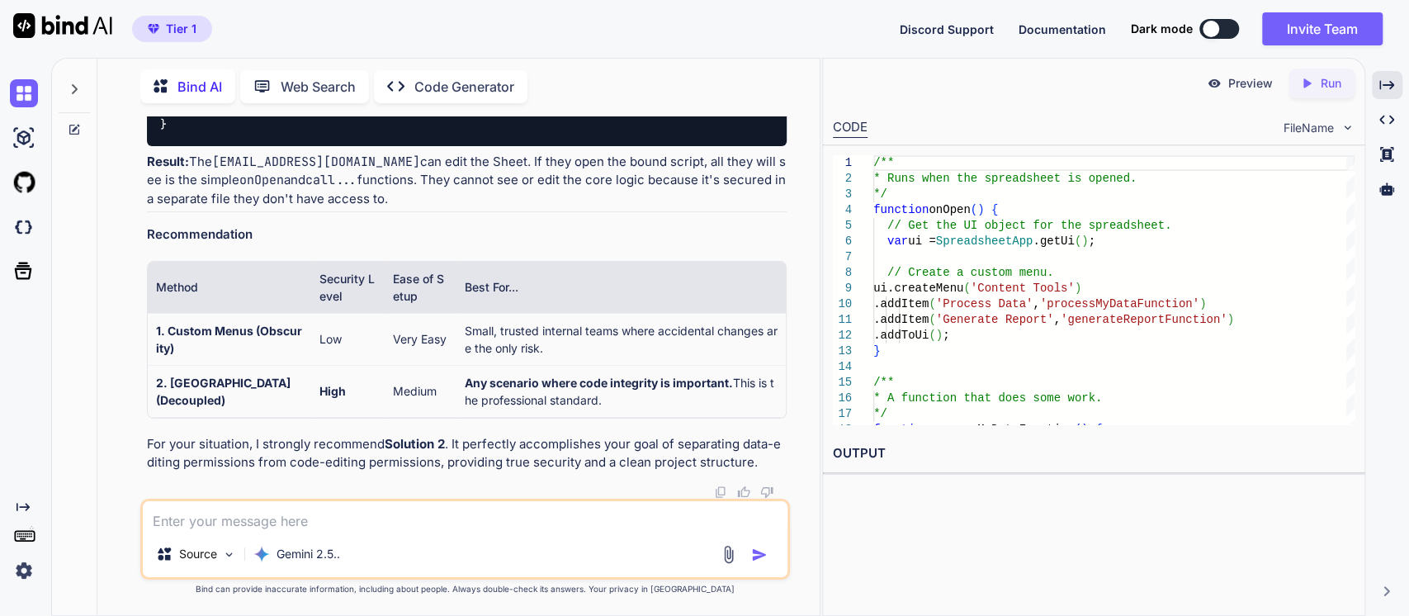
scroll to position [7142, 0]
click at [231, 170] on code "[EMAIL_ADDRESS][DOMAIN_NAME]" at bounding box center [316, 162] width 208 height 17
click at [383, 455] on p "For your situation, I strongly recommend Solution 2 . It perfectly accomplishes…" at bounding box center [467, 453] width 641 height 37
click at [220, 471] on p "For your situation, I strongly recommend Solution 2 . It perfectly accomplishes…" at bounding box center [467, 453] width 641 height 37
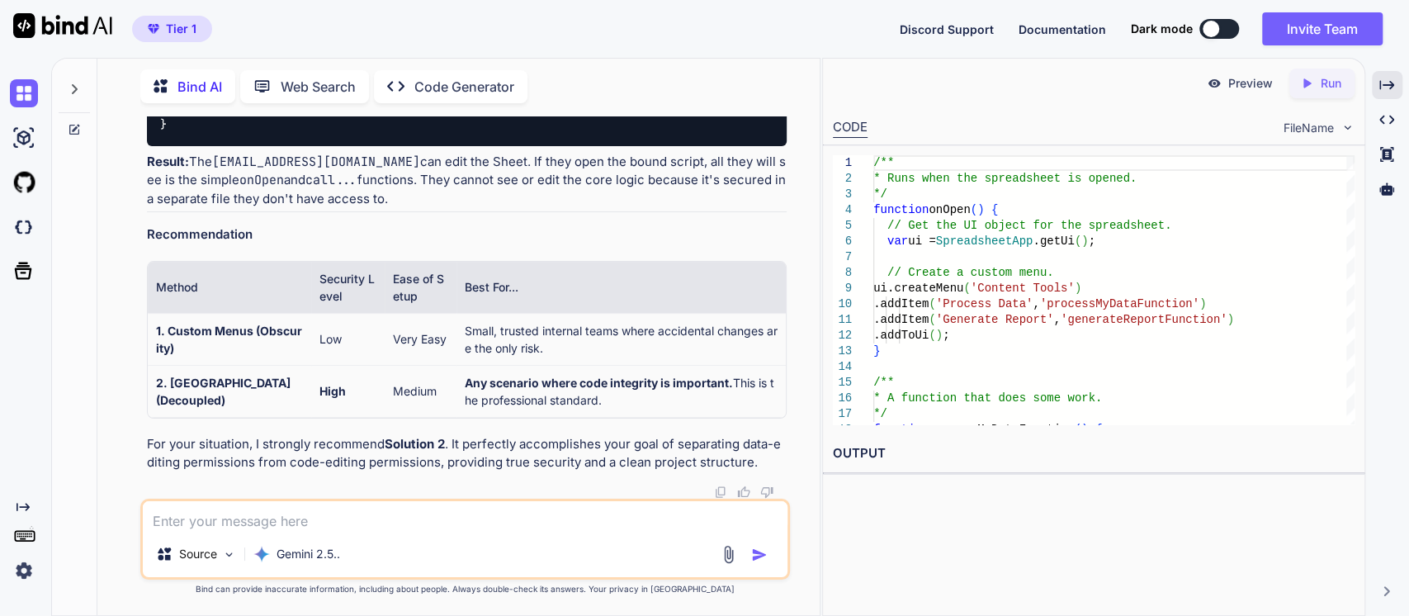
click at [186, 520] on textarea at bounding box center [466, 516] width 646 height 30
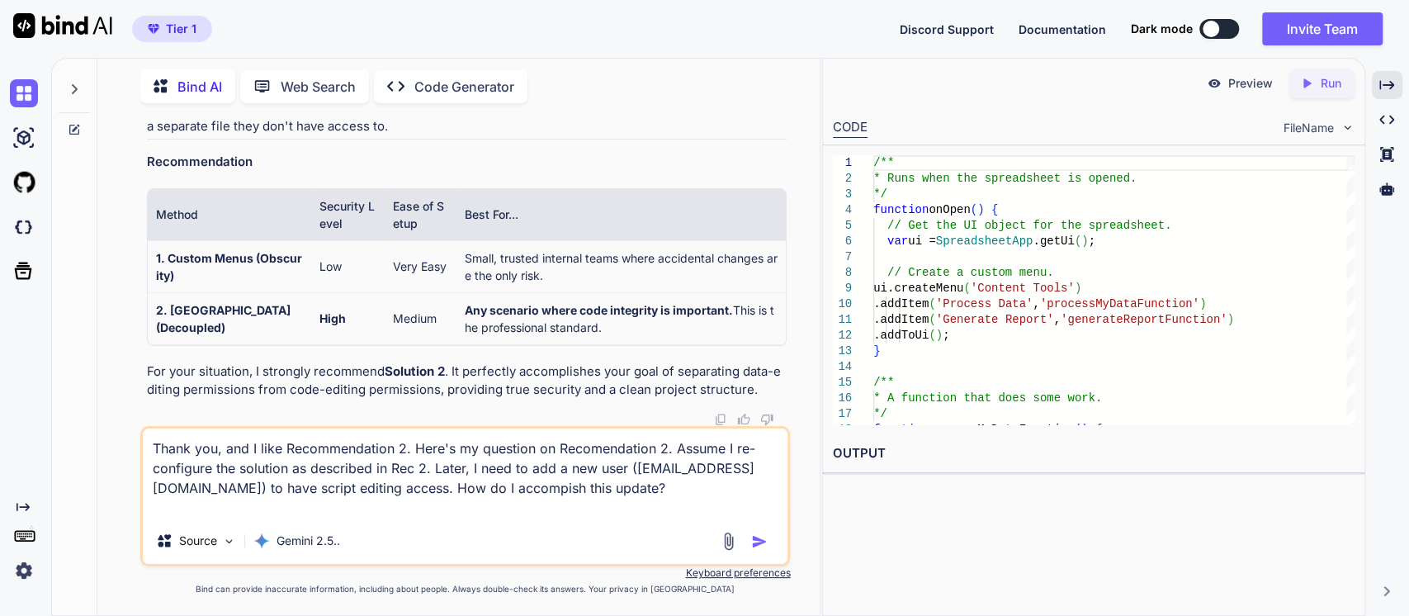
type textarea "Thank you, and I like Recommendation 2. Here's my question on Recomendation 2. …"
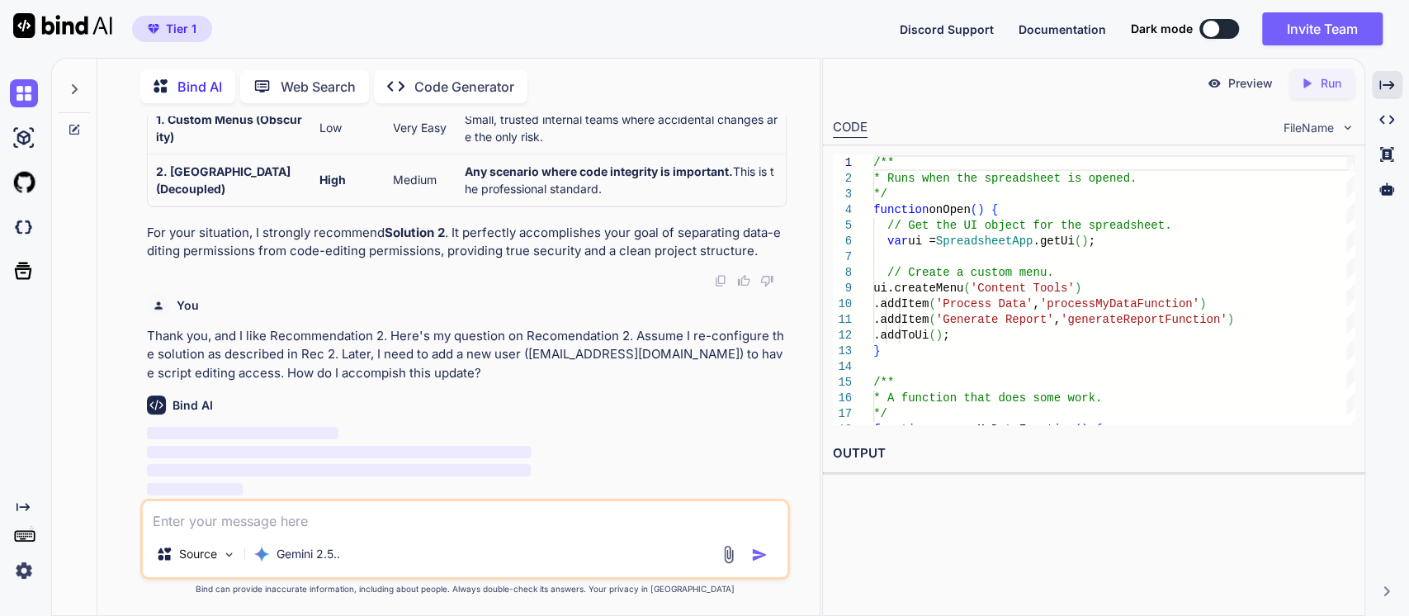
scroll to position [7478, 0]
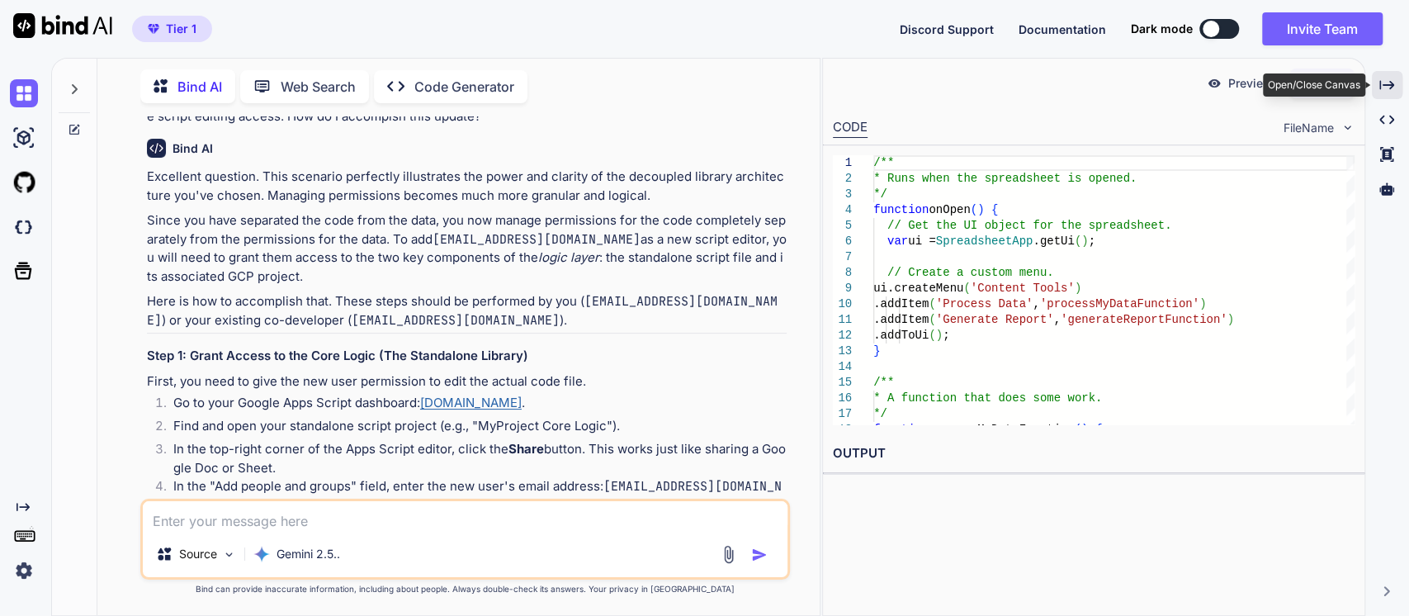
click at [1387, 84] on icon at bounding box center [1387, 84] width 15 height 9
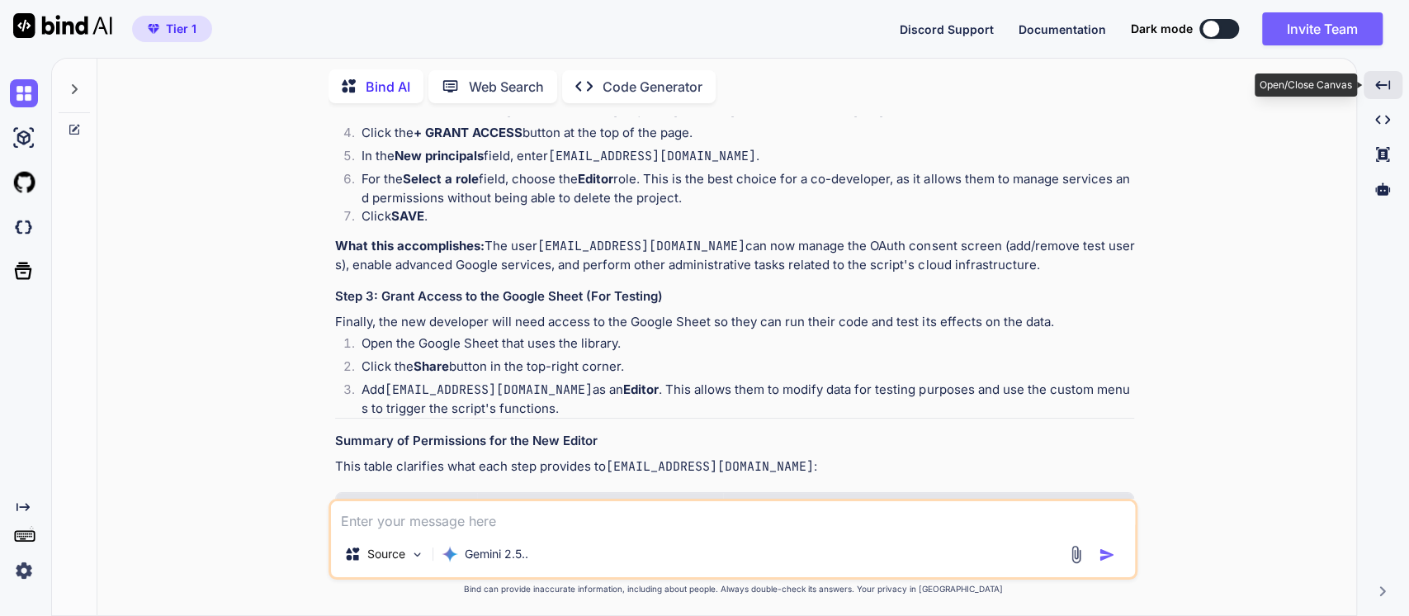
scroll to position [6941, 0]
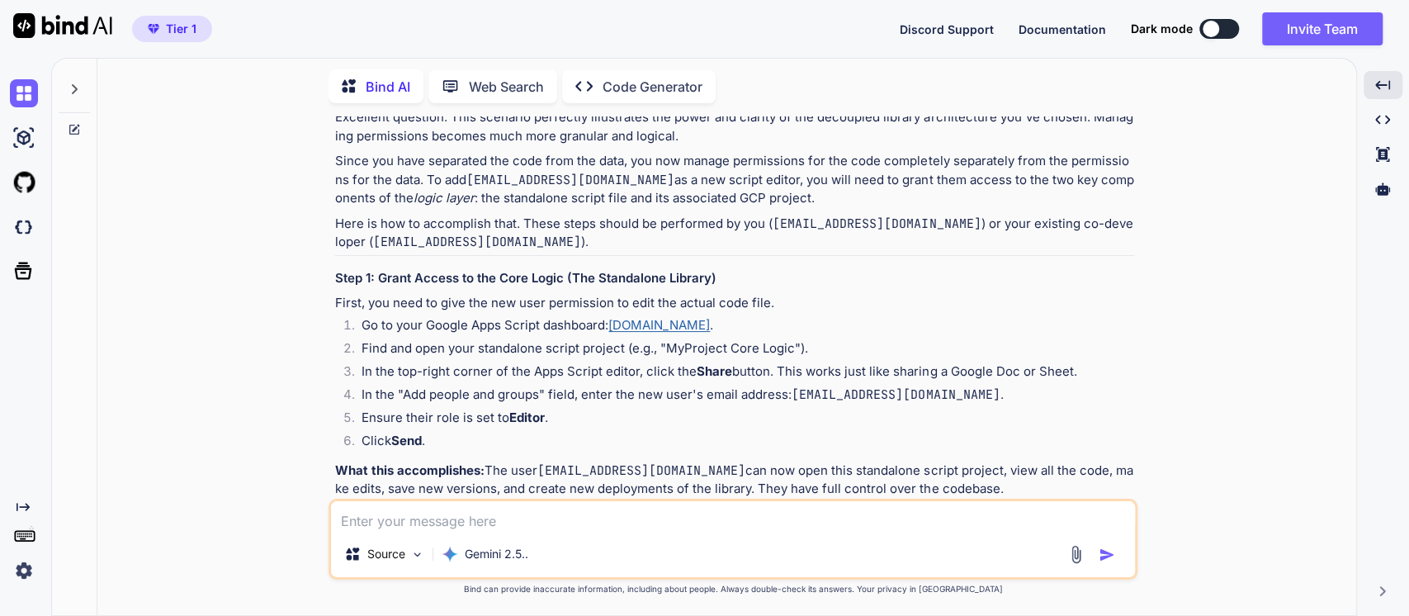
click at [568, 145] on p "Excellent question. This scenario perfectly illustrates the power and clarity o…" at bounding box center [734, 126] width 799 height 37
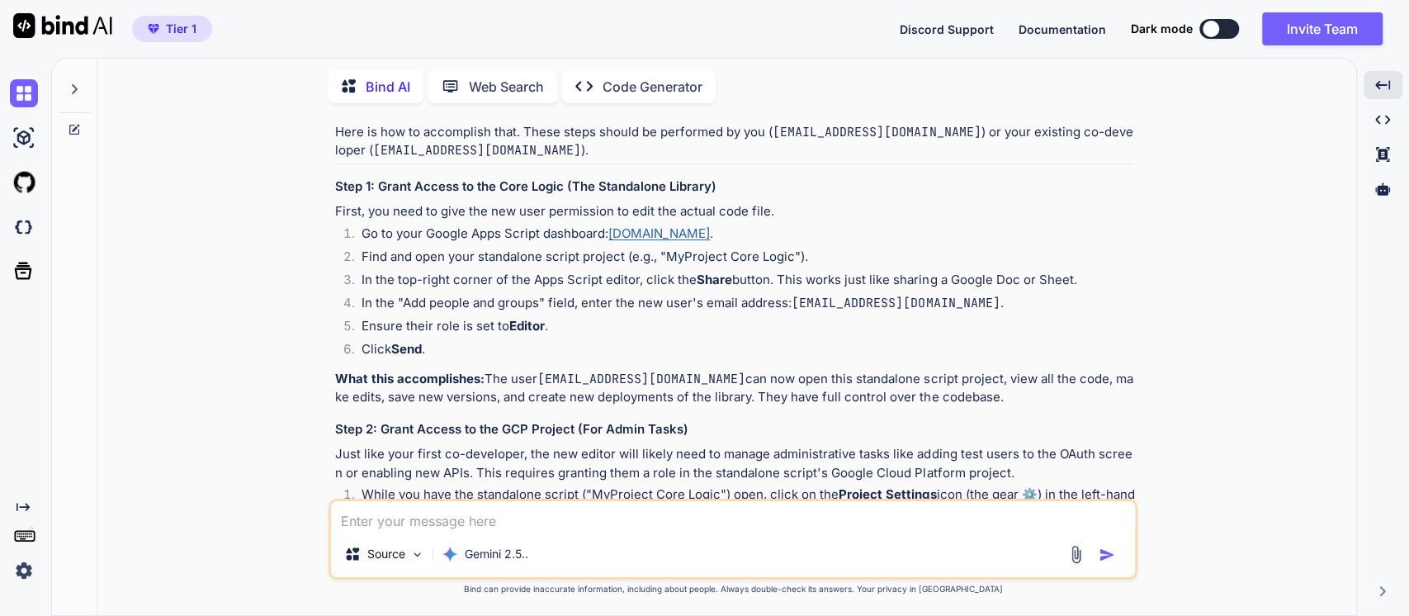
click at [525, 116] on p "Since you have separated the code from the data, you now manage permissions for…" at bounding box center [734, 88] width 799 height 56
click at [702, 116] on p "Since you have separated the code from the data, you now manage permissions for…" at bounding box center [734, 88] width 799 height 56
click at [830, 116] on p "Since you have separated the code from the data, you now manage permissions for…" at bounding box center [734, 88] width 799 height 56
click at [532, 97] on code "[EMAIL_ADDRESS][DOMAIN_NAME]" at bounding box center [571, 88] width 208 height 17
click at [627, 97] on code "[EMAIL_ADDRESS][DOMAIN_NAME]" at bounding box center [571, 88] width 208 height 17
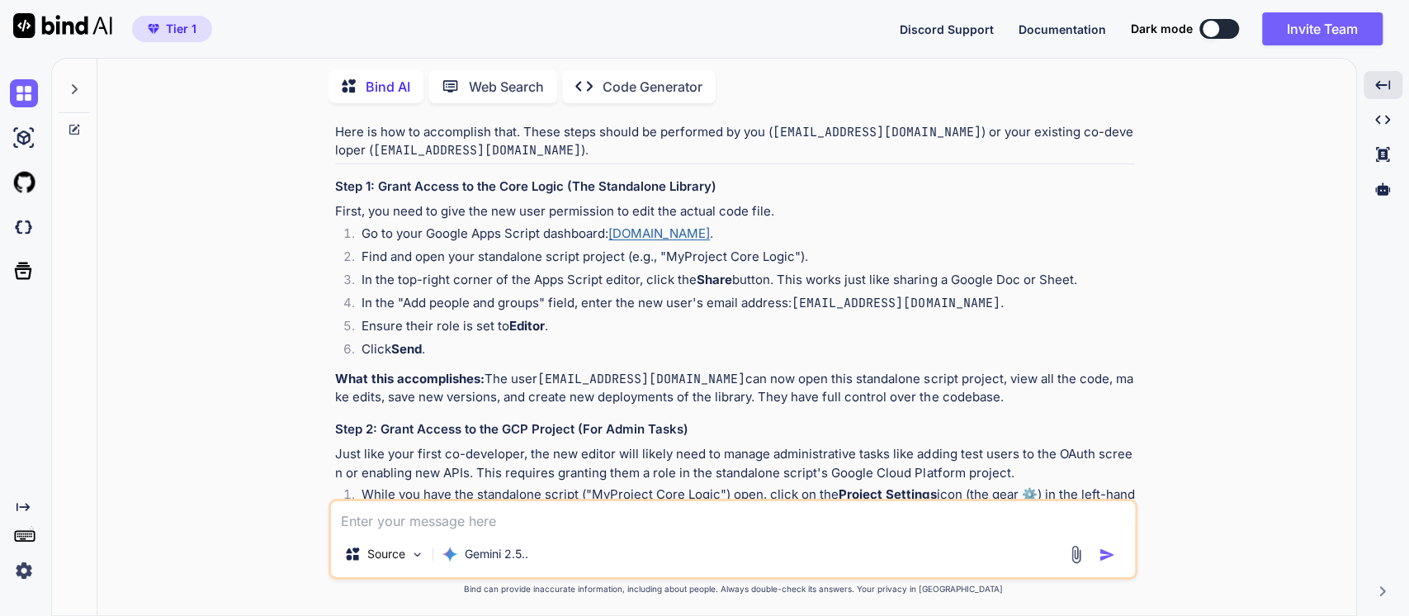
click at [815, 116] on p "Since you have separated the code from the data, you now manage permissions for…" at bounding box center [734, 88] width 799 height 56
click at [435, 114] on em "logic layer" at bounding box center [444, 106] width 61 height 16
click at [557, 116] on p "Since you have separated the code from the data, you now manage permissions for…" at bounding box center [734, 88] width 799 height 56
click at [452, 160] on p "Here is how to accomplish that. These steps should be performed by you ( [EMAIL…" at bounding box center [734, 141] width 799 height 37
click at [614, 160] on p "Here is how to accomplish that. These steps should be performed by you ( [EMAIL…" at bounding box center [734, 141] width 799 height 37
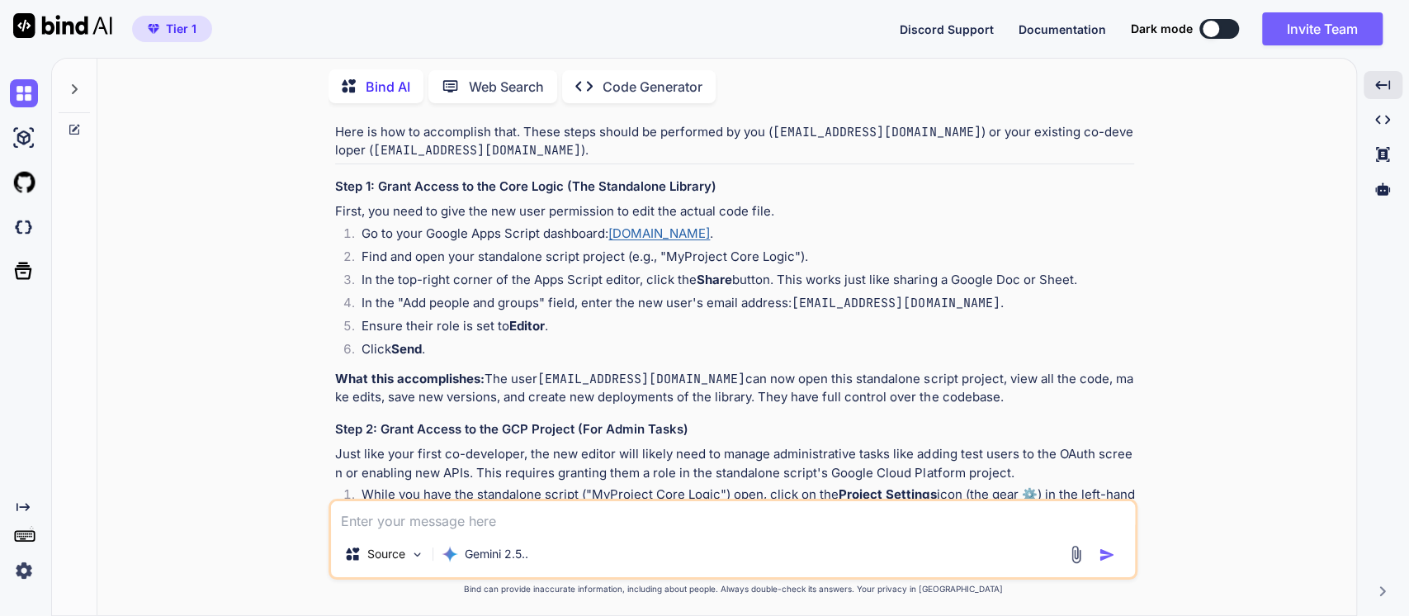
click at [723, 160] on p "Here is how to accomplish that. These steps should be performed by you ( [EMAIL…" at bounding box center [734, 141] width 799 height 37
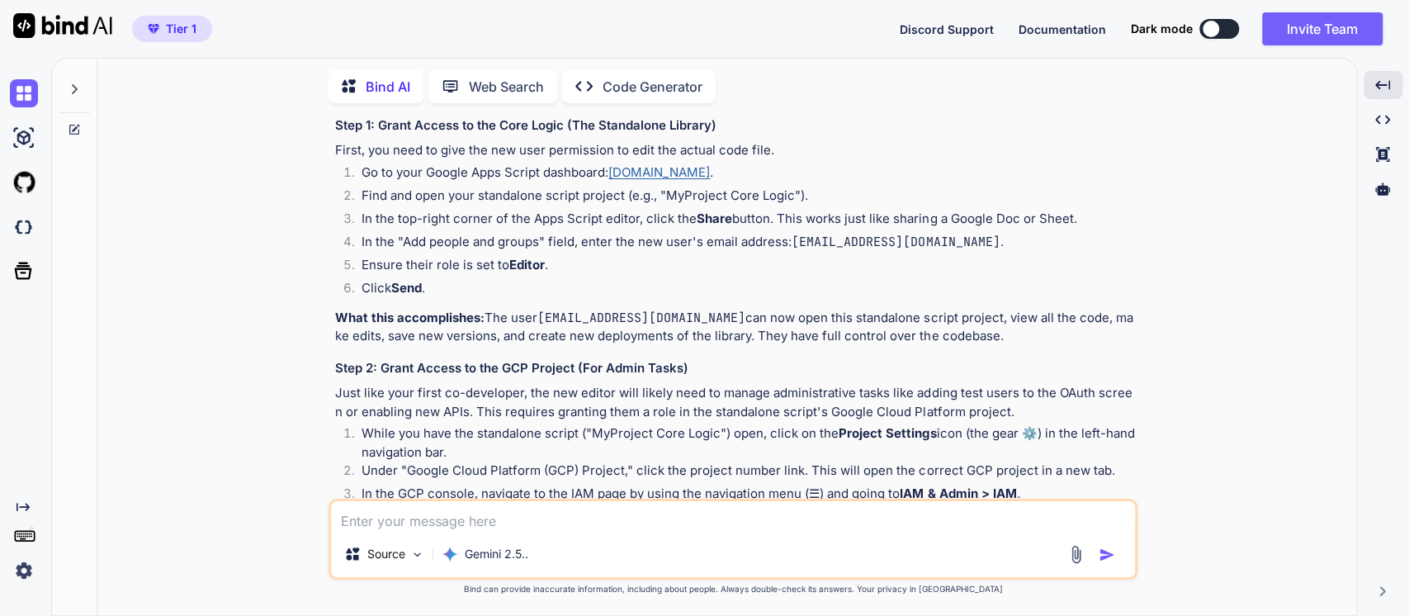
scroll to position [7124, 0]
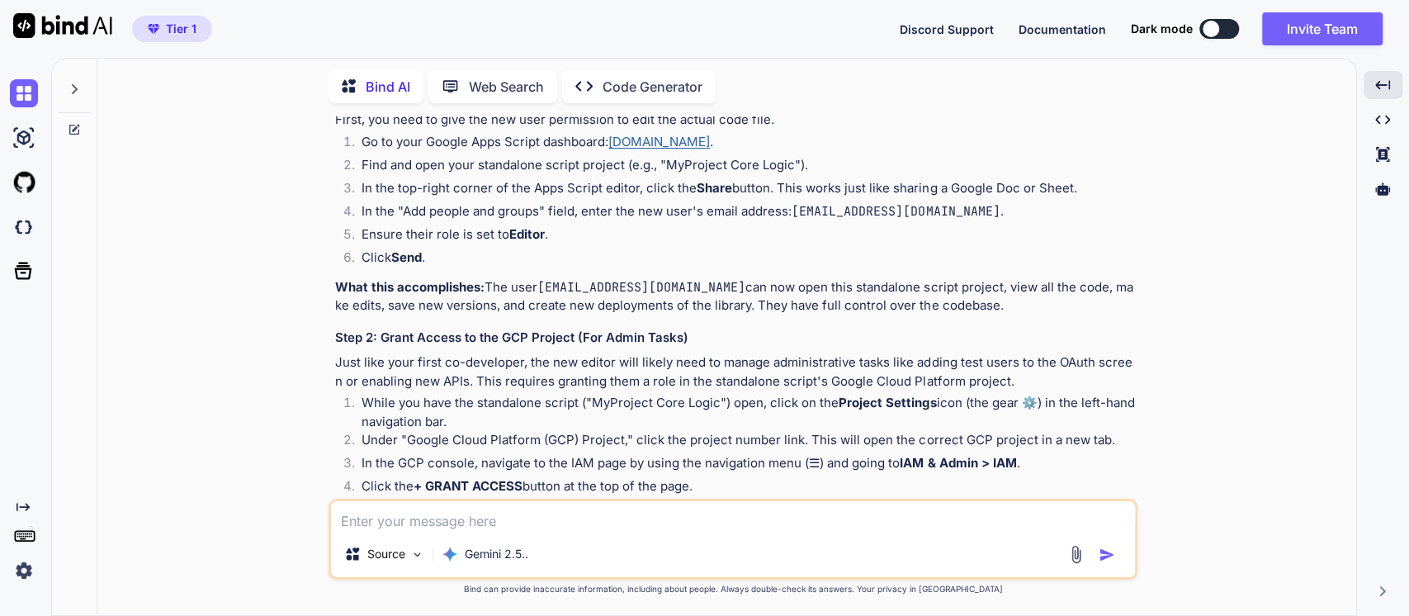
click at [596, 105] on h3 "Step 1: Grant Access to the Core Logic (The Standalone Library)" at bounding box center [734, 95] width 799 height 19
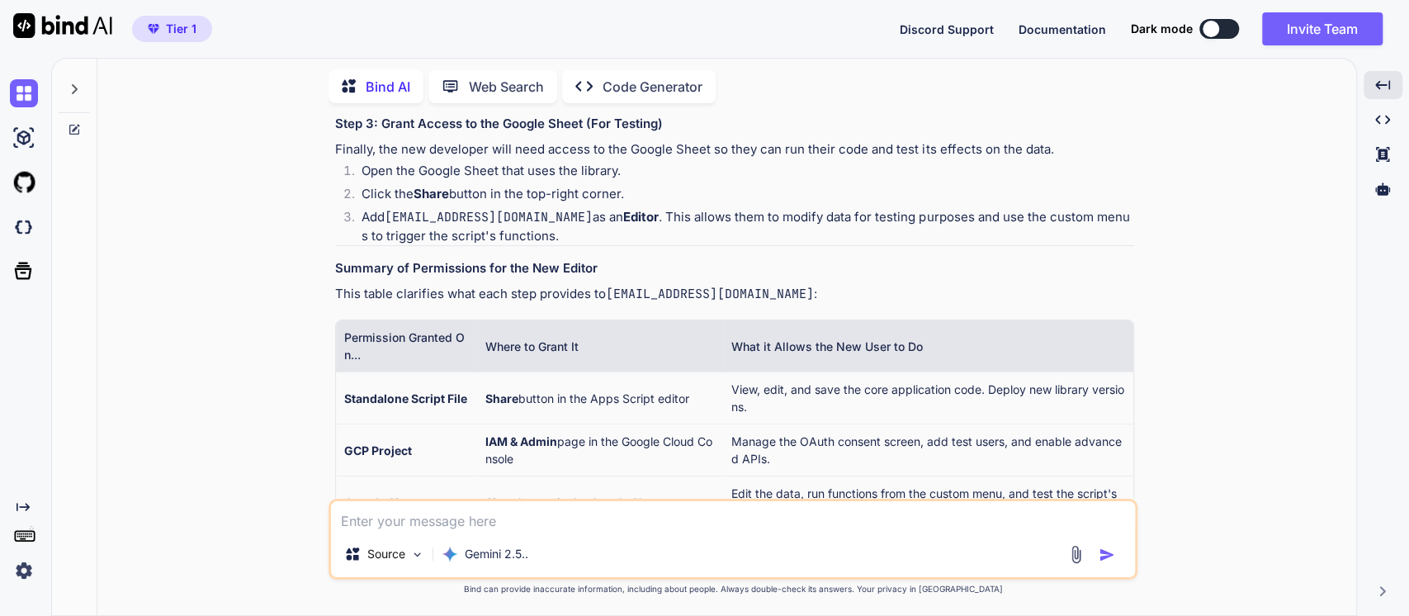
scroll to position [7767, 0]
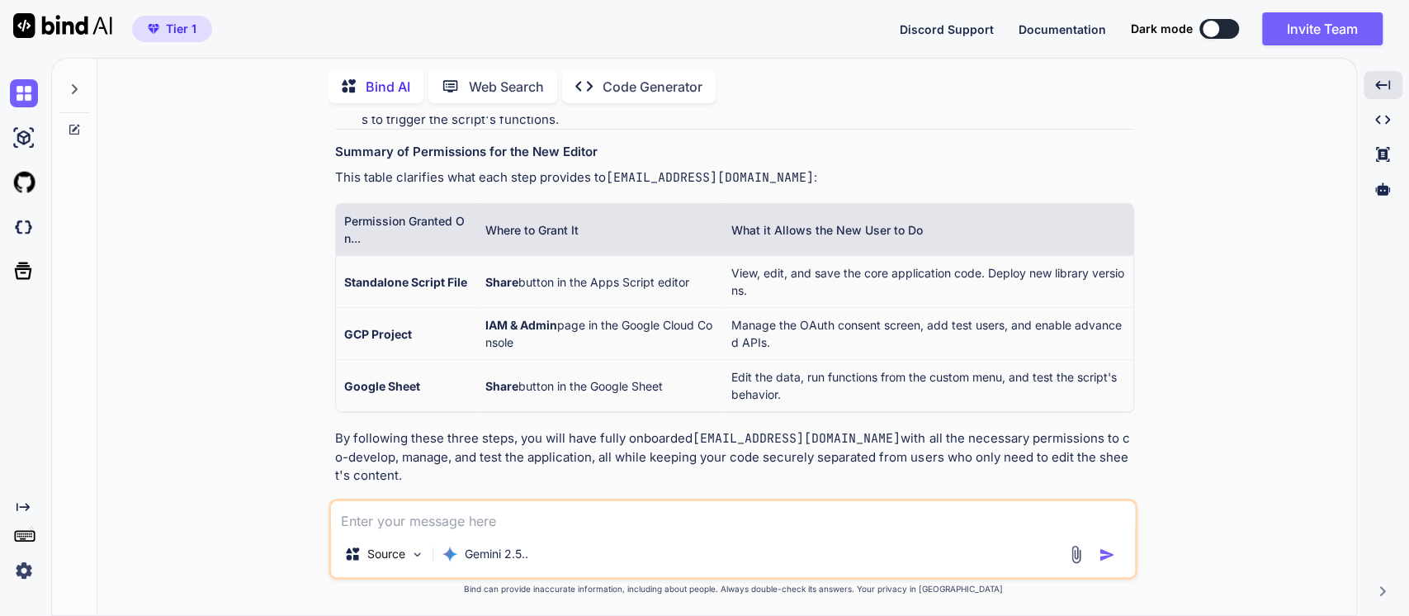
click at [429, 17] on h3 "Step 3: Grant Access to the Google Sheet (For Testing)" at bounding box center [734, 7] width 799 height 19
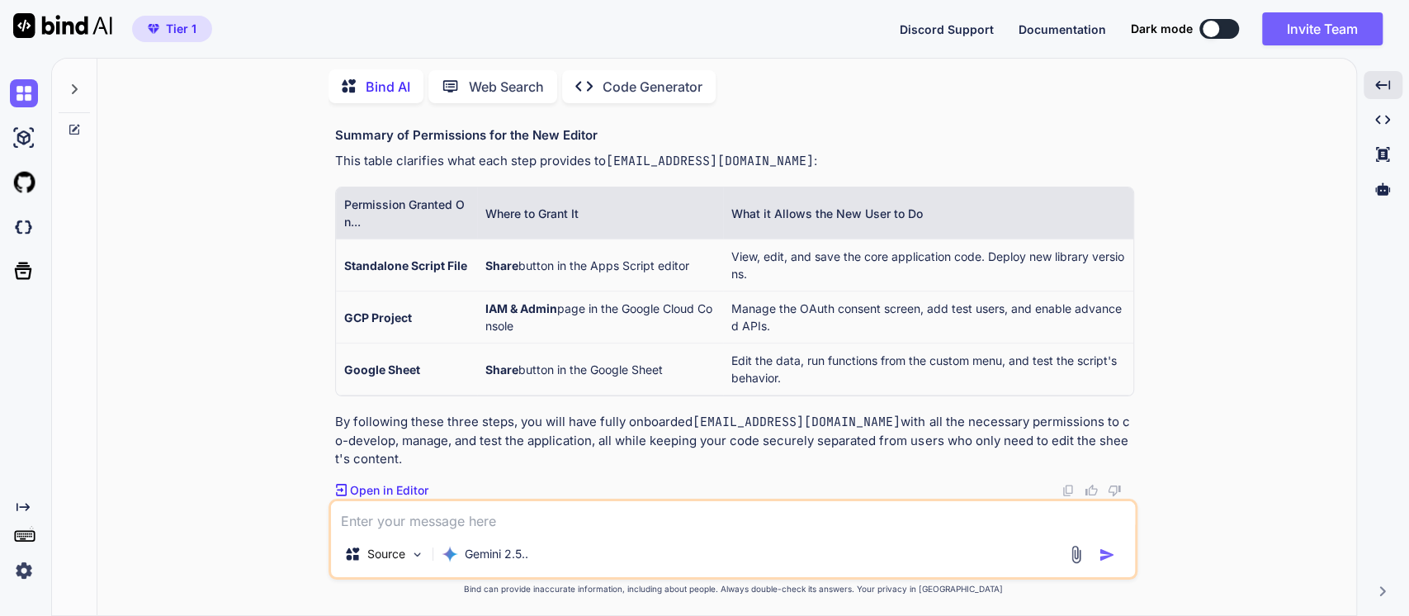
scroll to position [8062, 0]
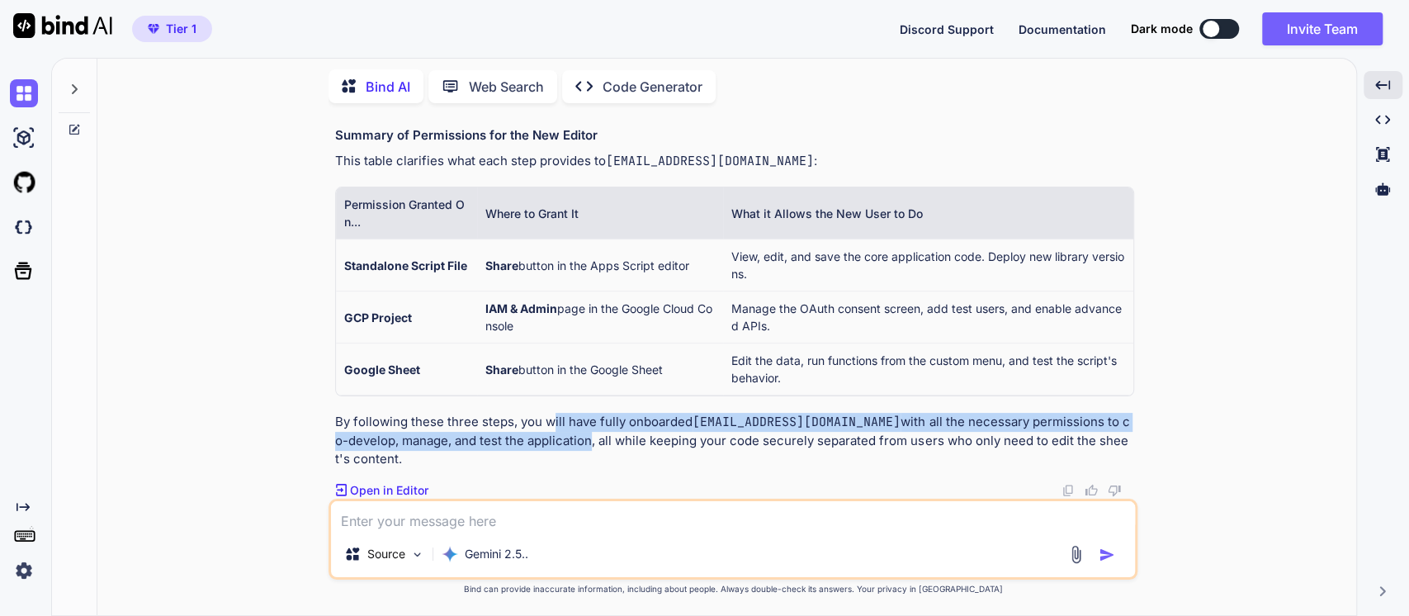
click at [548, 432] on p "By following these three steps, you will have fully onboarded [EMAIL_ADDRESS][D…" at bounding box center [734, 441] width 799 height 56
click at [694, 419] on code "[EMAIL_ADDRESS][DOMAIN_NAME]" at bounding box center [797, 422] width 208 height 17
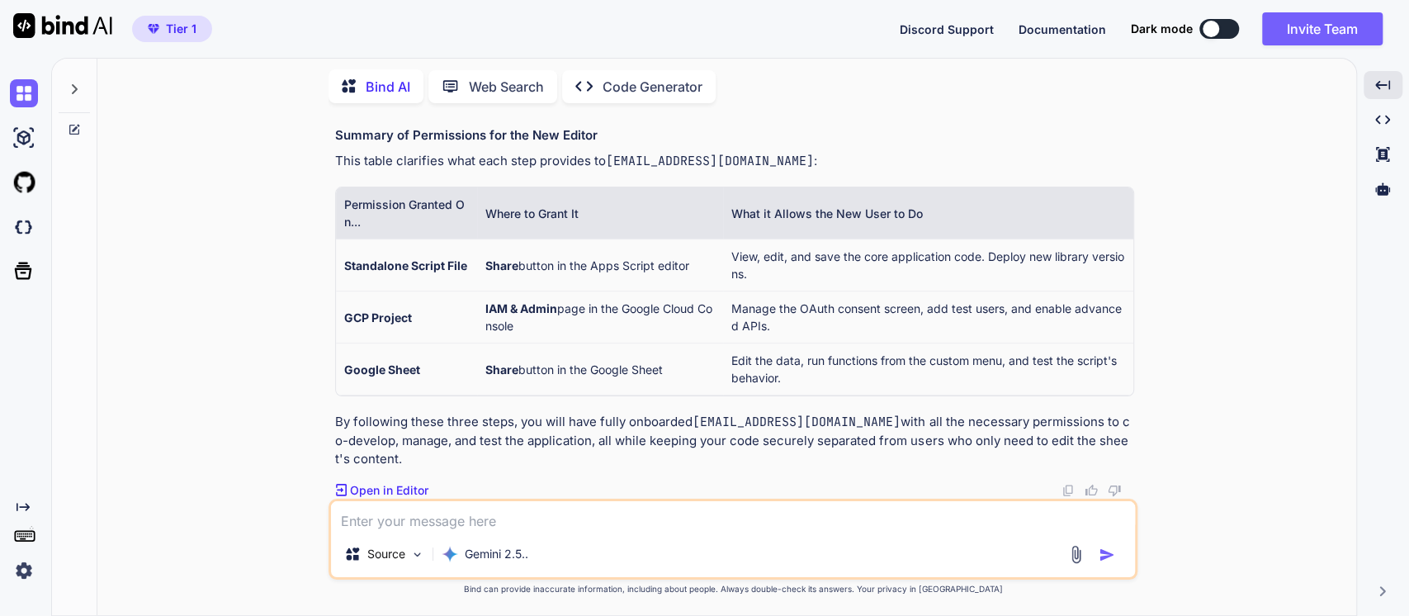
click at [515, 514] on textarea at bounding box center [733, 516] width 804 height 30
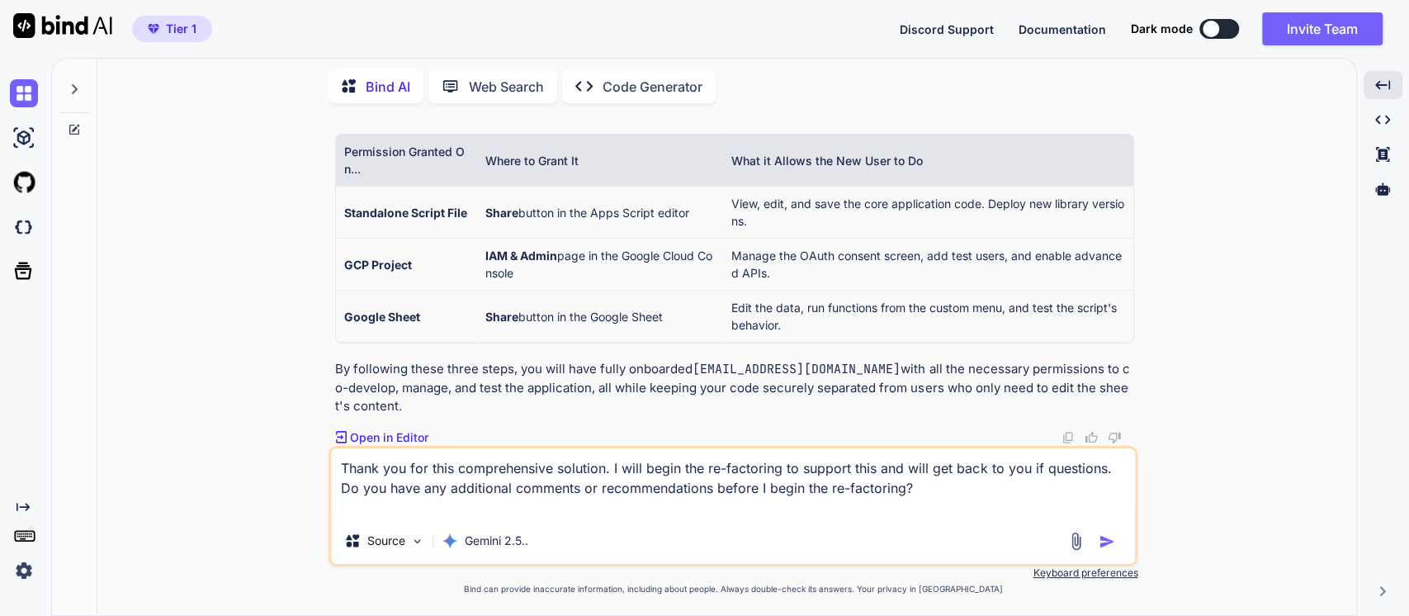
type textarea "Thank you for this comprehensive solution. I will begin the re-factoring to sup…"
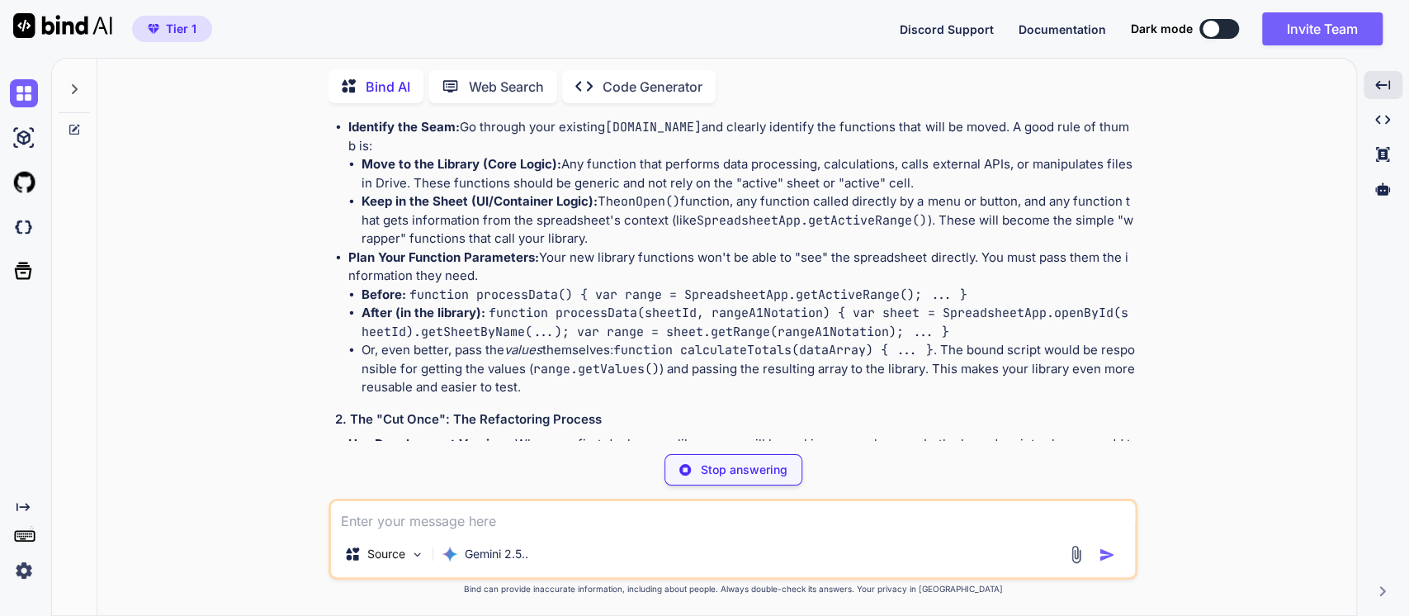
scroll to position [9146, 0]
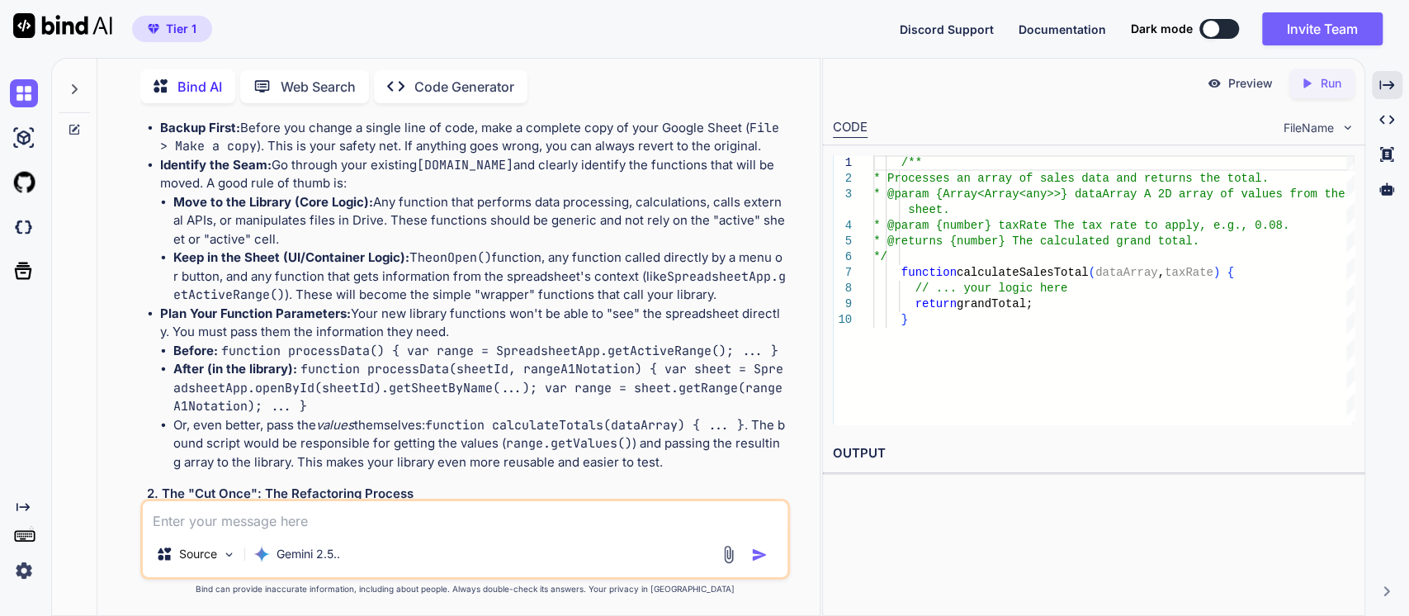
click at [303, 80] on p "Before you dive into the code, here are a few additional recommendations and po…" at bounding box center [467, 61] width 641 height 37
click at [1386, 84] on icon "Created with Pixso." at bounding box center [1387, 85] width 15 height 15
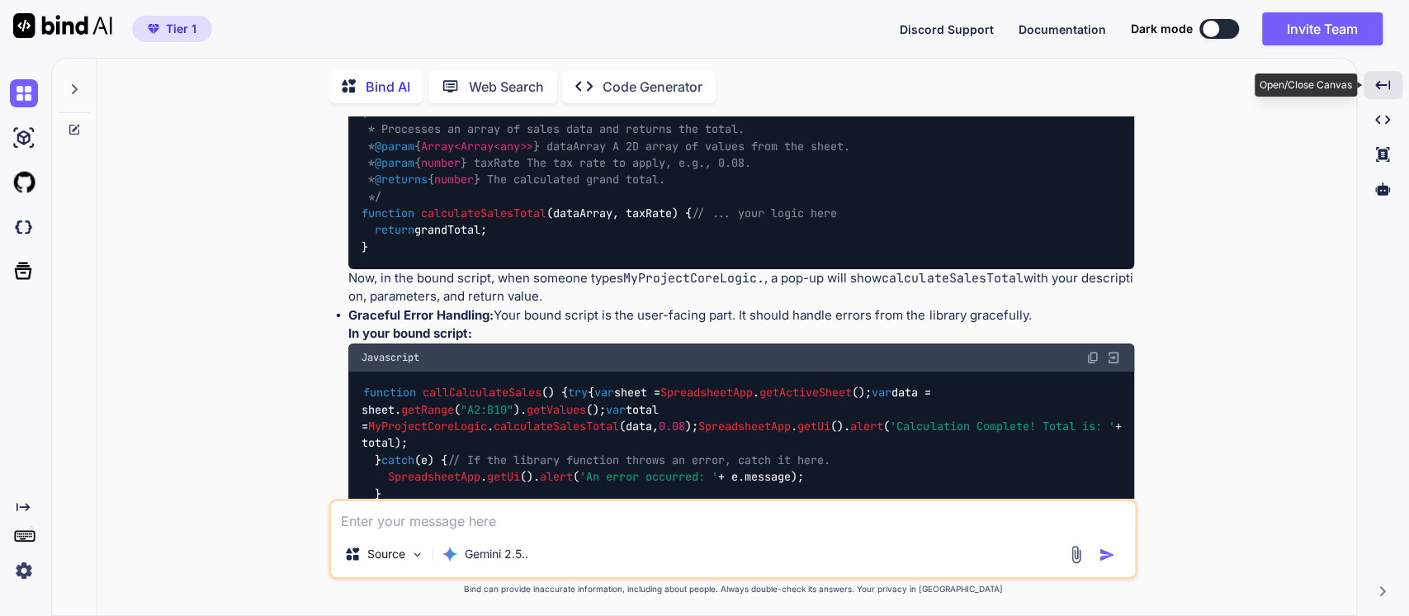
scroll to position [8439, 0]
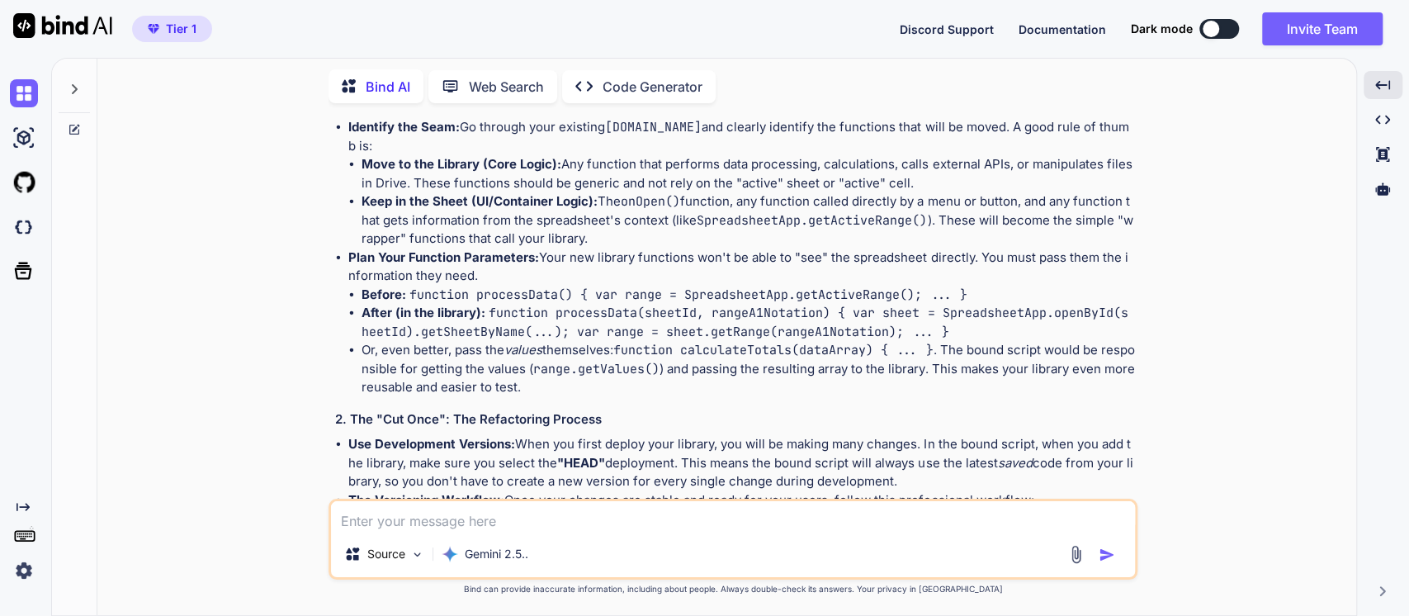
click at [587, 192] on li "Move to the Library (Core Logic): Any function that performs data processing, c…" at bounding box center [748, 173] width 773 height 37
click at [500, 249] on li "Identify the Seam: Go through your existing [DOMAIN_NAME] and clearly identify …" at bounding box center [741, 183] width 786 height 130
click at [729, 249] on li "Identify the Seam: Go through your existing [DOMAIN_NAME] and clearly identify …" at bounding box center [741, 183] width 786 height 130
click at [526, 172] on strong "Move to the Library (Core Logic):" at bounding box center [462, 164] width 200 height 16
click at [570, 192] on li "Move to the Library (Core Logic): Any function that performs data processing, c…" at bounding box center [748, 173] width 773 height 37
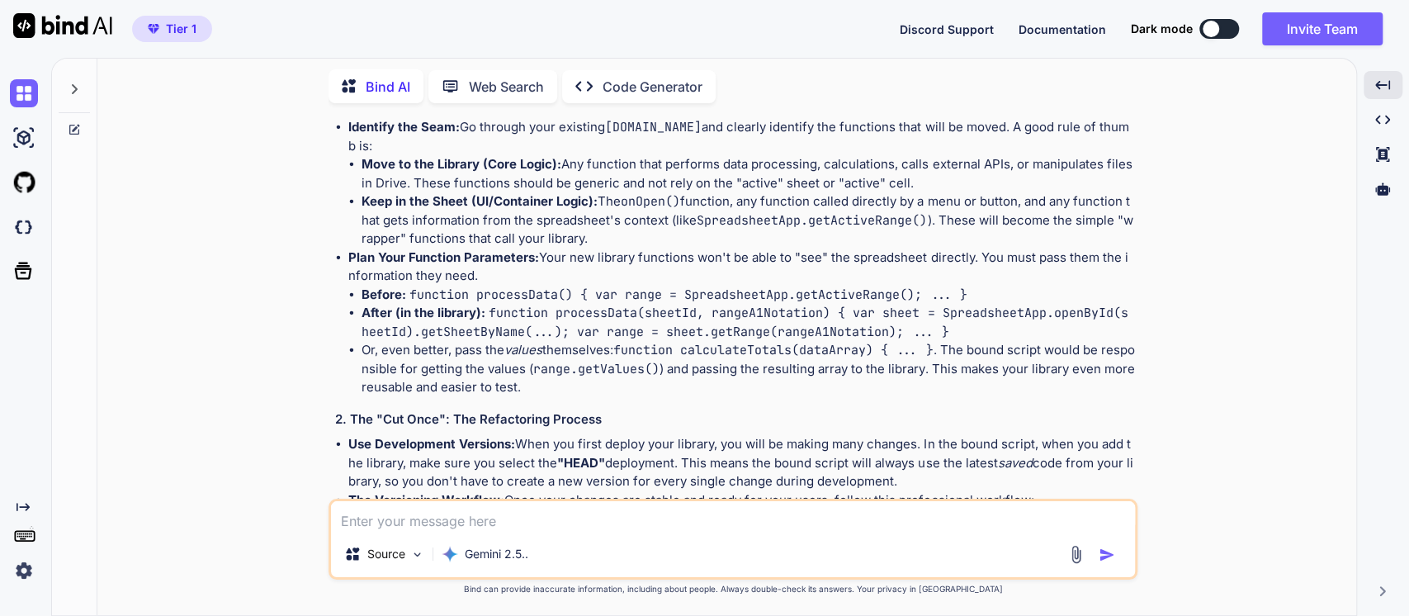
click at [554, 192] on li "Move to the Library (Core Logic): Any function that performs data processing, c…" at bounding box center [748, 173] width 773 height 37
click at [730, 192] on li "Move to the Library (Core Logic): Any function that performs data processing, c…" at bounding box center [748, 173] width 773 height 37
click at [627, 210] on code "onOpen()" at bounding box center [650, 201] width 59 height 17
click at [757, 249] on li "Keep in the Sheet (UI/Container Logic): The onOpen() function, any function cal…" at bounding box center [748, 220] width 773 height 56
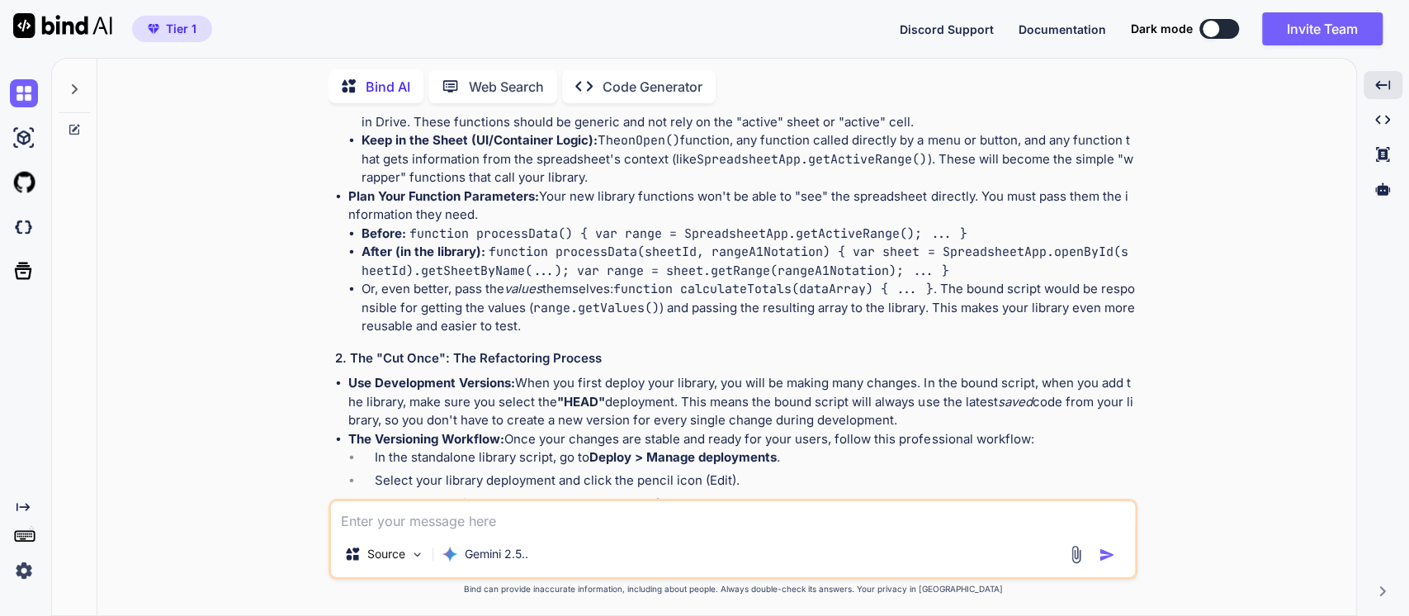
scroll to position [8530, 0]
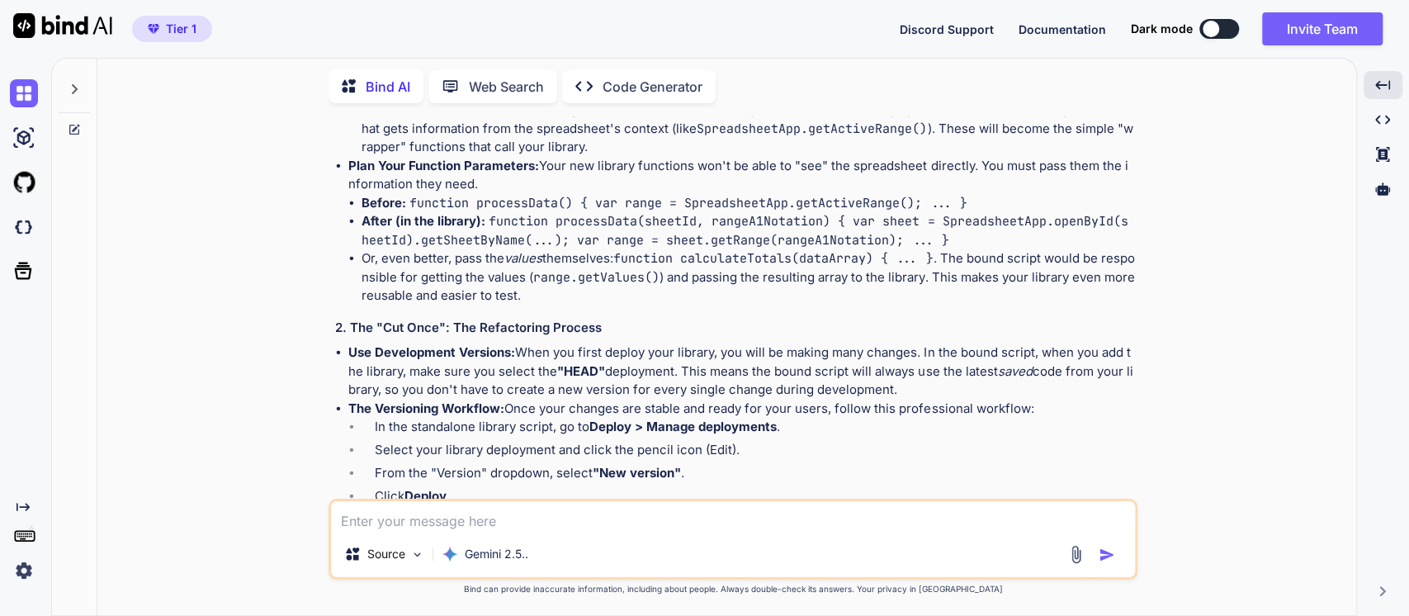
click at [551, 157] on li "Keep in the Sheet (UI/Container Logic): The onOpen() function, any function cal…" at bounding box center [748, 129] width 773 height 56
click at [863, 137] on code "SpreadsheetApp.getActiveRange()" at bounding box center [812, 129] width 230 height 17
click at [457, 173] on strong "Plan Your Function Parameters:" at bounding box center [443, 166] width 191 height 16
click at [561, 306] on li "Plan Your Function Parameters: Your new library functions won't be able to "see…" at bounding box center [741, 231] width 786 height 149
click at [647, 306] on li "Plan Your Function Parameters: Your new library functions won't be able to "see…" at bounding box center [741, 231] width 786 height 149
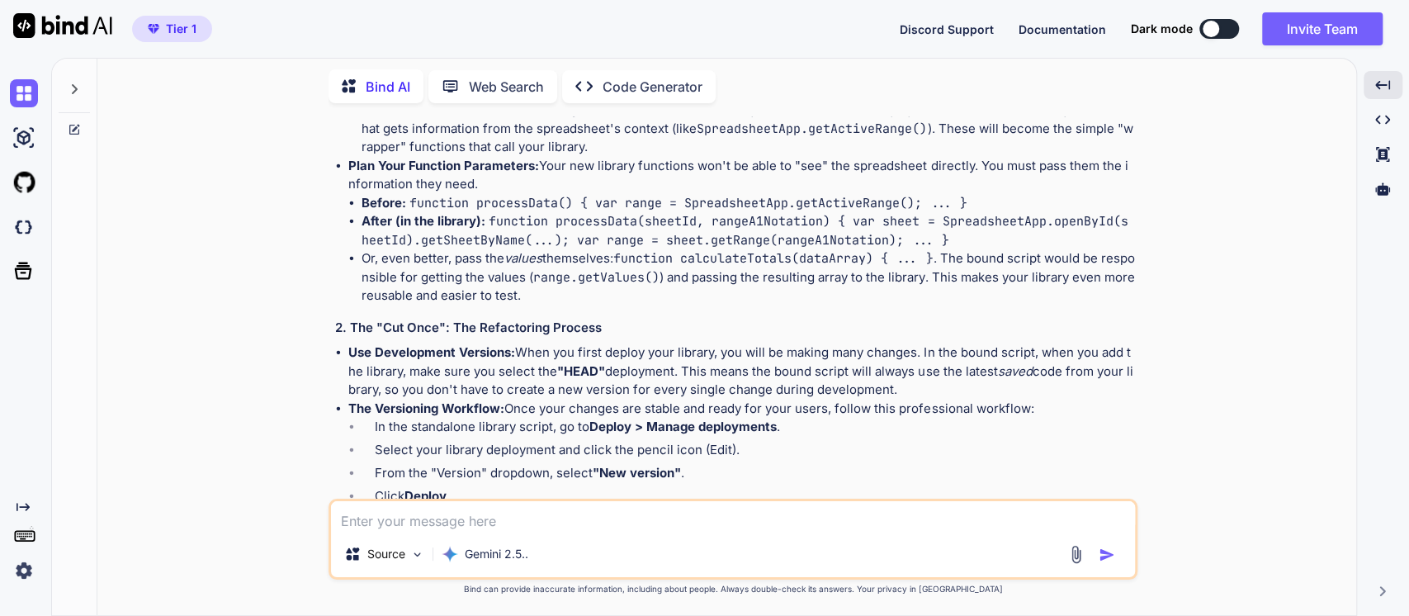
click at [440, 211] on code "function processData() { var range = SpreadsheetApp.getActiveRange(); ... }" at bounding box center [688, 203] width 557 height 17
click at [515, 211] on code "function processData() { var range = SpreadsheetApp.getActiveRange(); ... }" at bounding box center [688, 203] width 557 height 17
click at [654, 211] on code "function processData() { var range = SpreadsheetApp.getActiveRange(); ... }" at bounding box center [688, 203] width 557 height 17
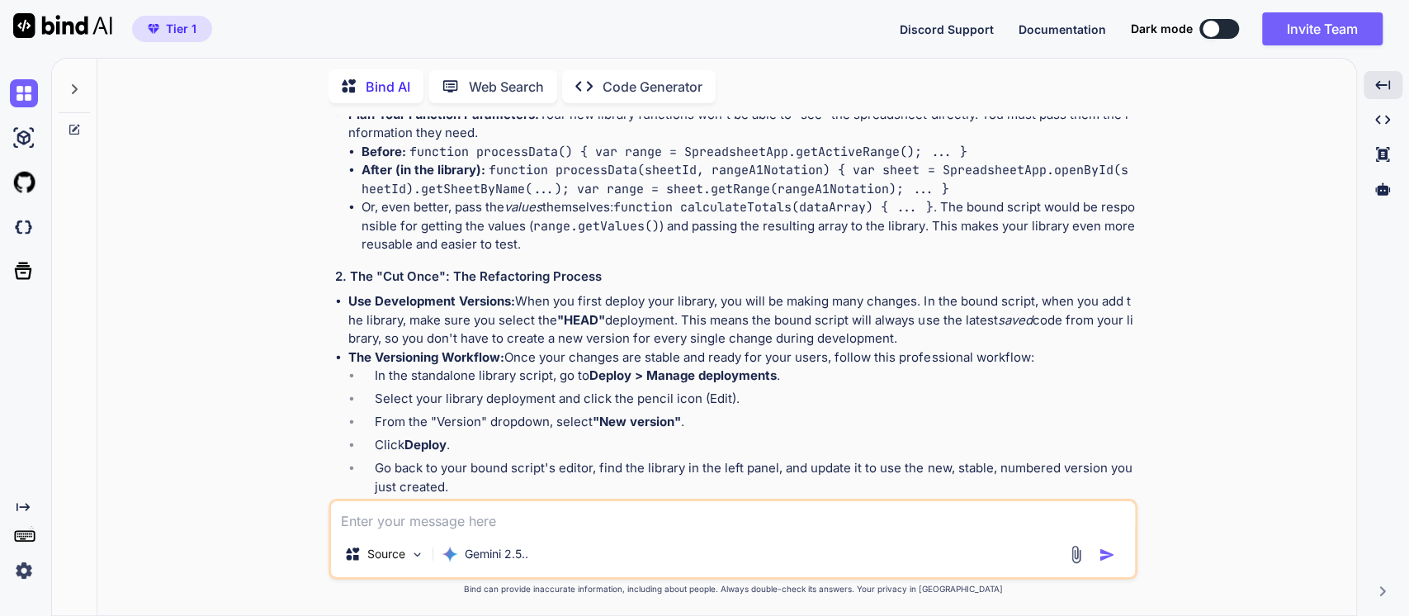
scroll to position [8622, 0]
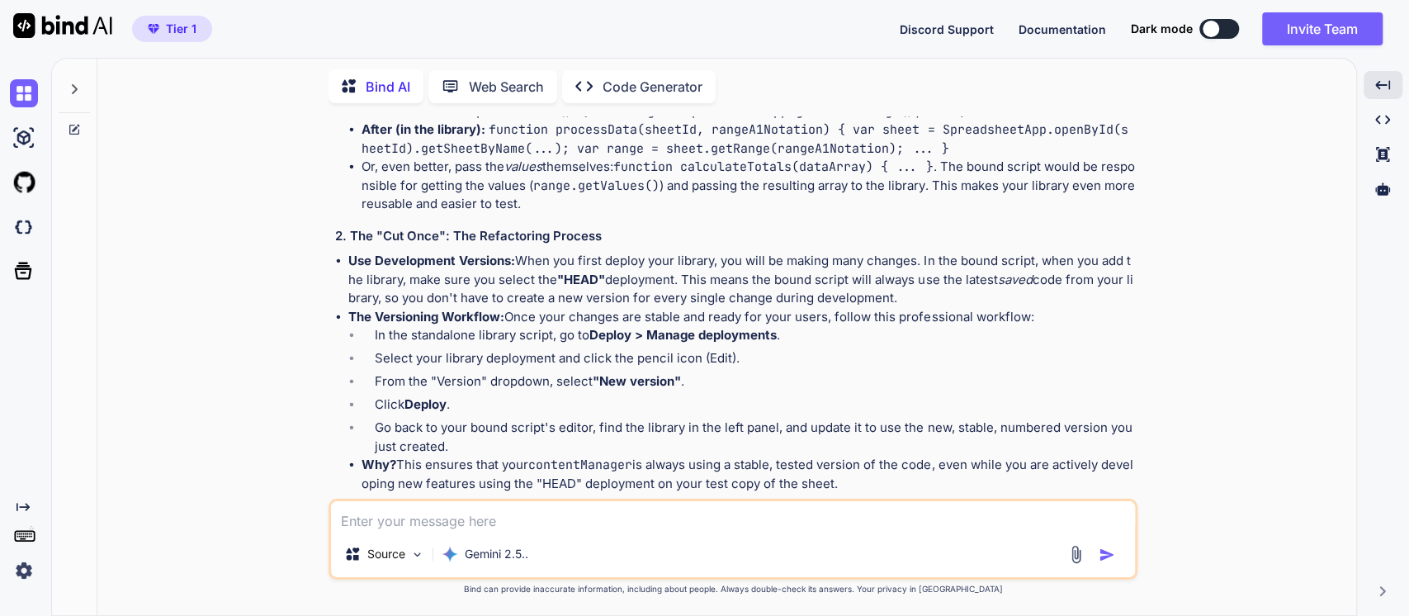
click at [528, 157] on code "function processData(sheetId, rangeA1Notation) { var sheet = SpreadsheetApp.ope…" at bounding box center [745, 139] width 766 height 36
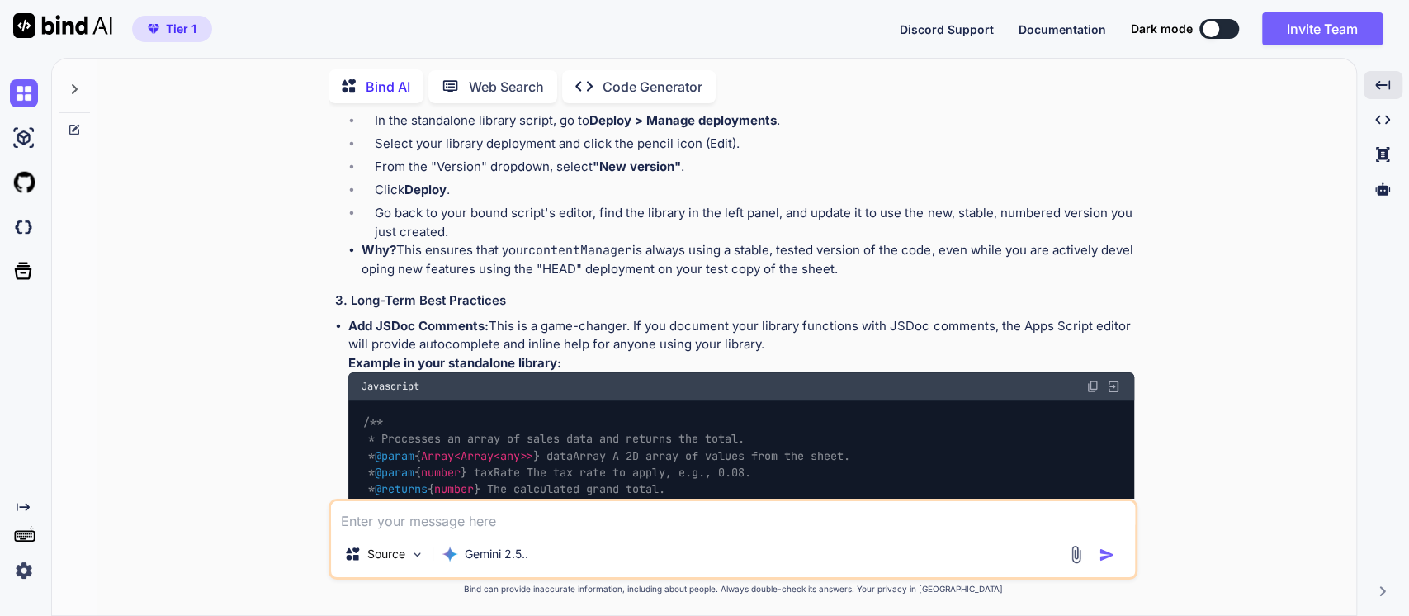
scroll to position [8898, 0]
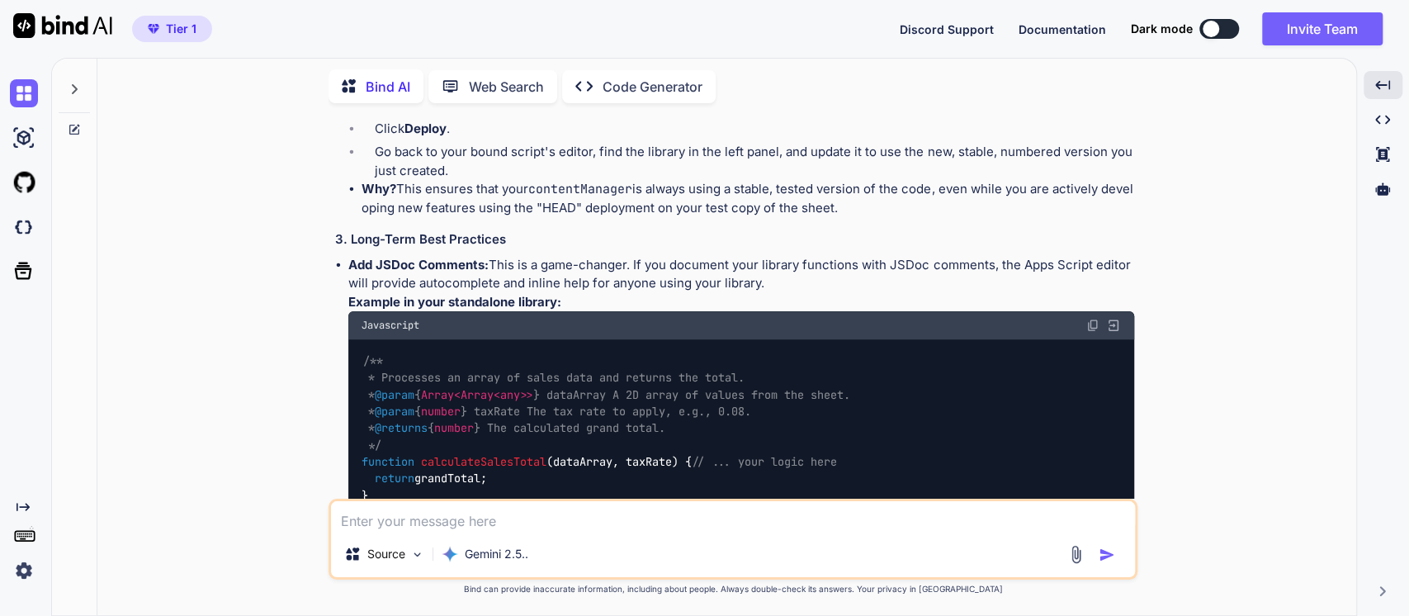
click at [485, 49] on strong "The Versioning Workflow:" at bounding box center [426, 41] width 156 height 16
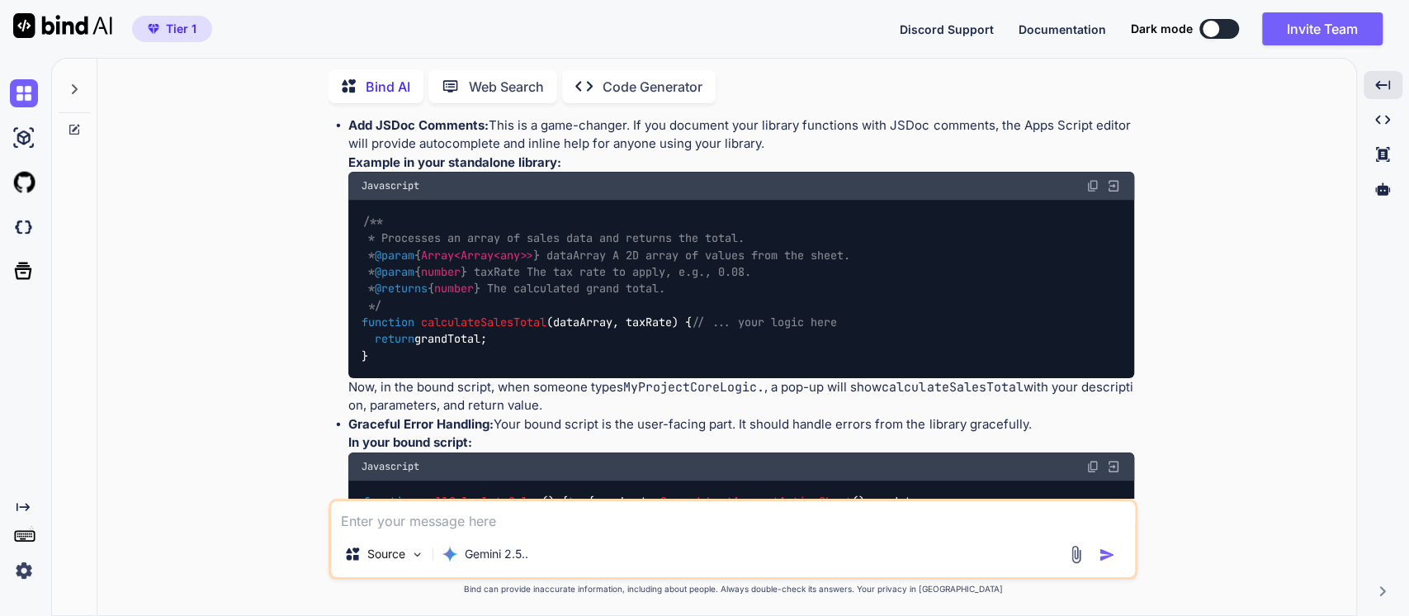
scroll to position [9081, 0]
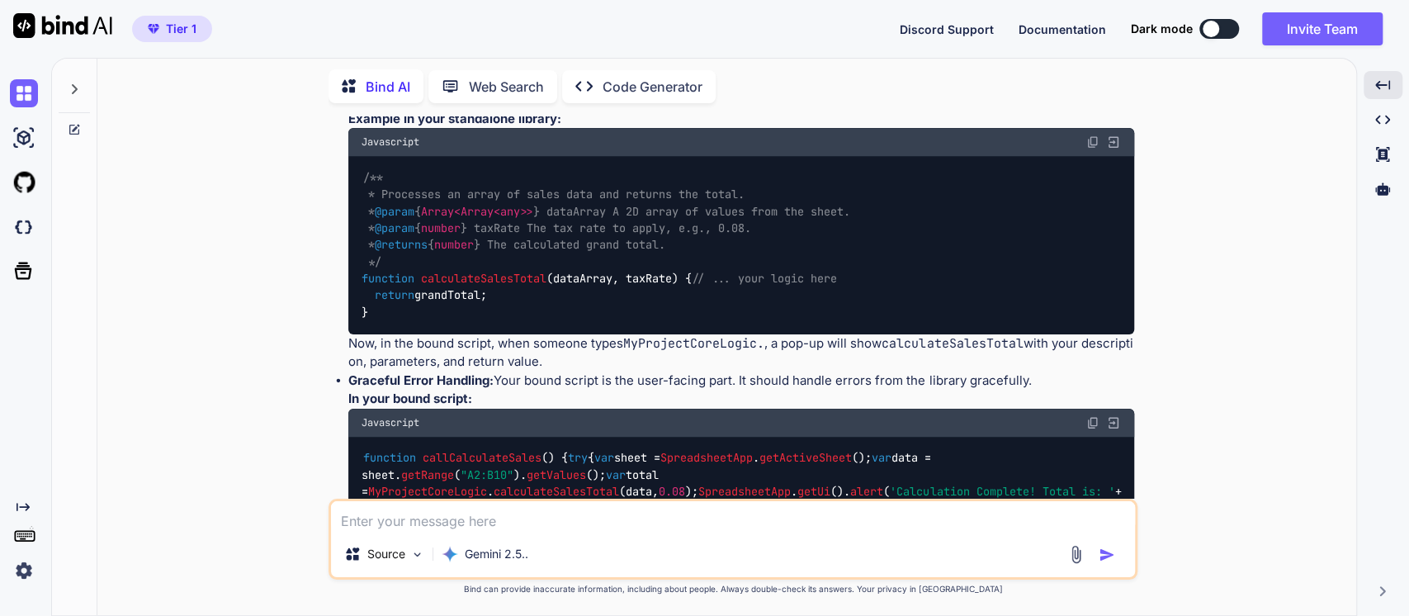
click at [445, 89] on strong "Add JSDoc Comments:" at bounding box center [418, 81] width 140 height 16
click at [539, 110] on p "Add JSDoc Comments: This is a game-changer. If you document your library functi…" at bounding box center [741, 91] width 786 height 37
click at [501, 110] on p "Add JSDoc Comments: This is a game-changer. If you document your library functi…" at bounding box center [741, 91] width 786 height 37
click at [602, 110] on p "Add JSDoc Comments: This is a game-changer. If you document your library functi…" at bounding box center [741, 91] width 786 height 37
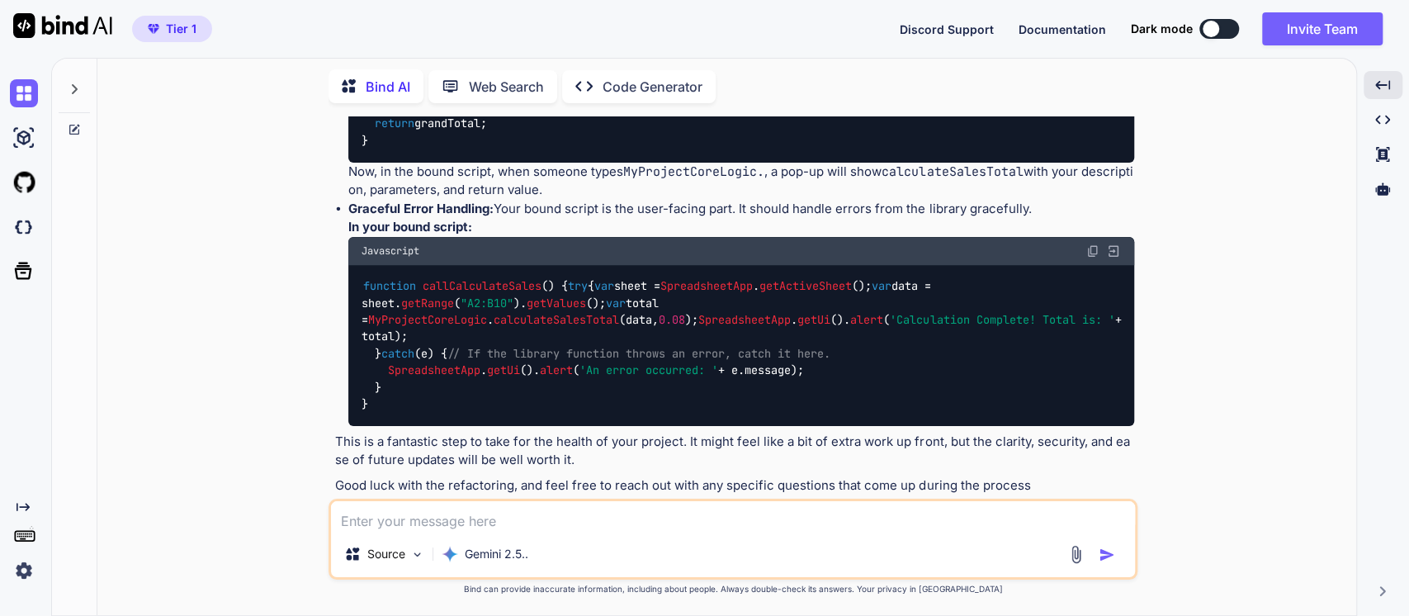
scroll to position [9264, 0]
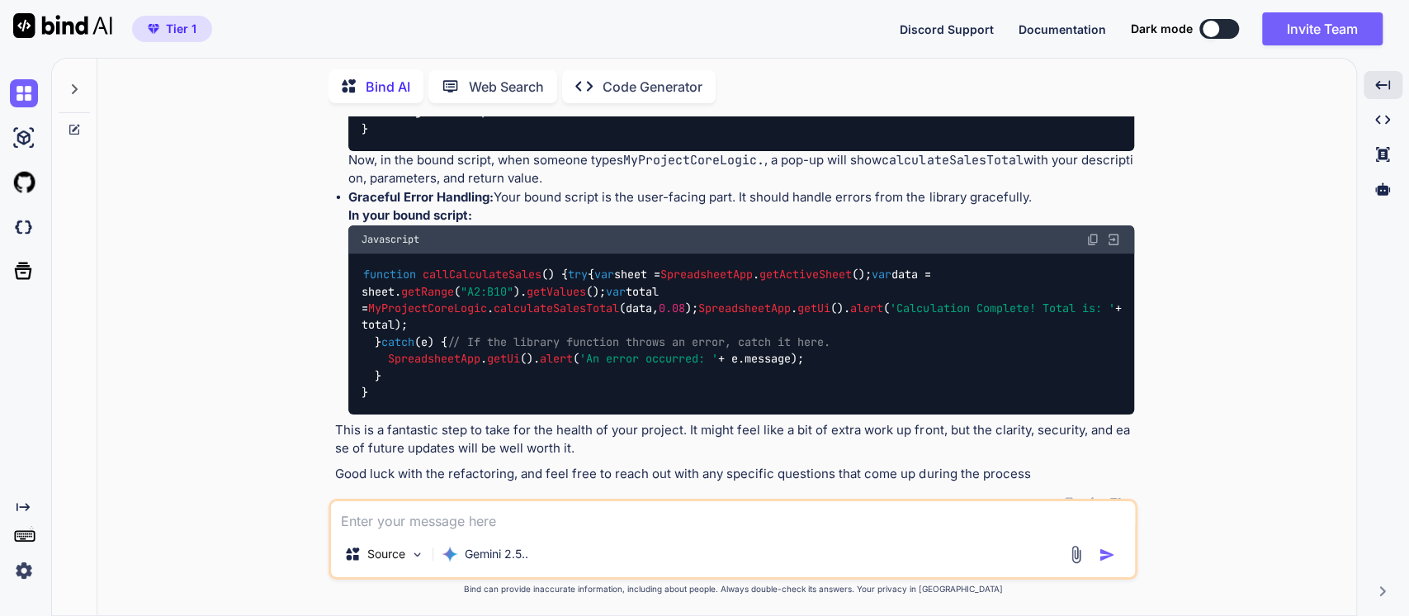
click at [480, 188] on p "Now, in the bound script, when someone types MyProjectCoreLogic. , a pop-up wil…" at bounding box center [741, 169] width 786 height 37
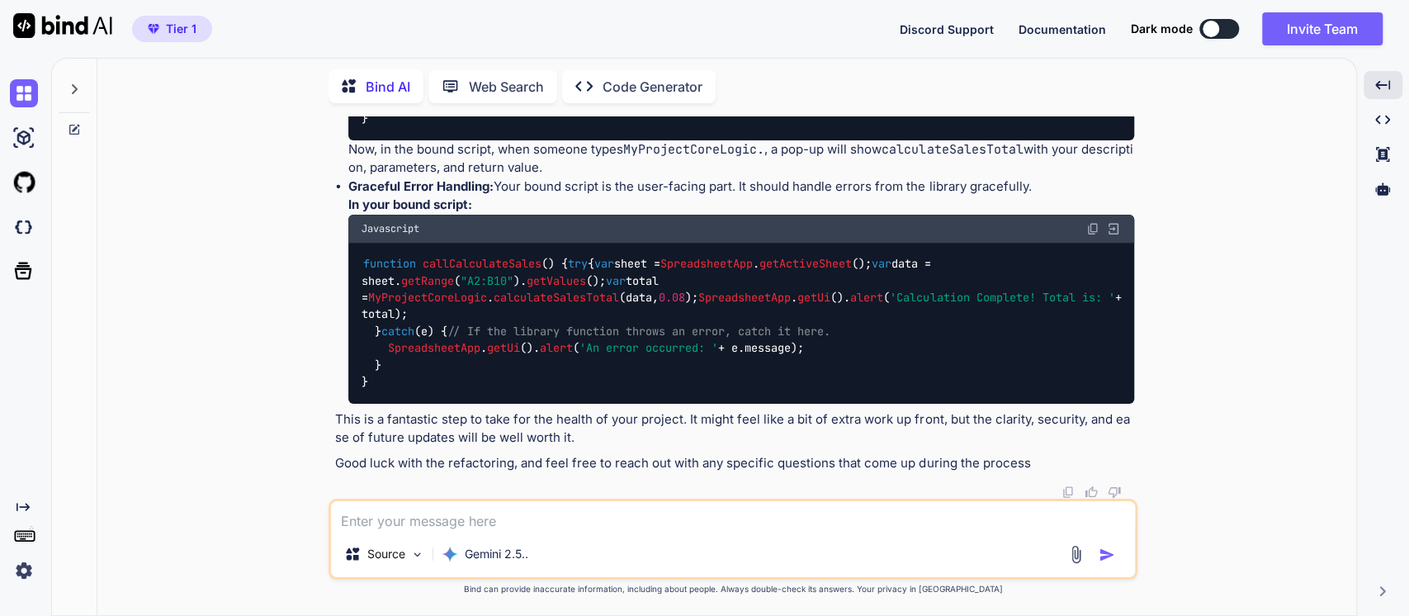
scroll to position [9604, 0]
click at [688, 469] on p "Good luck with the refactoring, and feel free to reach out with any specific qu…" at bounding box center [734, 463] width 799 height 19
